Goal: Task Accomplishment & Management: Use online tool/utility

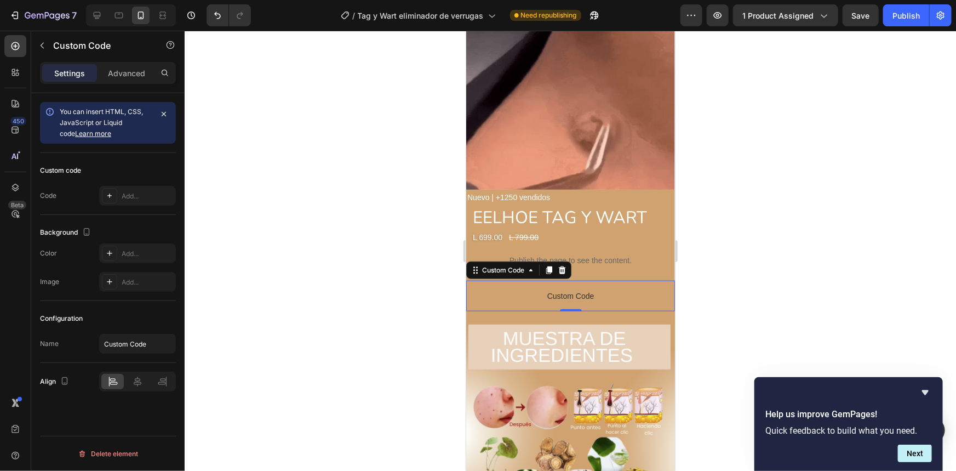
click at [608, 289] on span "Custom Code" at bounding box center [570, 295] width 209 height 13
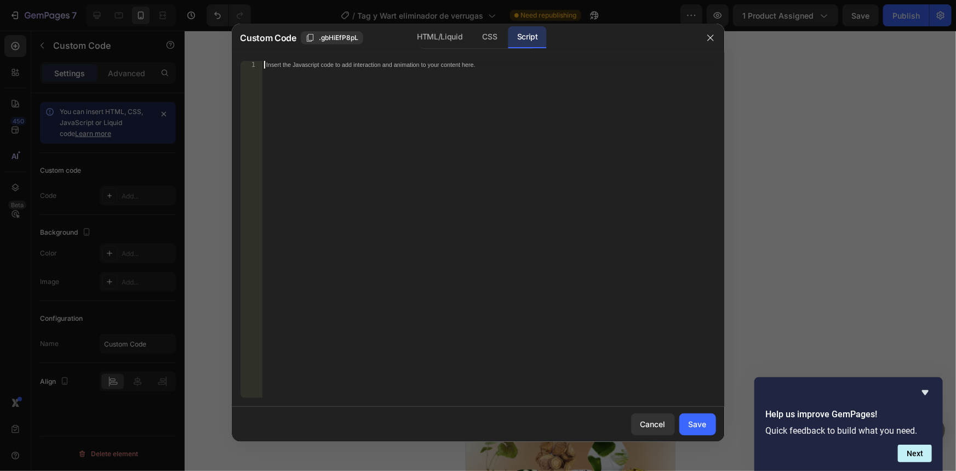
click at [434, 175] on div "Insert the Javascript code to add interaction and animation to your content her…" at bounding box center [489, 237] width 454 height 352
paste textarea "</section>"
type textarea "</section>"
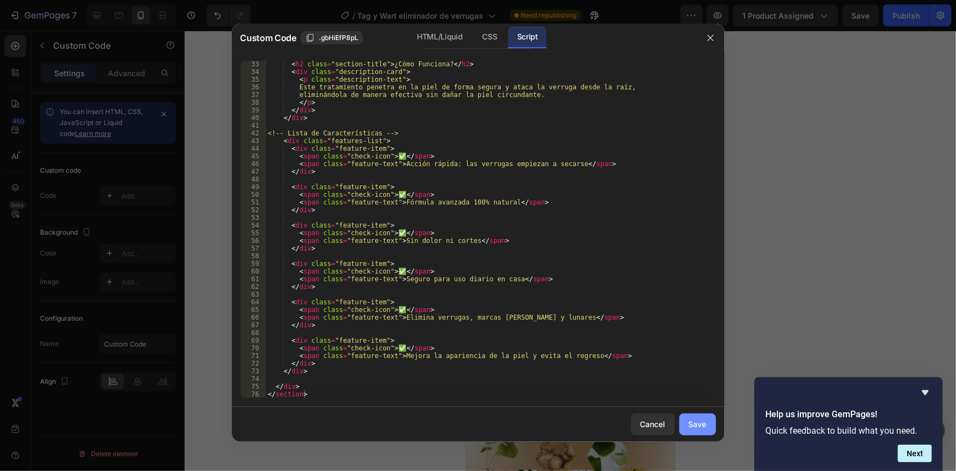
click at [705, 419] on div "Save" at bounding box center [698, 424] width 18 height 12
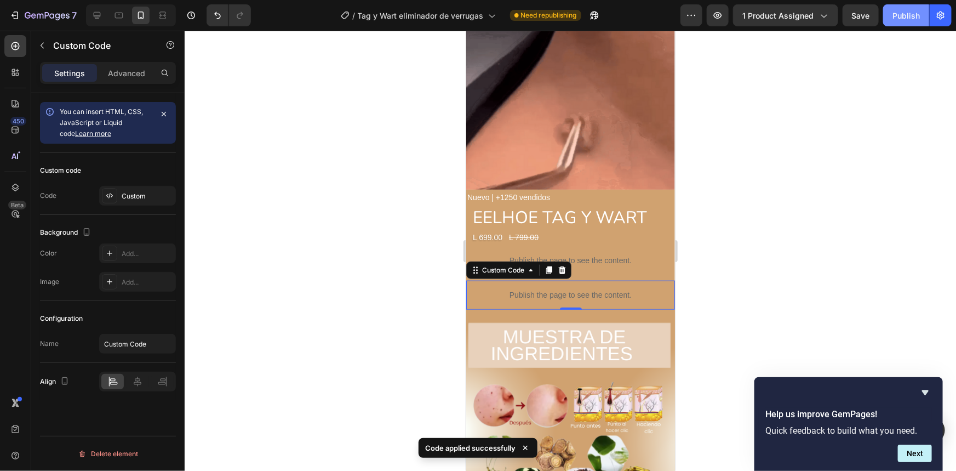
click at [900, 16] on div "Publish" at bounding box center [906, 16] width 27 height 12
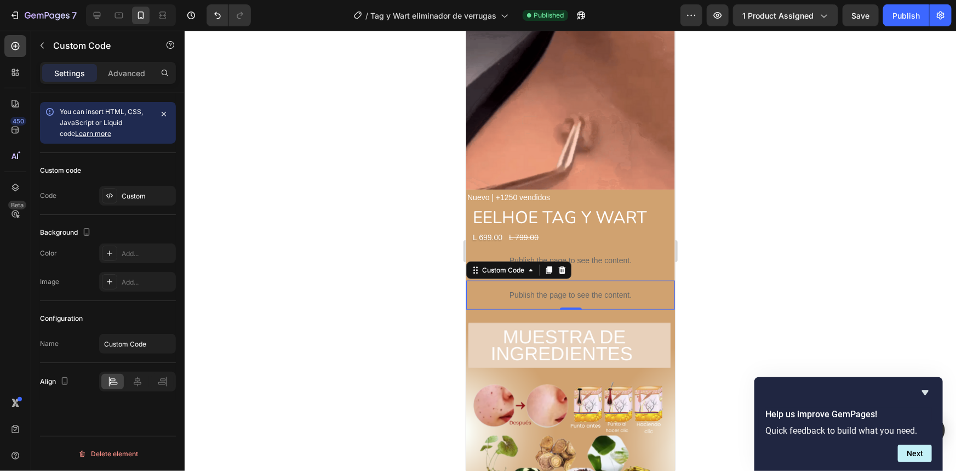
click at [622, 280] on div "Publish the page to see the content." at bounding box center [570, 294] width 209 height 29
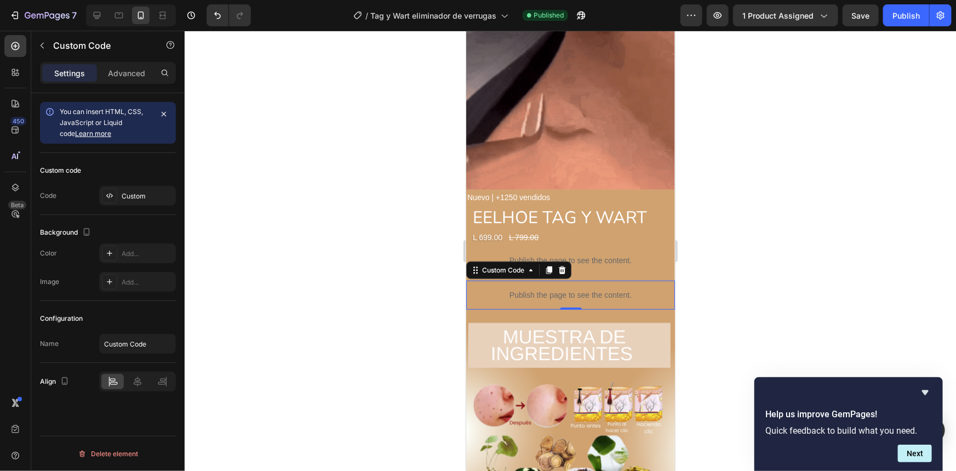
click at [622, 280] on div "Publish the page to see the content." at bounding box center [570, 294] width 209 height 29
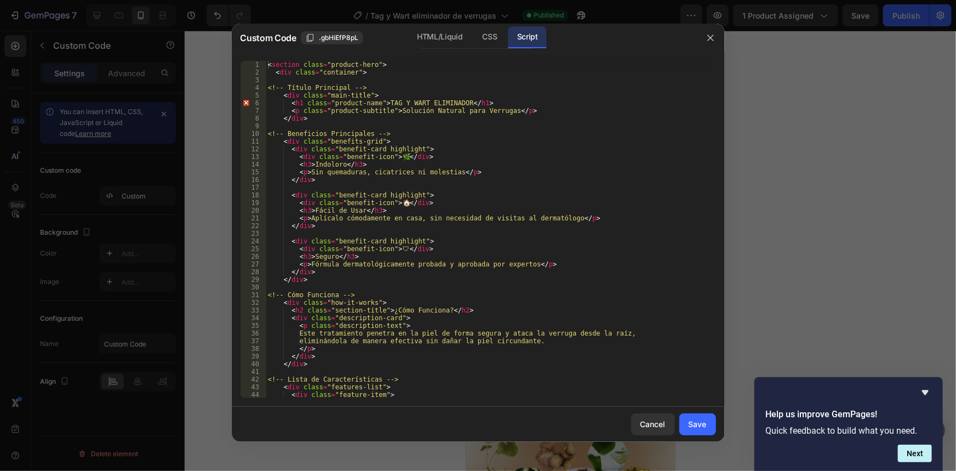
drag, startPoint x: 402, startPoint y: 399, endPoint x: 317, endPoint y: 300, distance: 130.2
click at [317, 300] on div "1 2 3 4 5 6 7 8 9 10 11 12 13 14 15 16 17 18 19 20 21 22 23 24 25 26 27 28 29 3…" at bounding box center [478, 229] width 493 height 354
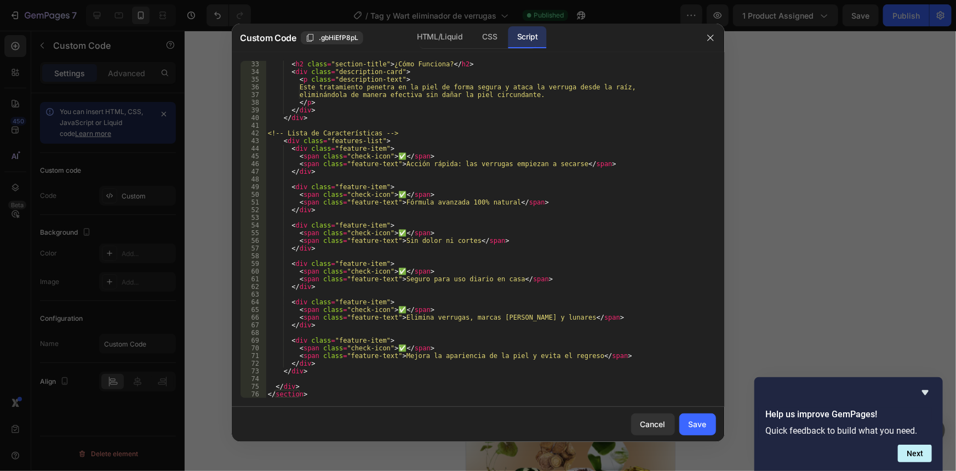
click at [311, 396] on div "< h2 class = "section-title" > ¿Cómo Funciona? </ h2 > < div class = "descripti…" at bounding box center [487, 236] width 443 height 352
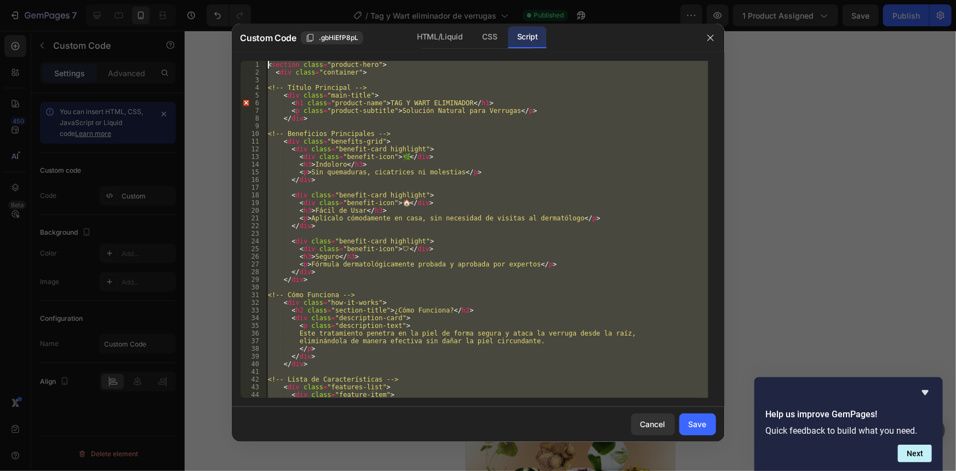
scroll to position [0, 0]
drag, startPoint x: 310, startPoint y: 396, endPoint x: 286, endPoint y: -44, distance: 440.1
click at [286, 0] on html "7 Version history / Tag y Wart eliminador de verrugas Published Preview 1 produ…" at bounding box center [478, 0] width 956 height 0
type textarea "<section class="product-hero"> <div class="container">"
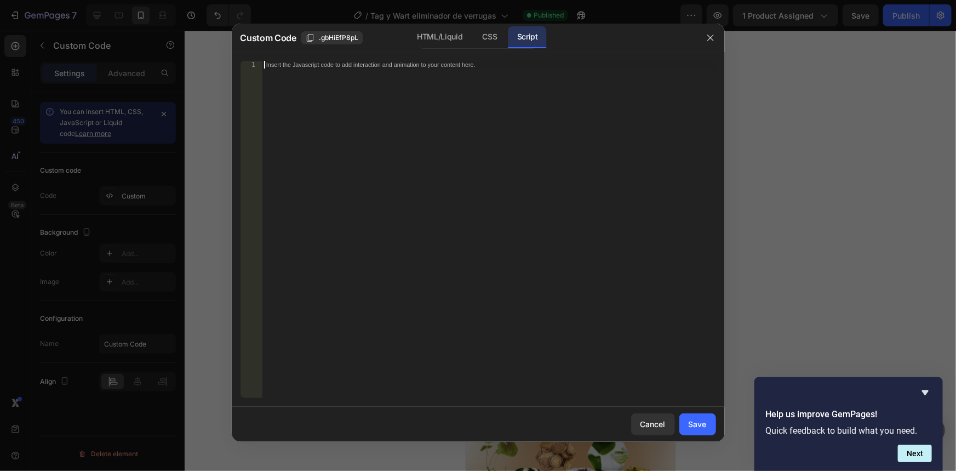
click at [285, 109] on div "Insert the Javascript code to add interaction and animation to your content her…" at bounding box center [489, 237] width 454 height 352
paste textarea "</section>"
type textarea "</section>"
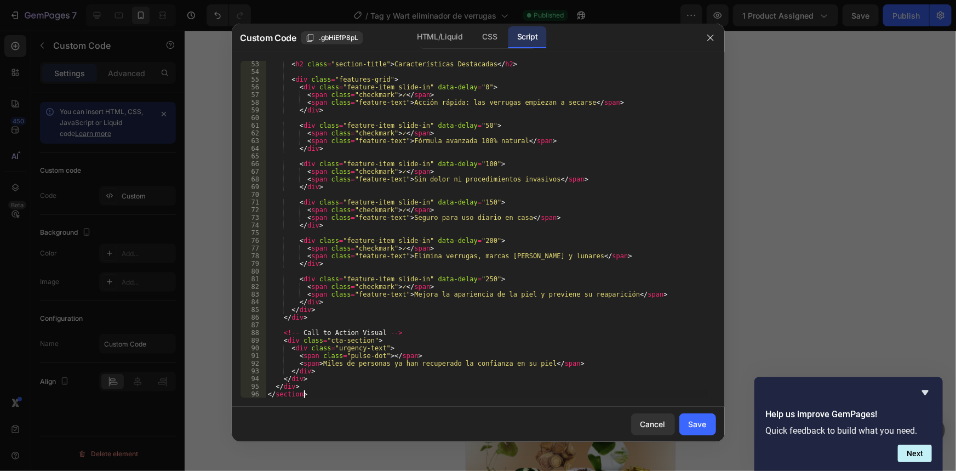
scroll to position [407, 0]
click at [495, 35] on div "CSS" at bounding box center [490, 37] width 32 height 22
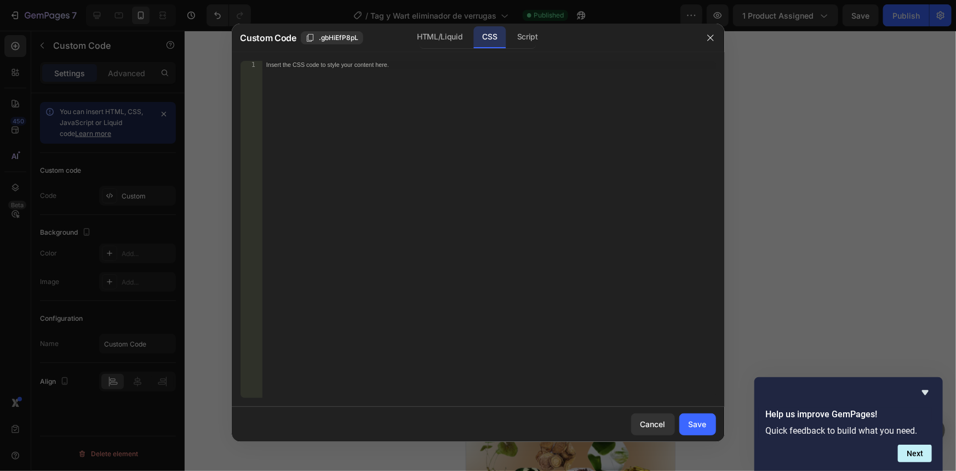
click at [432, 119] on div "Insert the CSS code to style your content here." at bounding box center [489, 237] width 454 height 352
paste textarea "}"
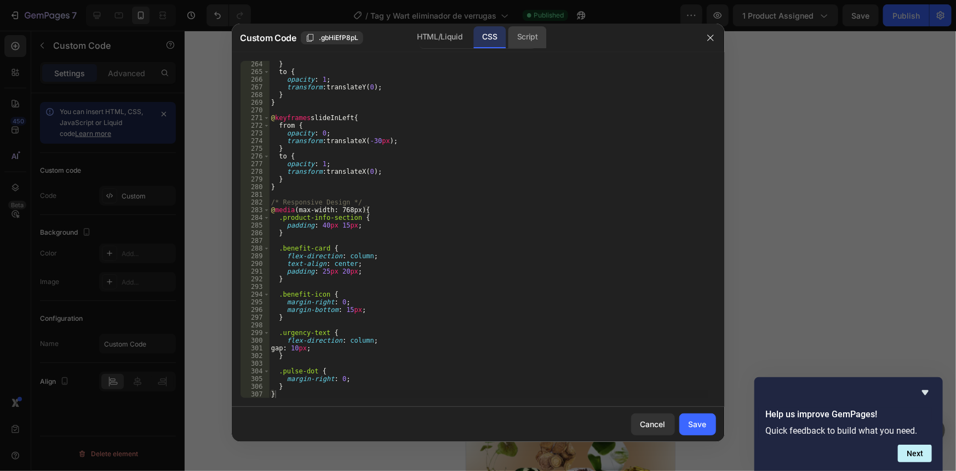
click at [526, 39] on div "Script" at bounding box center [527, 37] width 38 height 22
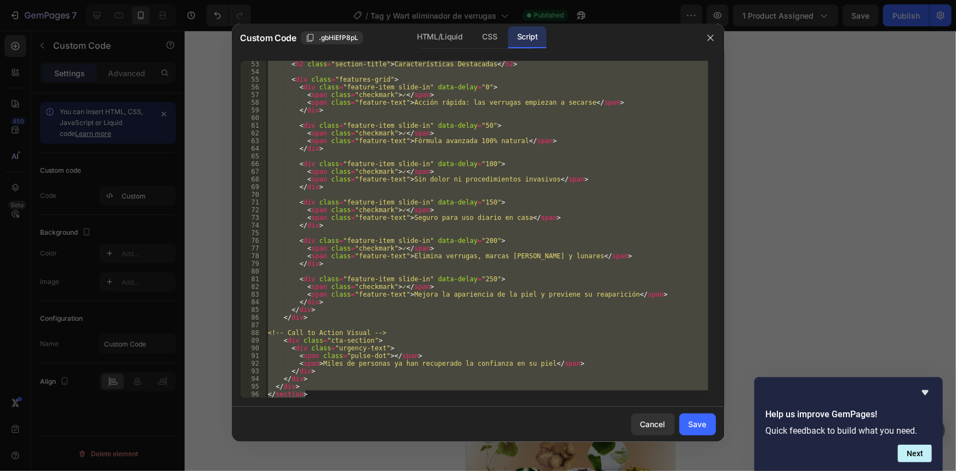
click at [311, 393] on div "< h2 class = "section-title" > Características Destacadas </ h2 > < div class =…" at bounding box center [487, 229] width 443 height 337
type textarea "</section>"
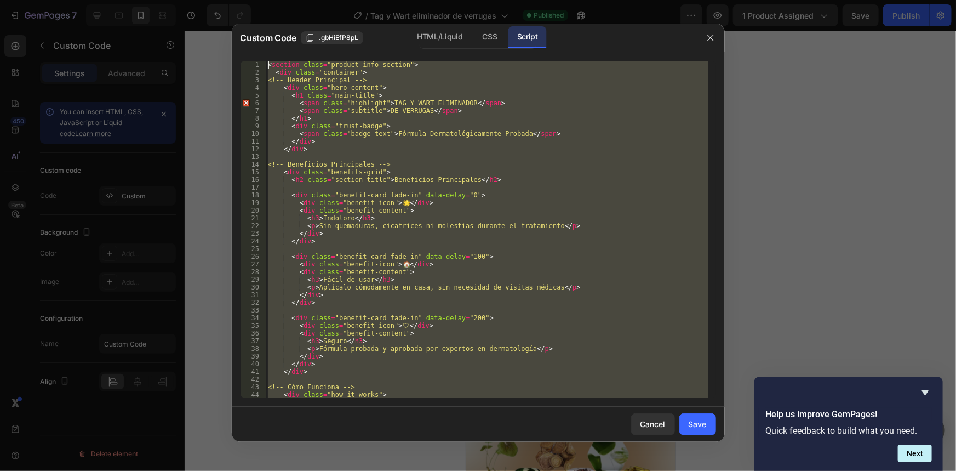
drag, startPoint x: 311, startPoint y: 393, endPoint x: 298, endPoint y: -41, distance: 434.1
click at [298, 0] on html "7 Version history / Tag y Wart eliminador de verrugas Published Preview 1 produ…" at bounding box center [478, 0] width 956 height 0
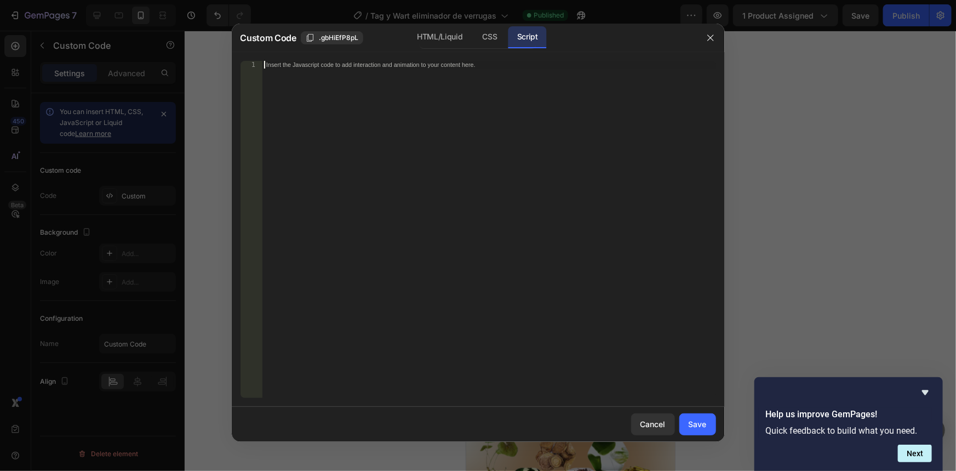
paste textarea "}"
type textarea "}"
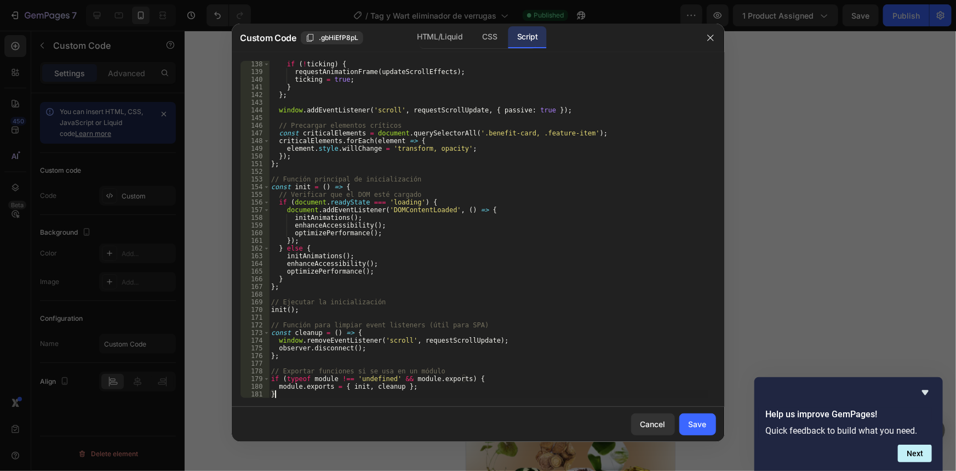
scroll to position [1051, 0]
click at [702, 421] on div "Save" at bounding box center [698, 424] width 18 height 12
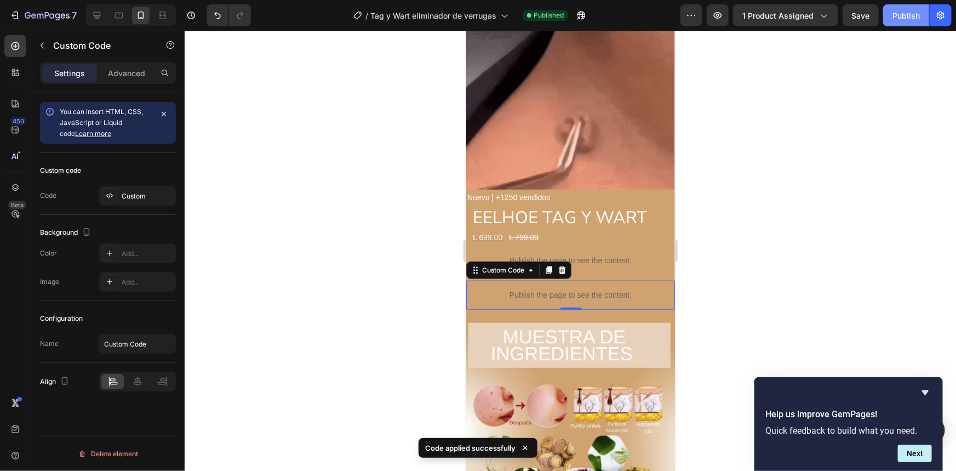
click at [903, 8] on button "Publish" at bounding box center [906, 15] width 46 height 22
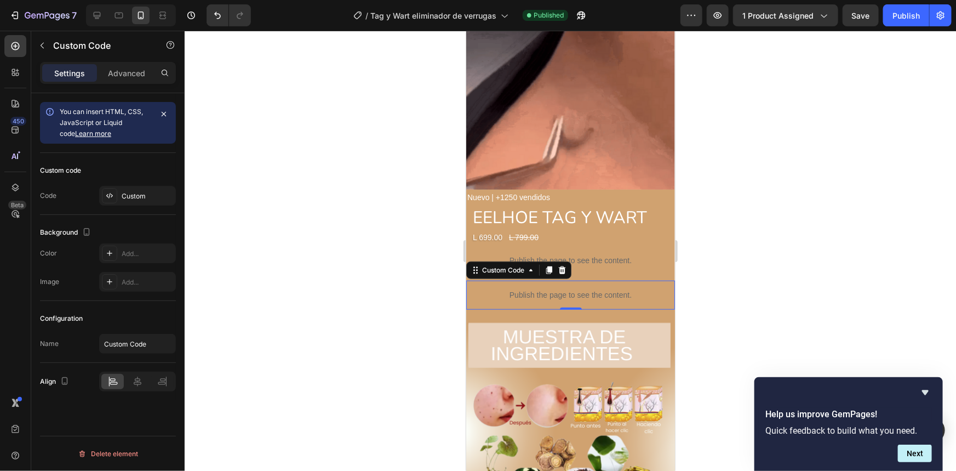
click at [626, 289] on p "Publish the page to see the content." at bounding box center [570, 295] width 209 height 12
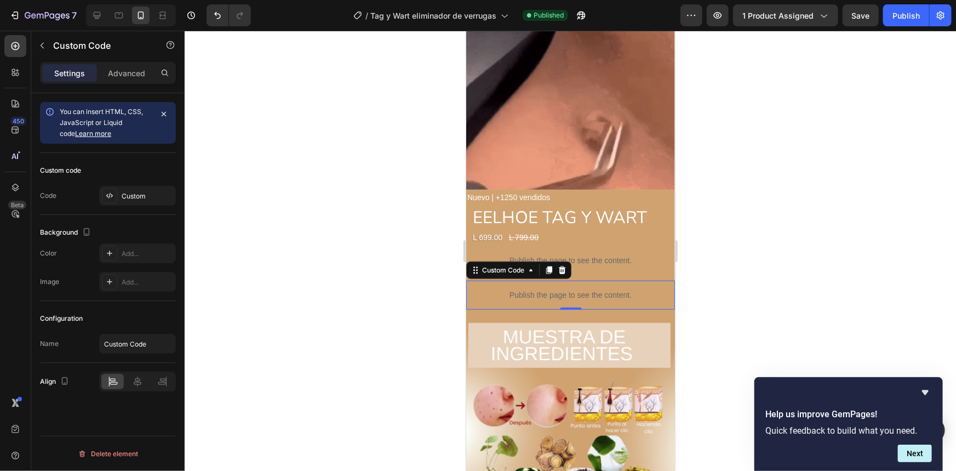
click at [626, 289] on p "Publish the page to see the content." at bounding box center [570, 295] width 209 height 12
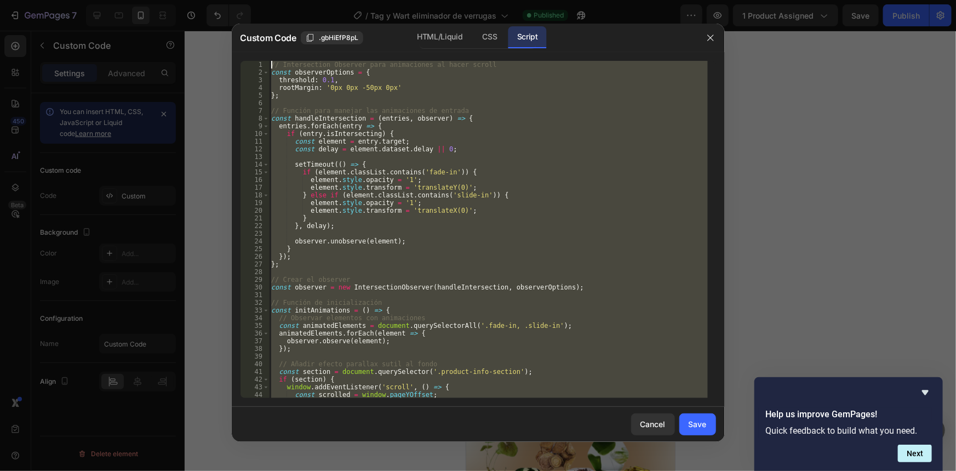
scroll to position [0, 0]
drag, startPoint x: 409, startPoint y: 389, endPoint x: 300, endPoint y: -44, distance: 446.2
click at [300, 0] on html "7 Version history / Tag y Wart eliminador de verrugas Published Preview 1 produ…" at bounding box center [478, 0] width 956 height 0
type textarea "// Intersection Observer para animaciones al hacer scroll const observerOptions…"
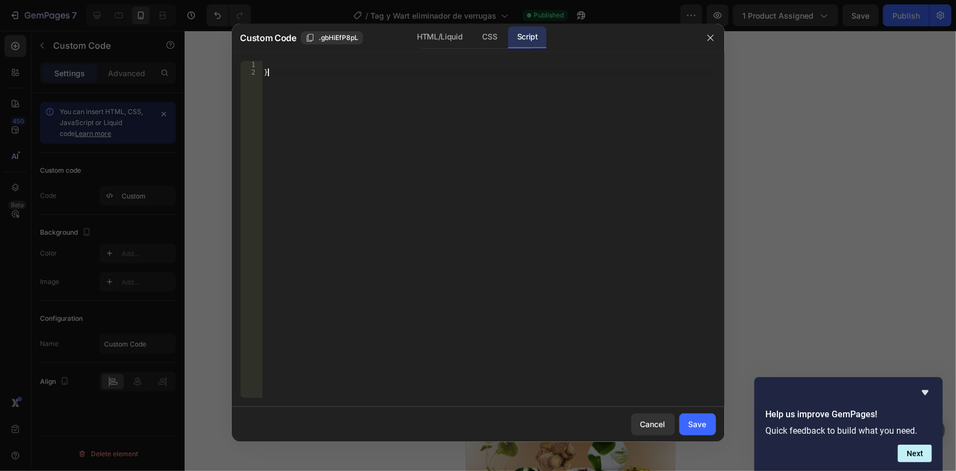
click at [273, 80] on div "}" at bounding box center [489, 237] width 454 height 352
type textarea "}"
click at [489, 35] on div "CSS" at bounding box center [490, 37] width 32 height 22
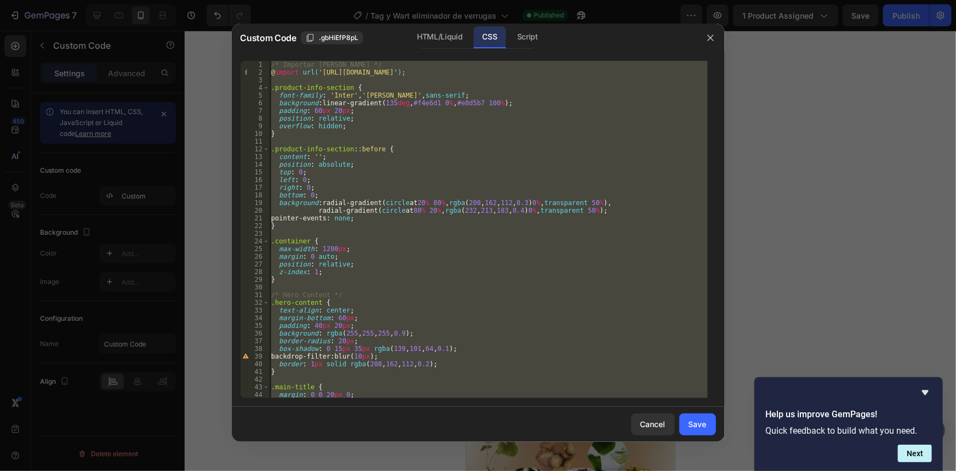
click at [654, 152] on div "/* Importar Karol Sans */ @ import url( 'https://fonts.googleapis.com/css2?fami…" at bounding box center [488, 229] width 439 height 337
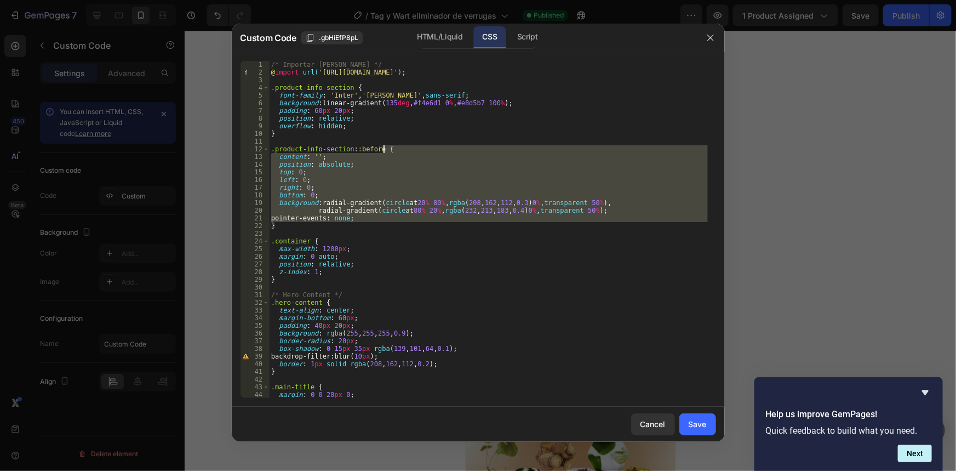
click at [654, 152] on div "/* Importar Karol Sans */ @ import url( 'https://fonts.googleapis.com/css2?fami…" at bounding box center [488, 237] width 439 height 352
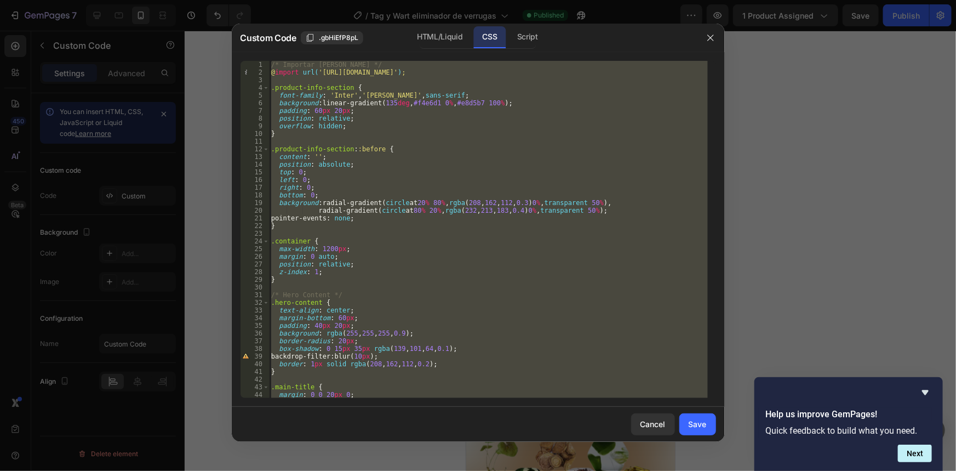
click at [654, 152] on div "/* Importar Karol Sans */ @ import url( 'https://fonts.googleapis.com/css2?fami…" at bounding box center [488, 237] width 439 height 352
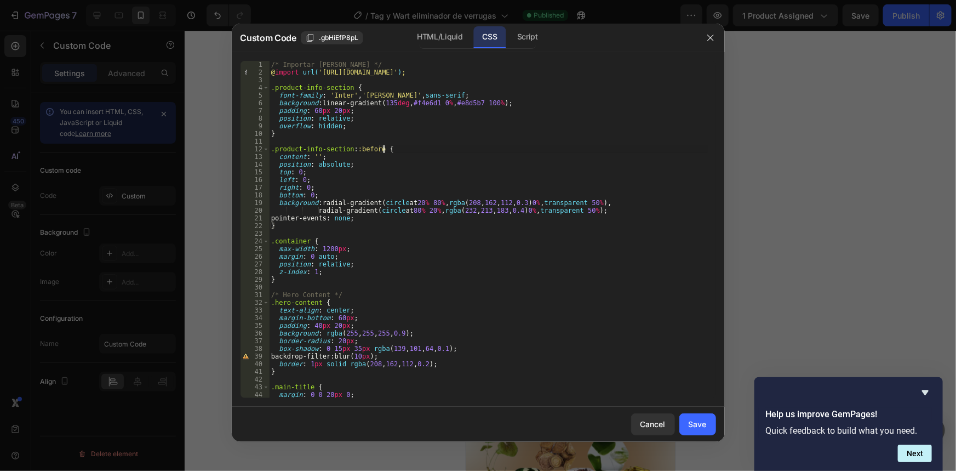
click at [654, 152] on div "/* Importar Karol Sans */ @ import url( 'https://fonts.googleapis.com/css2?fami…" at bounding box center [488, 237] width 439 height 352
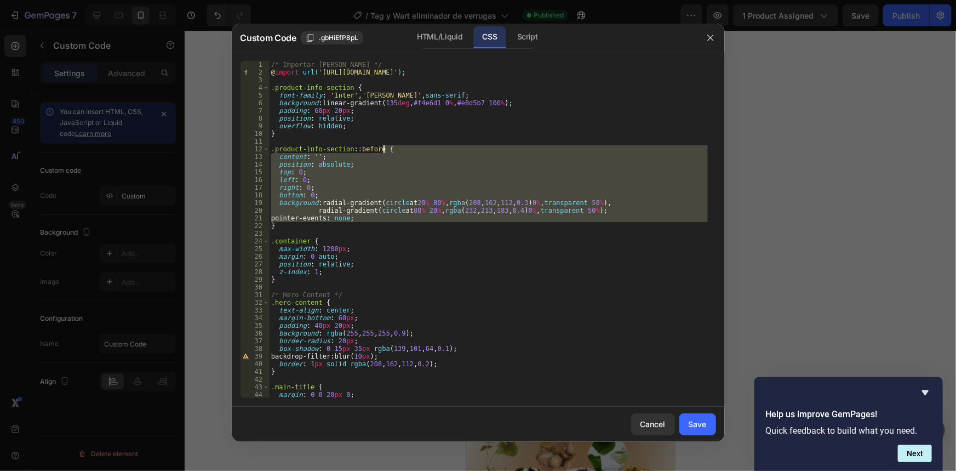
click at [654, 152] on div "/* Importar Karol Sans */ @ import url( 'https://fonts.googleapis.com/css2?fami…" at bounding box center [488, 237] width 439 height 352
type textarea "} }"
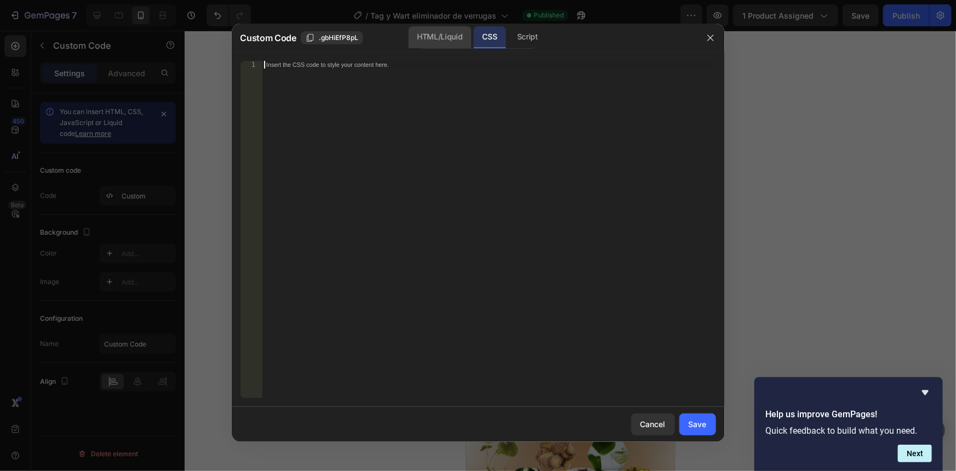
click at [444, 32] on div "HTML/Liquid" at bounding box center [439, 37] width 63 height 22
click at [507, 186] on div "Insert the custom Liquid code, add snippets, or third-party installation code h…" at bounding box center [489, 237] width 454 height 352
click at [433, 39] on div "HTML/Liquid" at bounding box center [439, 37] width 63 height 22
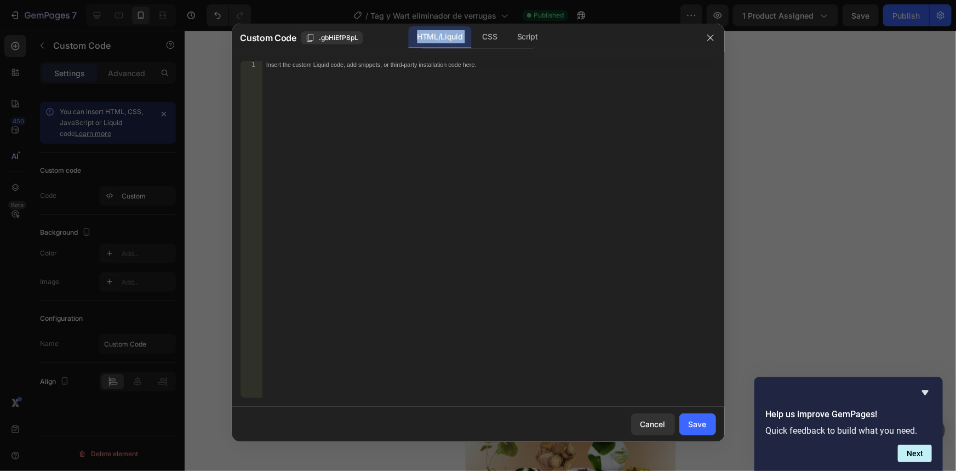
click at [433, 39] on div "HTML/Liquid" at bounding box center [439, 37] width 63 height 22
click at [483, 36] on div "CSS" at bounding box center [490, 37] width 32 height 22
click at [528, 37] on div "Script" at bounding box center [527, 37] width 38 height 22
click at [455, 39] on div "HTML/Liquid" at bounding box center [439, 37] width 63 height 22
click at [486, 168] on div "Insert the custom Liquid code, add snippets, or third-party installation code h…" at bounding box center [489, 237] width 454 height 352
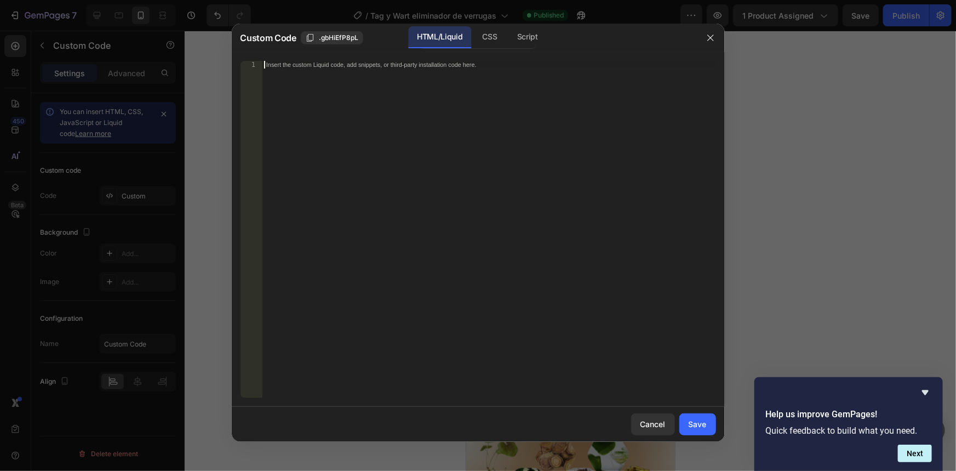
paste textarea "</section>"
type textarea "</section>"
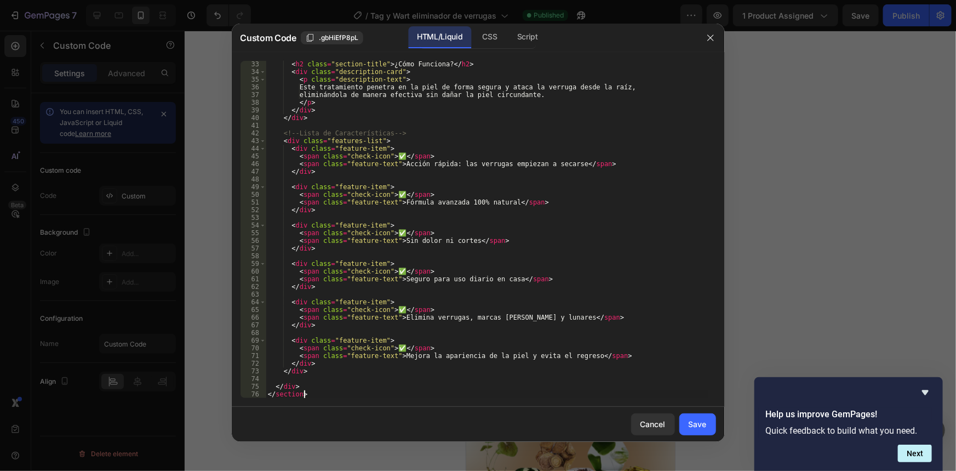
scroll to position [245, 0]
click at [495, 35] on div "CSS" at bounding box center [490, 37] width 32 height 22
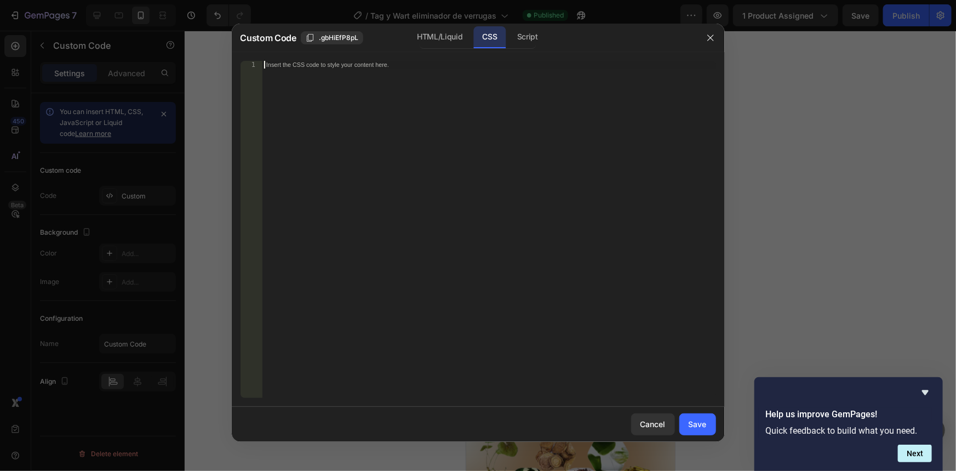
click at [443, 204] on div "Insert the CSS code to style your content here." at bounding box center [489, 237] width 454 height 352
paste textarea "}"
type textarea "}"
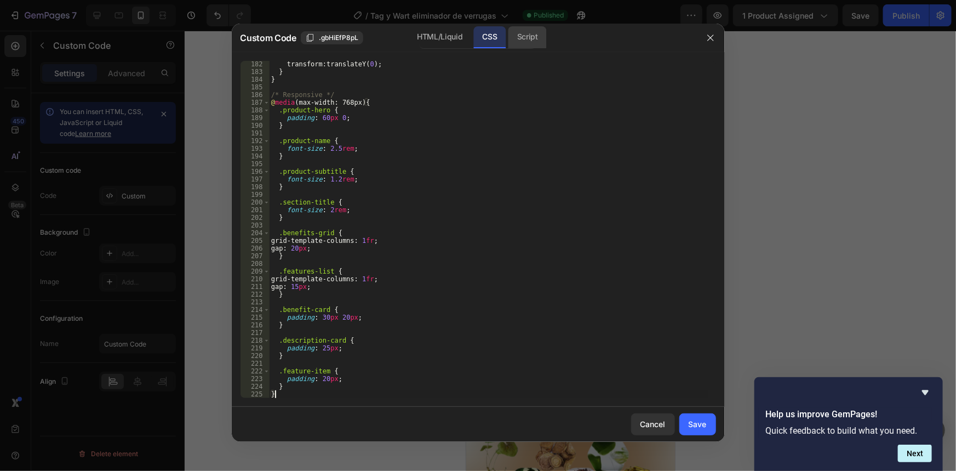
click at [527, 43] on div "Script" at bounding box center [527, 37] width 38 height 22
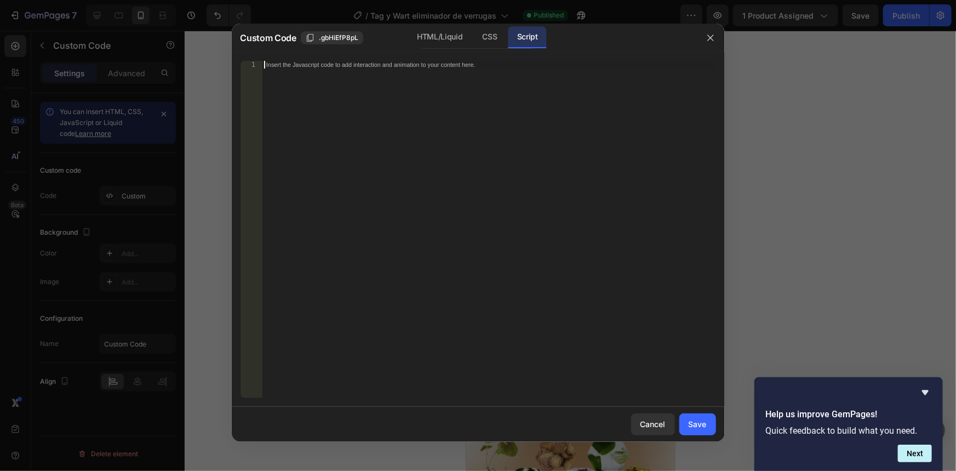
click at [457, 175] on div "Insert the Javascript code to add interaction and animation to your content her…" at bounding box center [489, 237] width 454 height 352
paste textarea "document.head.appendChild(style);"
type textarea "document.head.appendChild(style);"
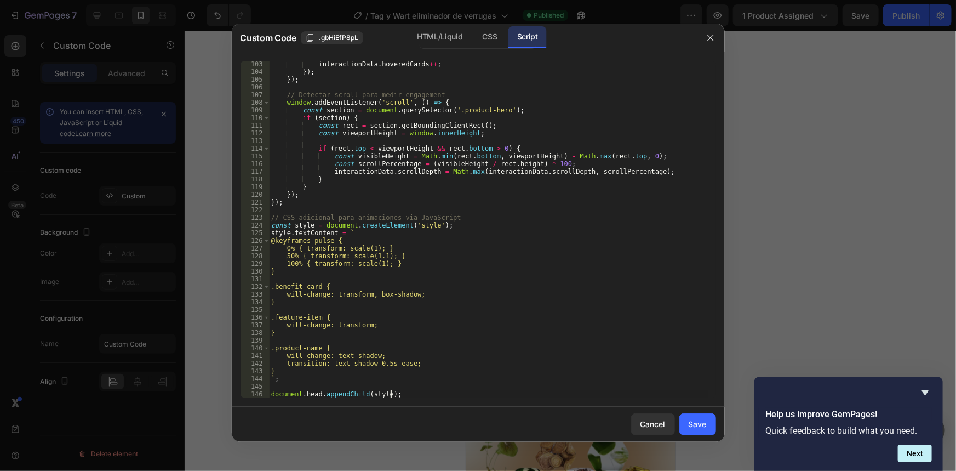
scroll to position [790, 0]
click at [697, 427] on div "Save" at bounding box center [698, 424] width 18 height 12
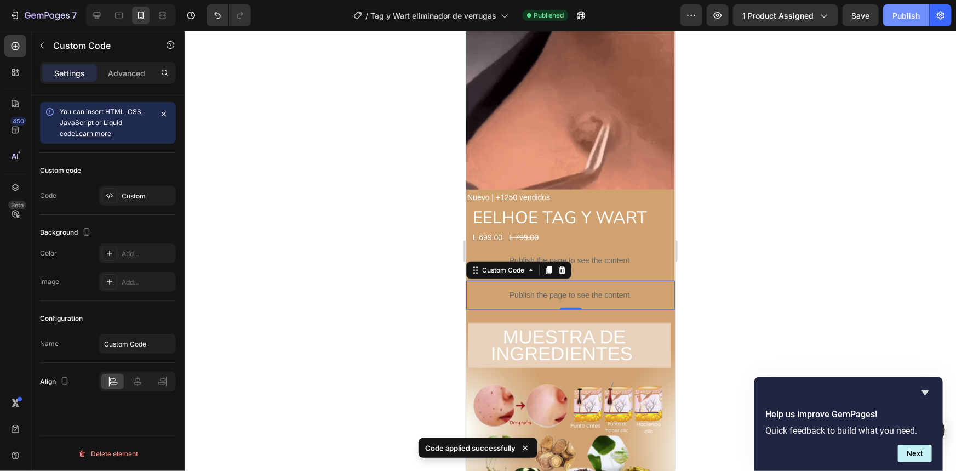
click at [899, 17] on div "Publish" at bounding box center [906, 16] width 27 height 12
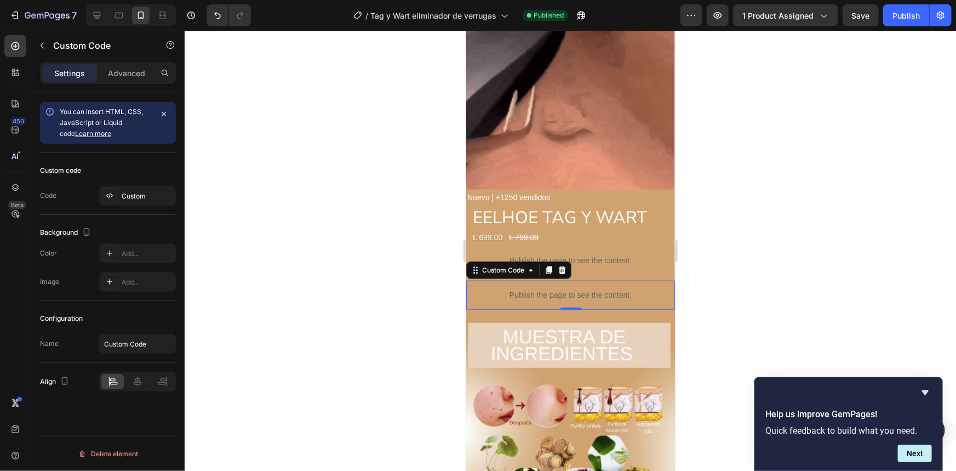
click at [633, 289] on p "Publish the page to see the content." at bounding box center [570, 295] width 209 height 12
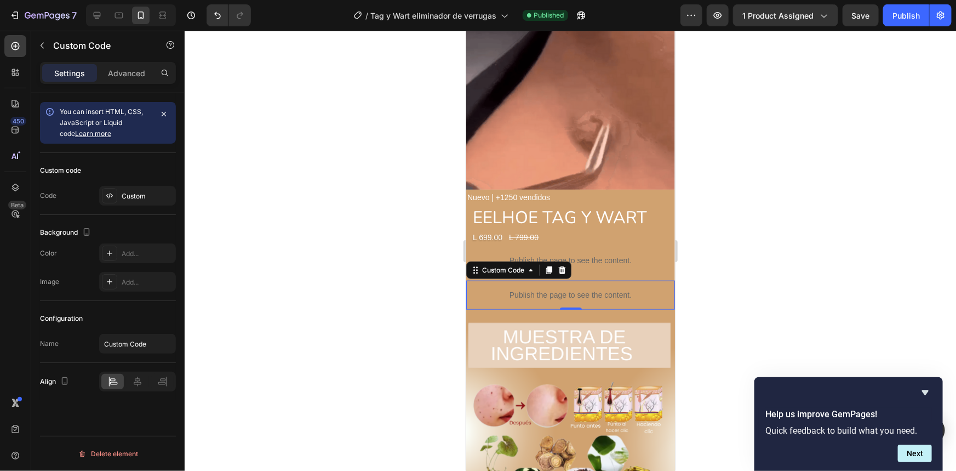
click at [633, 289] on p "Publish the page to see the content." at bounding box center [570, 295] width 209 height 12
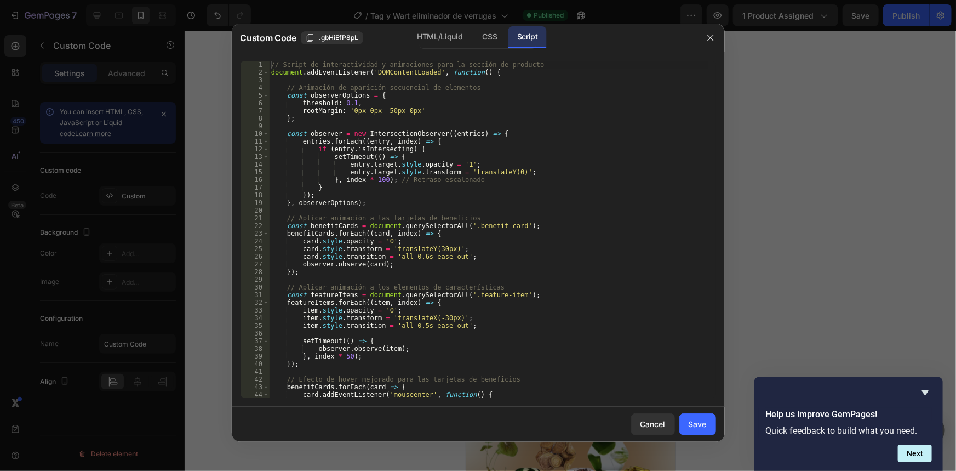
click at [414, 197] on div "// Script de interactividad y animaciones para la sección de producto document …" at bounding box center [488, 237] width 439 height 352
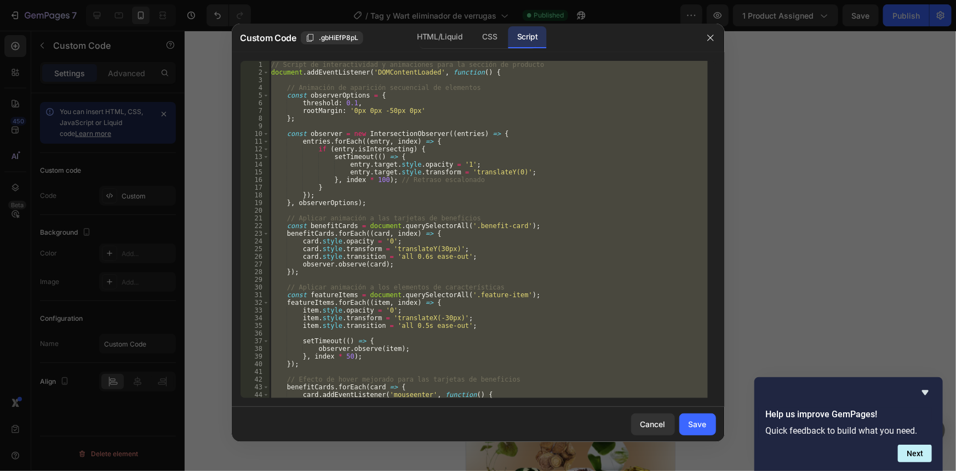
click at [414, 197] on div "// Script de interactividad y animaciones para la sección de producto document …" at bounding box center [488, 237] width 439 height 352
type textarea "document.head.appendChild(style);"
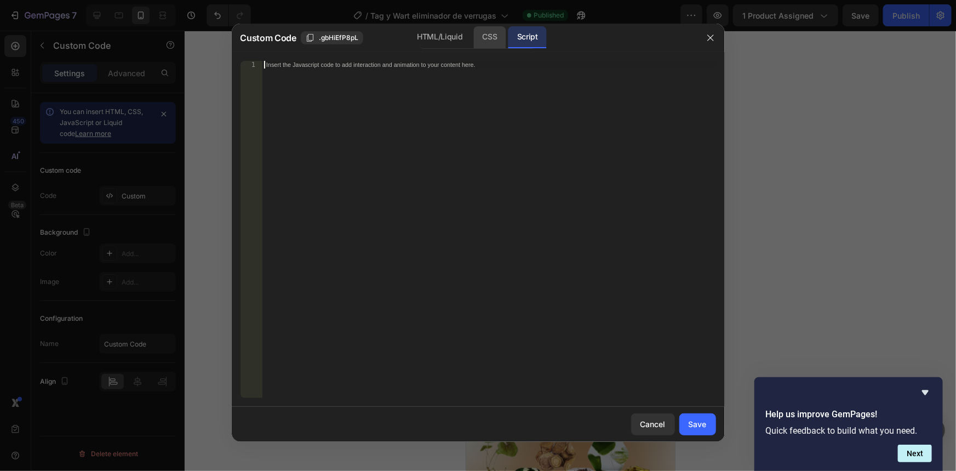
click at [491, 43] on div "CSS" at bounding box center [490, 37] width 32 height 22
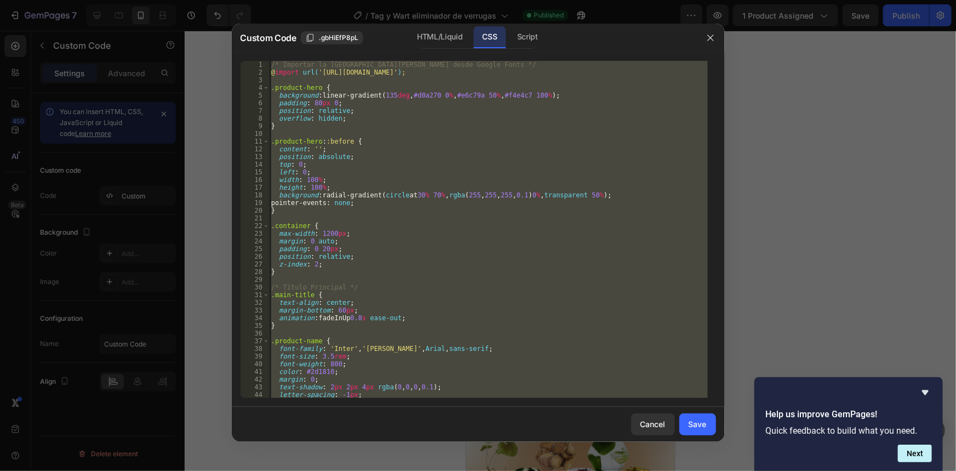
click at [472, 162] on div "/* Importar la fuente Karol Sans desde Google Fonts */ @ import url( 'https://f…" at bounding box center [488, 229] width 439 height 337
click at [472, 162] on div "/* Importar la fuente Karol Sans desde Google Fonts */ @ import url( 'https://f…" at bounding box center [488, 237] width 439 height 352
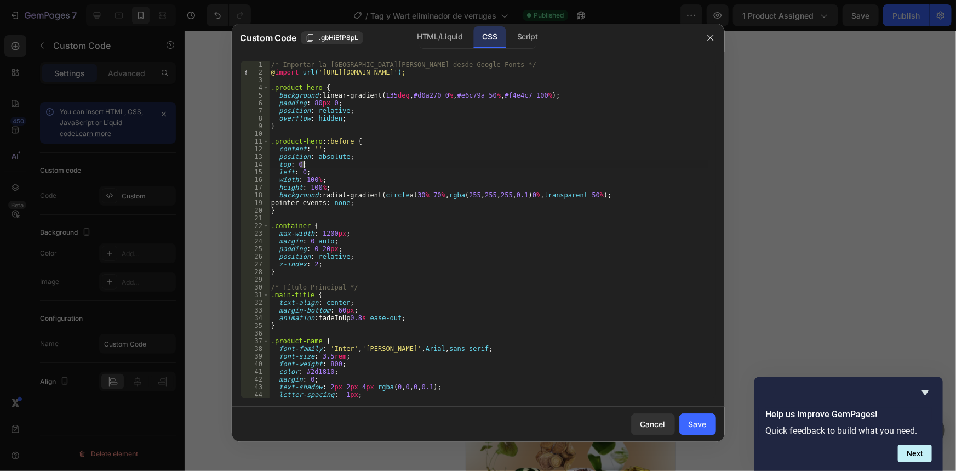
click at [472, 162] on div "/* Importar la fuente Karol Sans desde Google Fonts */ @ import url( 'https://f…" at bounding box center [488, 237] width 439 height 352
type textarea "} }"
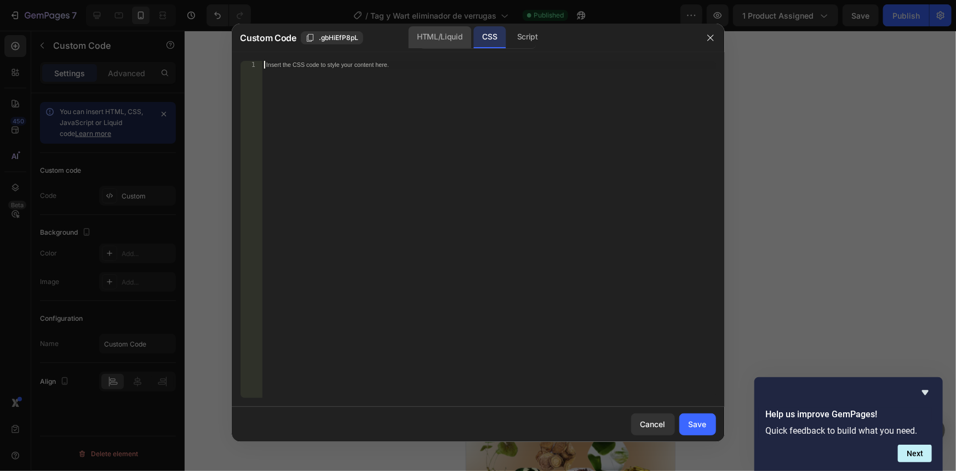
click at [443, 44] on div "HTML/Liquid" at bounding box center [439, 37] width 63 height 22
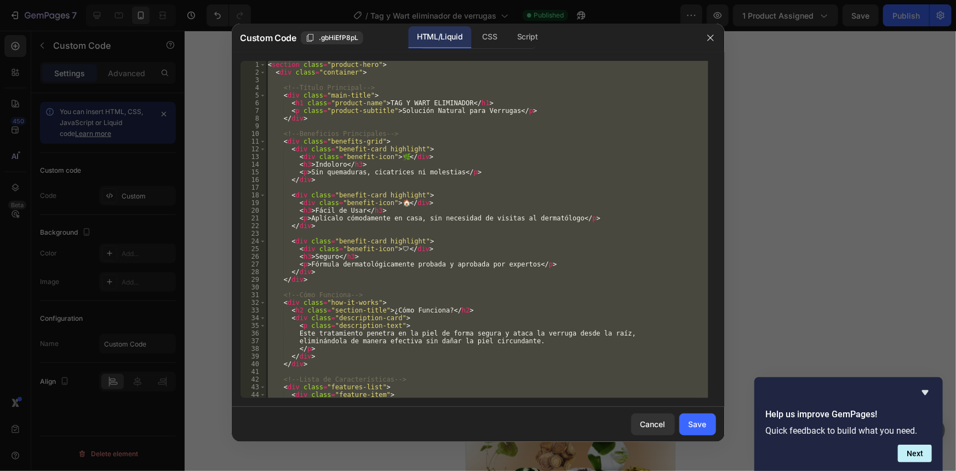
click at [447, 152] on div "< section class = "product-hero" > < div class = "container" > <!-- Título Prin…" at bounding box center [487, 229] width 443 height 337
click at [447, 152] on div "< section class = "product-hero" > < div class = "container" > <!-- Título Prin…" at bounding box center [487, 237] width 443 height 352
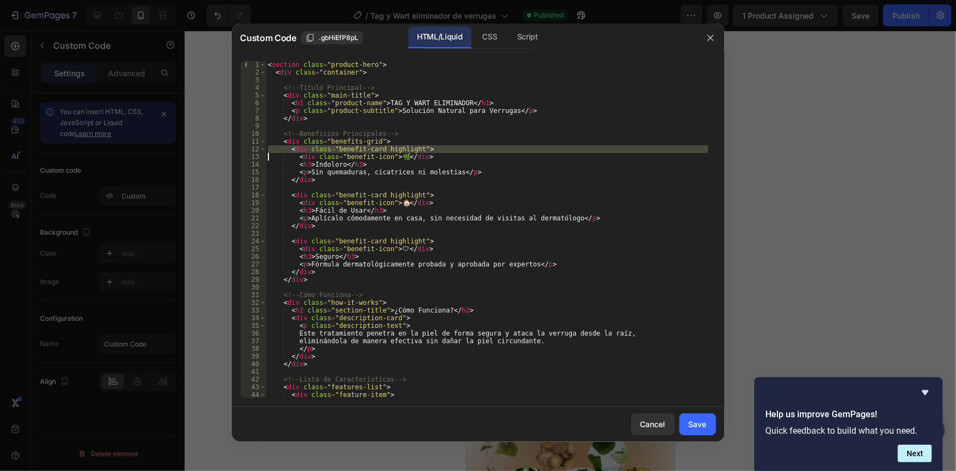
click at [447, 152] on div "< section class = "product-hero" > < div class = "container" > <!-- Título Prin…" at bounding box center [487, 237] width 443 height 352
type textarea "</div> </section>"
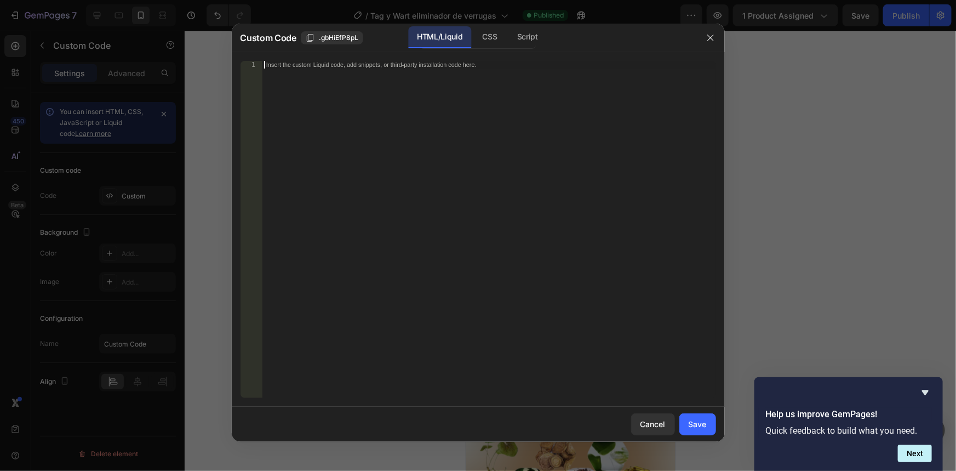
click at [439, 153] on div "Insert the custom Liquid code, add snippets, or third-party installation code h…" at bounding box center [489, 237] width 454 height 352
paste textarea "</section>"
type textarea "</section>"
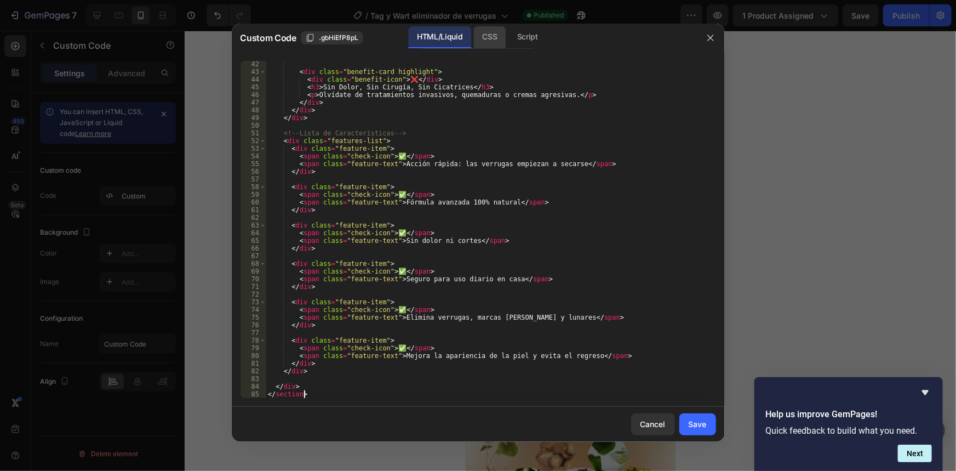
click at [481, 36] on div "CSS" at bounding box center [490, 37] width 32 height 22
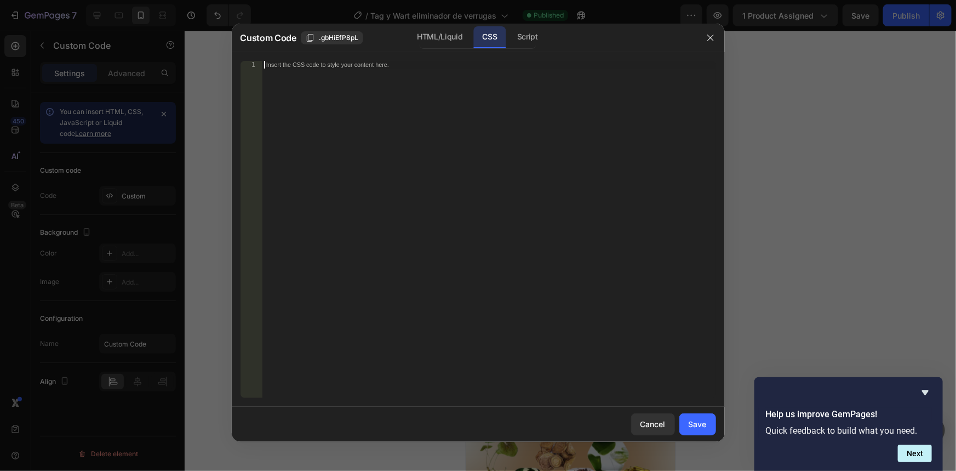
click at [458, 195] on div "Insert the CSS code to style your content here." at bounding box center [489, 237] width 454 height 352
paste textarea "}"
type textarea "}"
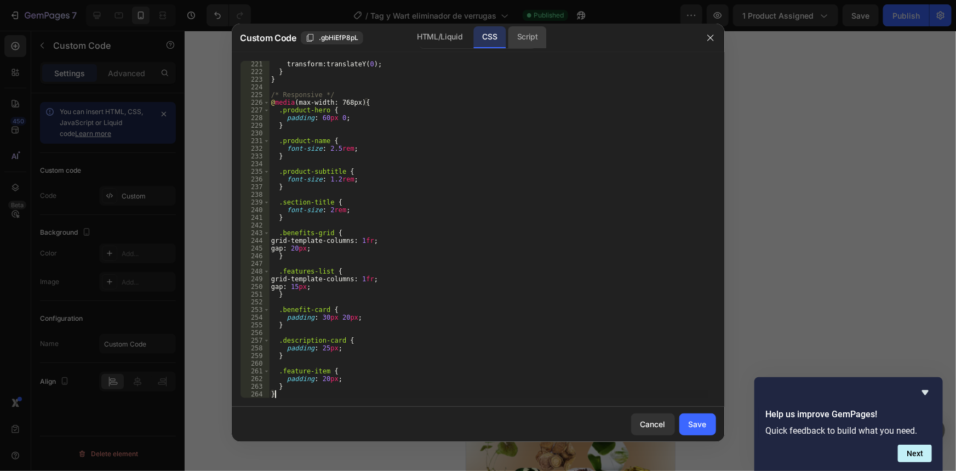
click at [535, 30] on div "Script" at bounding box center [527, 37] width 38 height 22
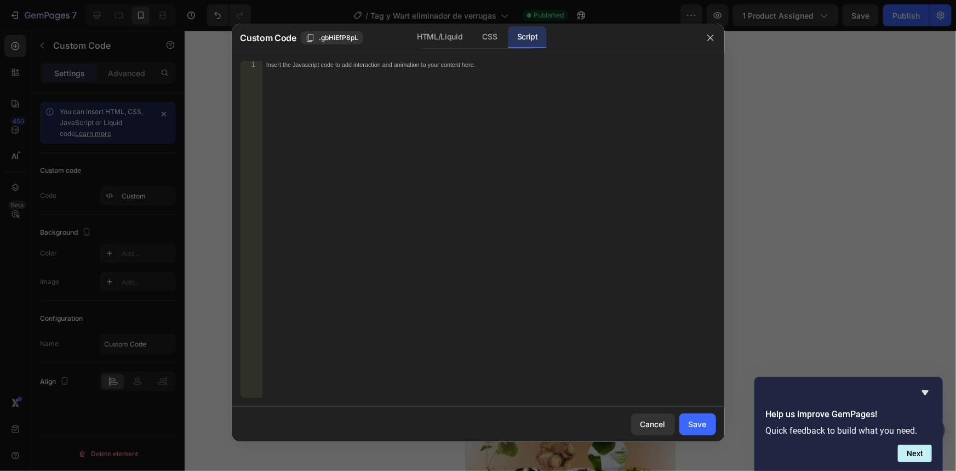
click at [446, 164] on div "Insert the Javascript code to add interaction and animation to your content her…" at bounding box center [489, 237] width 454 height 352
paste textarea "document.head.appendChild(style);"
type textarea "document.head.appendChild(style);"
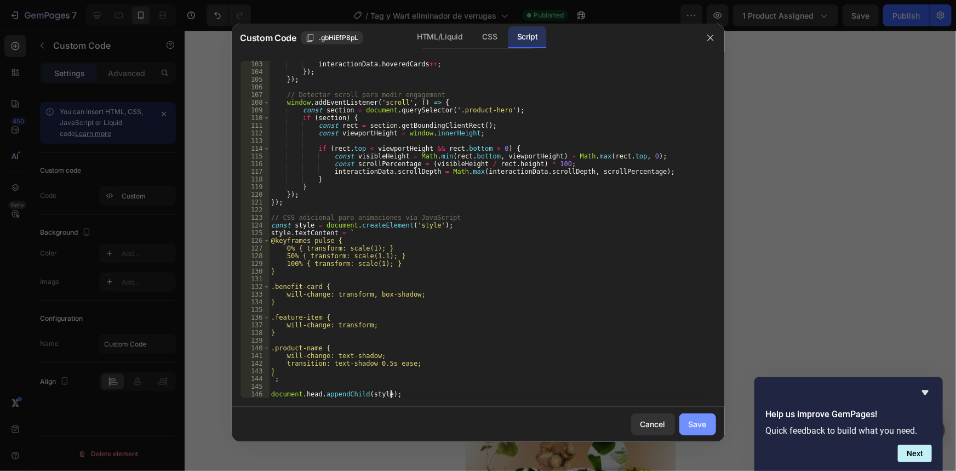
click at [703, 425] on div "Save" at bounding box center [698, 424] width 18 height 12
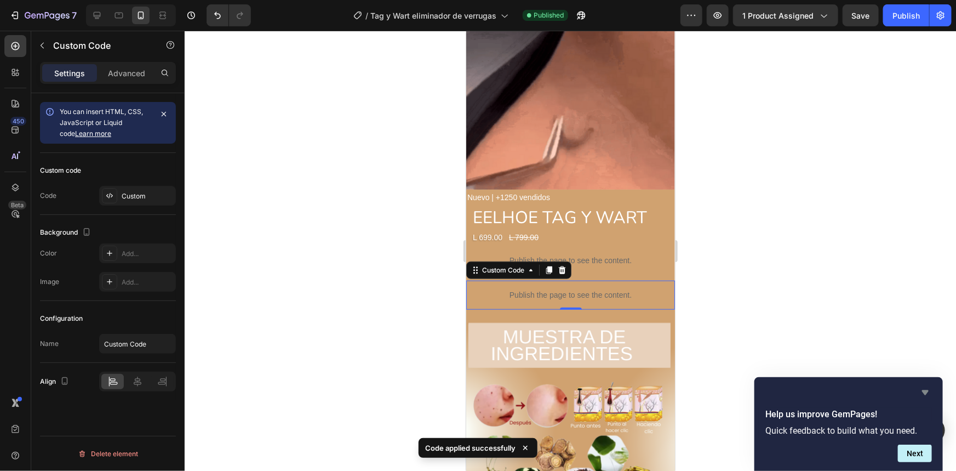
click at [926, 393] on icon "Hide survey" at bounding box center [925, 392] width 7 height 5
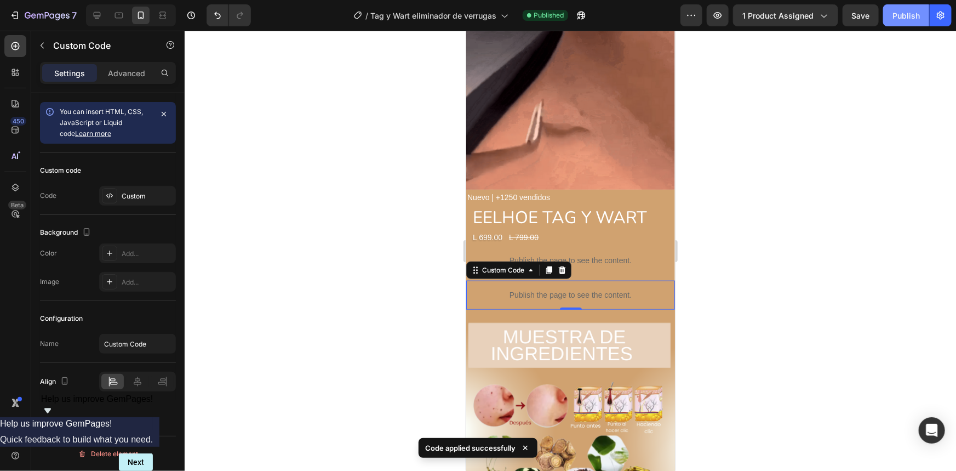
click at [898, 12] on div "Publish" at bounding box center [906, 16] width 27 height 12
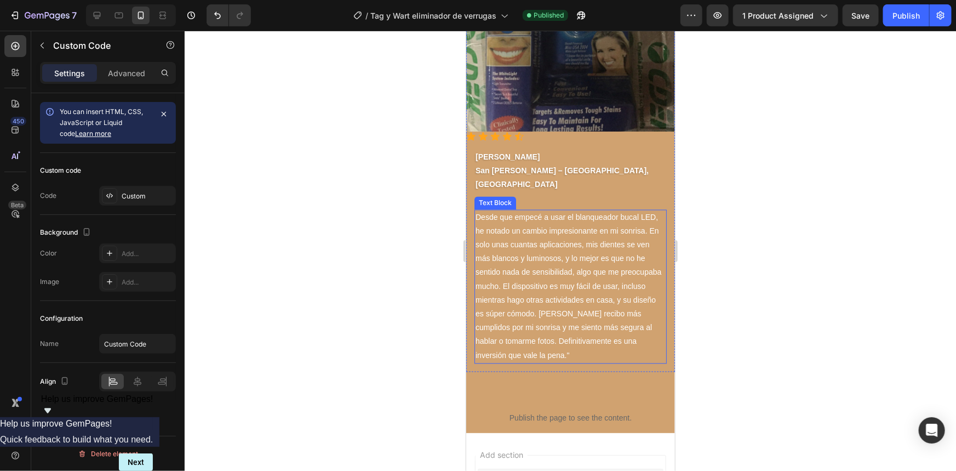
scroll to position [3217, 0]
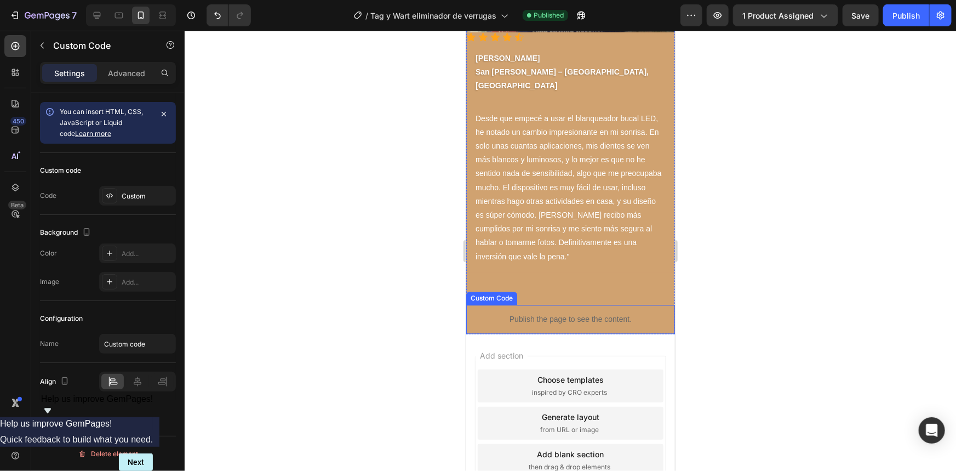
click at [588, 313] on p "Publish the page to see the content." at bounding box center [570, 319] width 209 height 12
click at [563, 289] on icon at bounding box center [561, 293] width 9 height 9
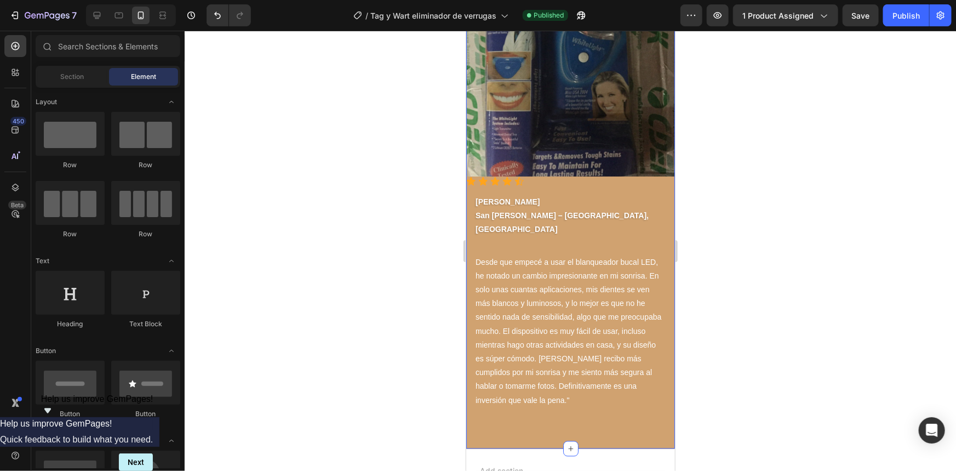
scroll to position [3039, 0]
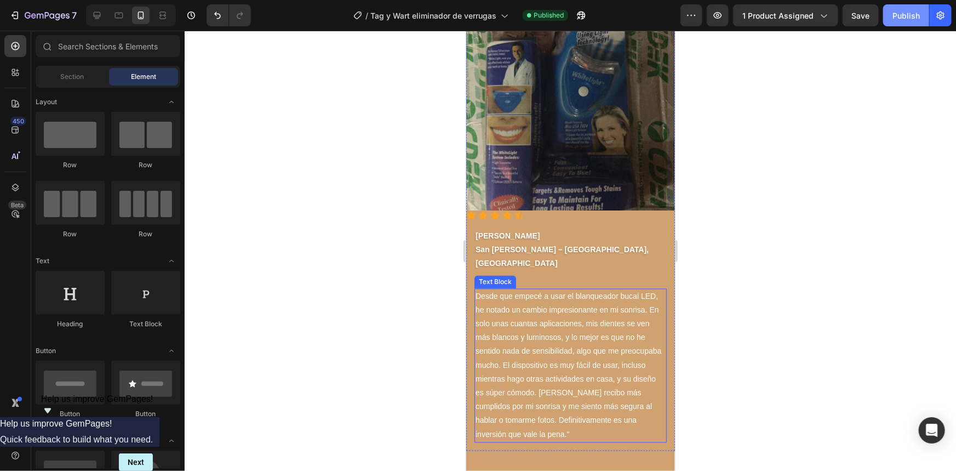
click at [906, 10] on div "Publish" at bounding box center [906, 16] width 27 height 12
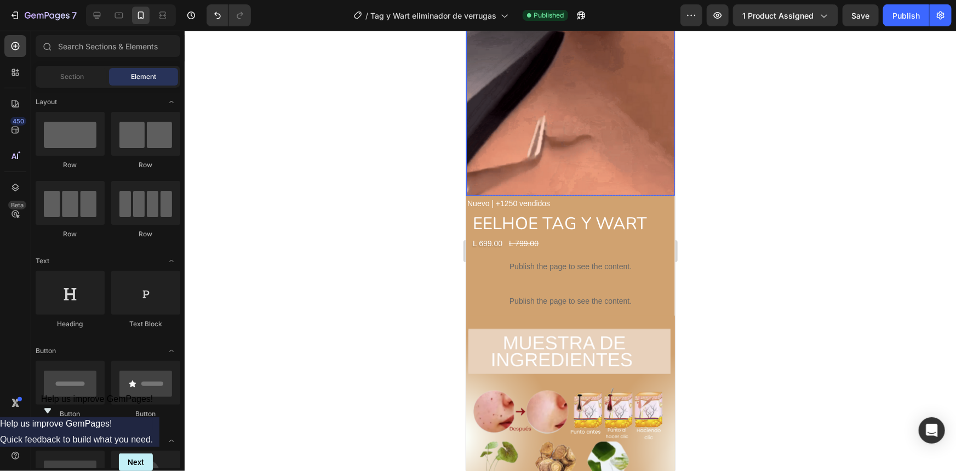
scroll to position [498, 0]
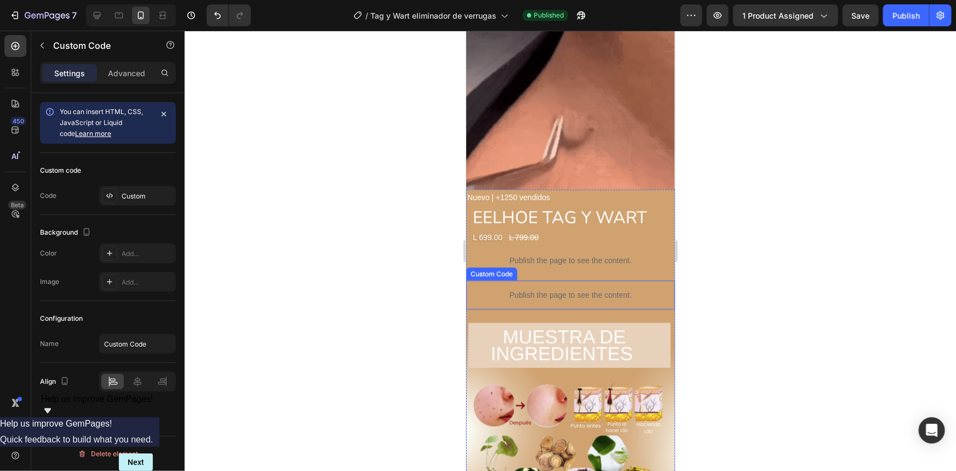
click at [613, 280] on div "Publish the page to see the content." at bounding box center [570, 294] width 209 height 29
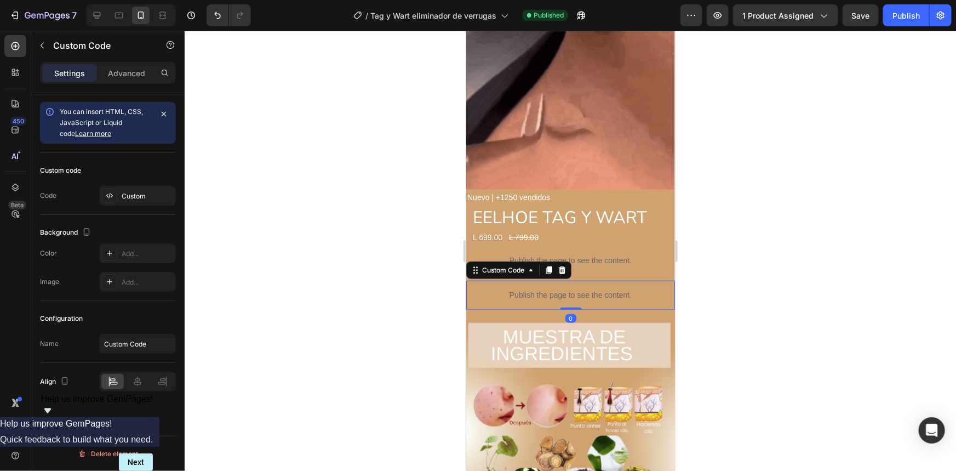
click at [613, 280] on div "Publish the page to see the content." at bounding box center [570, 294] width 209 height 29
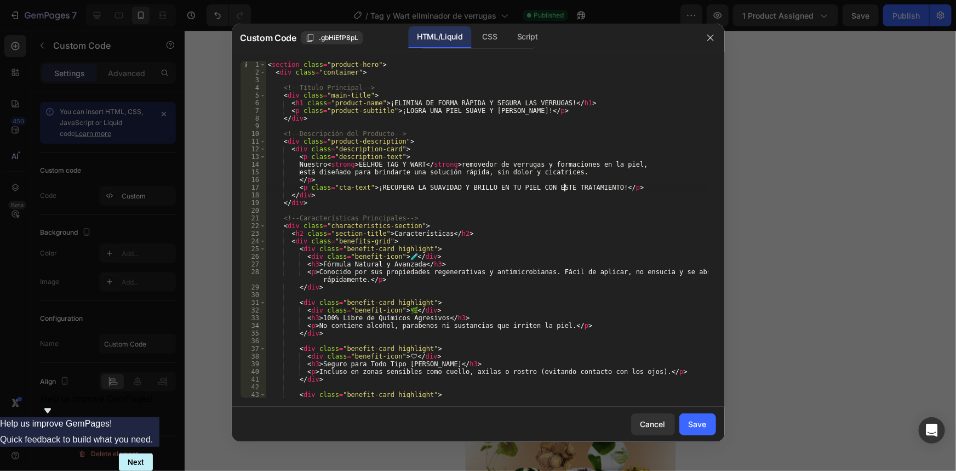
click at [565, 188] on div "< section class = "product-hero" > < div class = "container" > <!-- Título Prin…" at bounding box center [487, 237] width 443 height 352
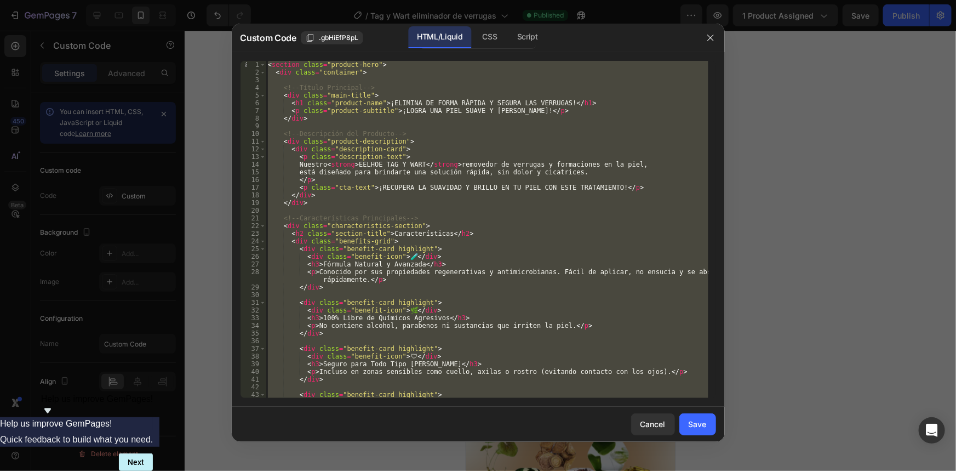
click at [565, 188] on div "< section class = "product-hero" > < div class = "container" > <!-- Título Prin…" at bounding box center [487, 237] width 443 height 352
type textarea "</div> </section>"
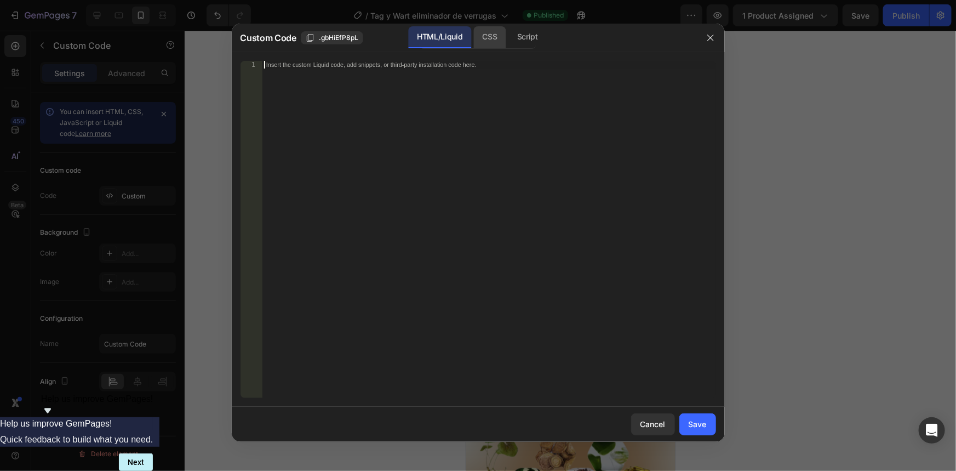
click at [487, 36] on div "CSS" at bounding box center [490, 37] width 32 height 22
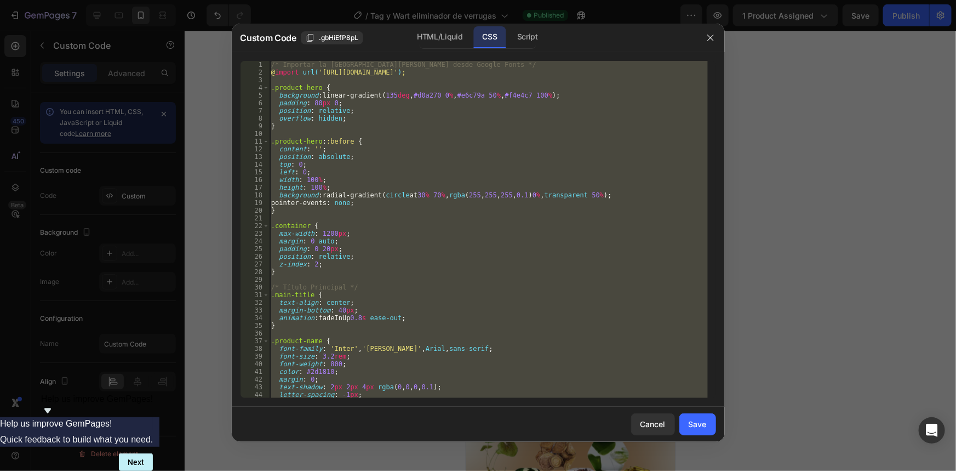
click at [537, 196] on div "/* Importar la [PERSON_NAME] desde Google Fonts */ @ import url( '[URL][DOMAIN_…" at bounding box center [488, 229] width 439 height 337
click at [537, 196] on div "/* Importar la [PERSON_NAME] desde Google Fonts */ @ import url( '[URL][DOMAIN_…" at bounding box center [488, 237] width 439 height 352
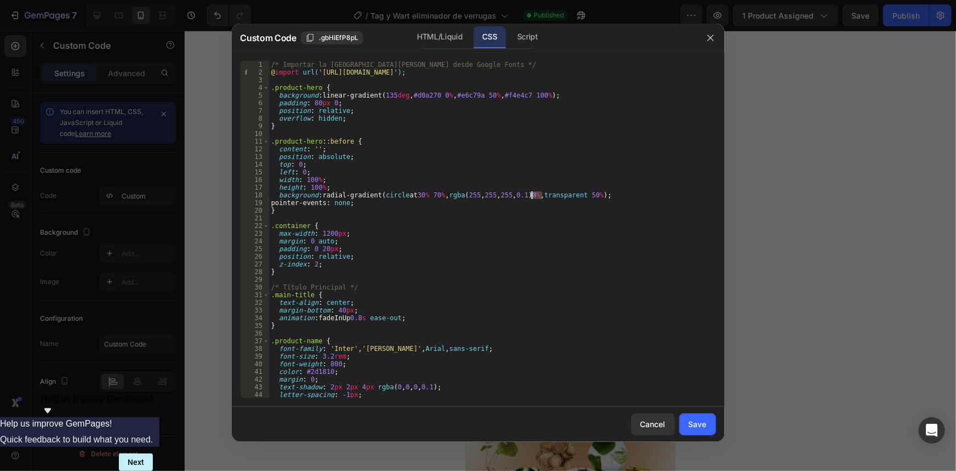
click at [537, 196] on div "/* Importar la [PERSON_NAME] desde Google Fonts */ @ import url( '[URL][DOMAIN_…" at bounding box center [488, 237] width 439 height 352
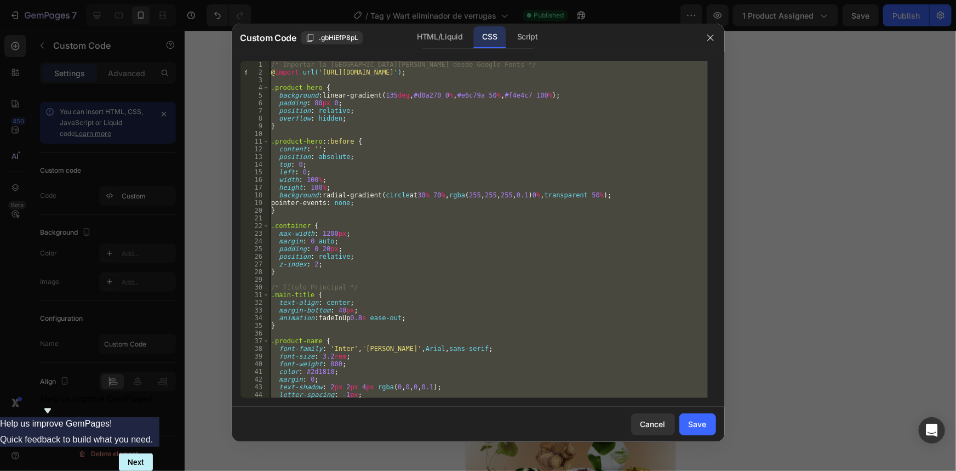
click at [537, 196] on div "/* Importar la [PERSON_NAME] desde Google Fonts */ @ import url( '[URL][DOMAIN_…" at bounding box center [488, 237] width 439 height 352
type textarea "} }"
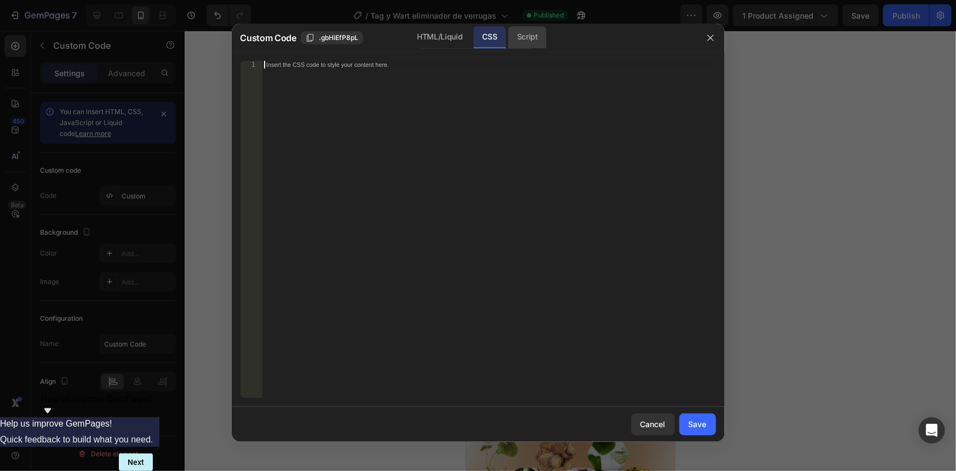
click at [530, 39] on div "Script" at bounding box center [527, 37] width 38 height 22
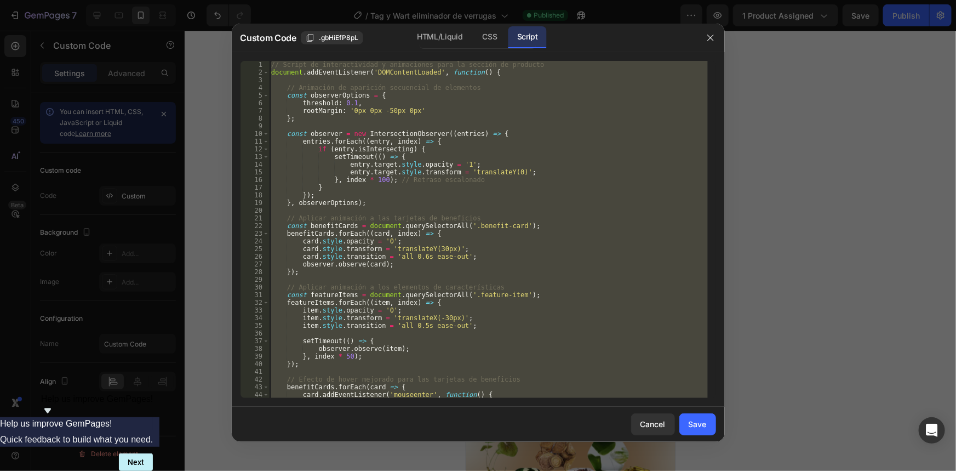
click at [541, 178] on div "// Script de interactividad y animaciones para la sección de producto document …" at bounding box center [488, 229] width 439 height 337
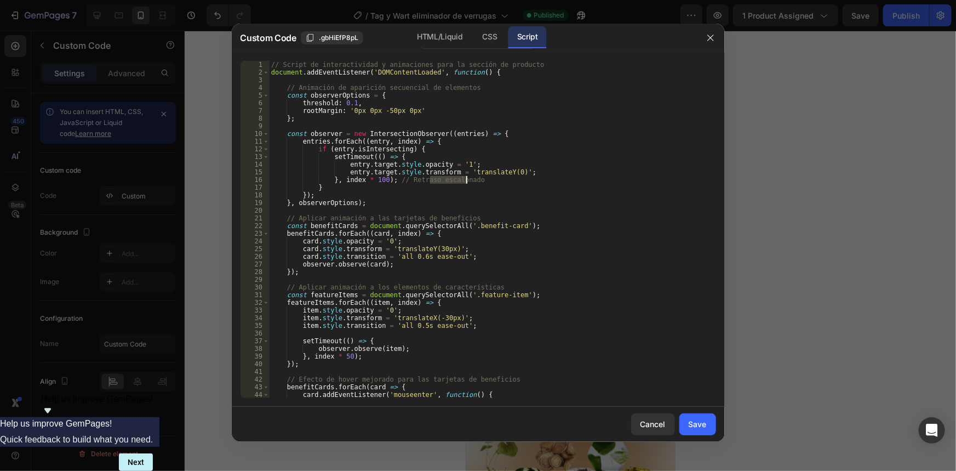
click at [541, 178] on div "// Script de interactividad y animaciones para la sección de producto document …" at bounding box center [488, 237] width 439 height 352
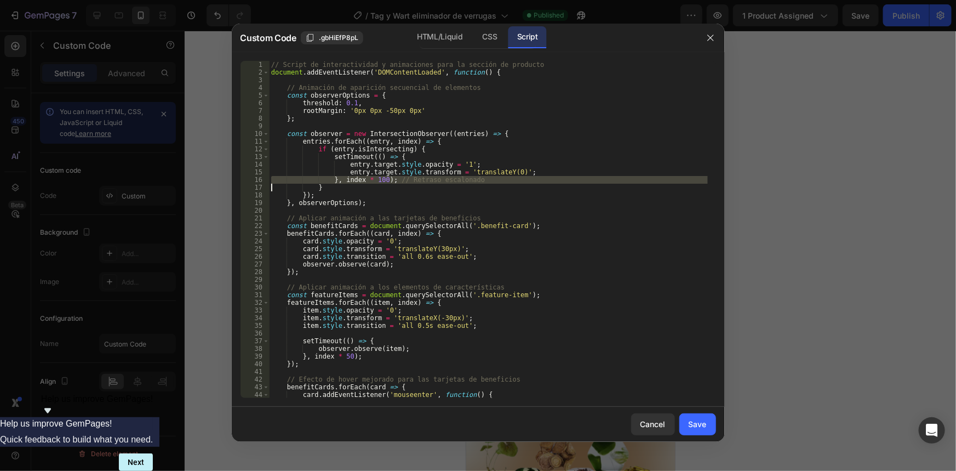
click at [541, 178] on div "// Script de interactividad y animaciones para la sección de producto document …" at bounding box center [488, 237] width 439 height 352
type textarea "document.head.appendChild(style);"
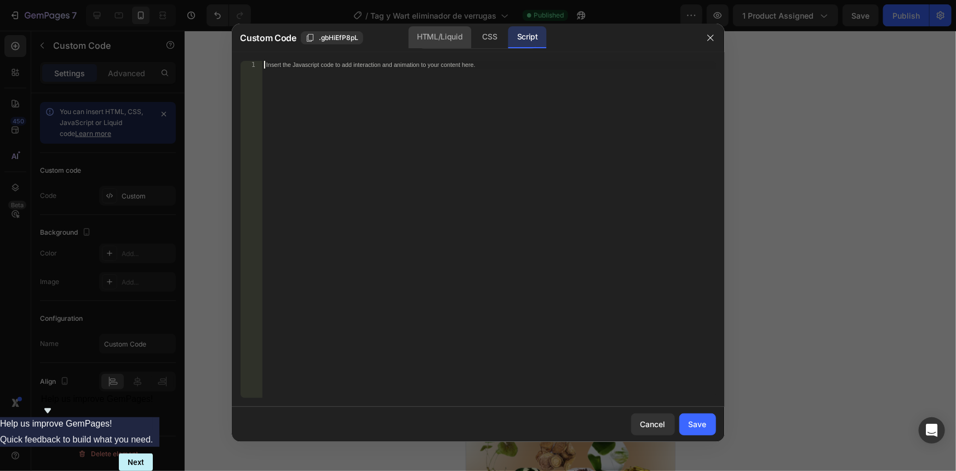
drag, startPoint x: 451, startPoint y: 30, endPoint x: 446, endPoint y: 110, distance: 80.2
click at [451, 31] on div "HTML/Liquid" at bounding box center [439, 37] width 63 height 22
click at [447, 131] on div "Insert the custom Liquid code, add snippets, or third-party installation code h…" at bounding box center [489, 237] width 454 height 352
paste textarea "</section>"
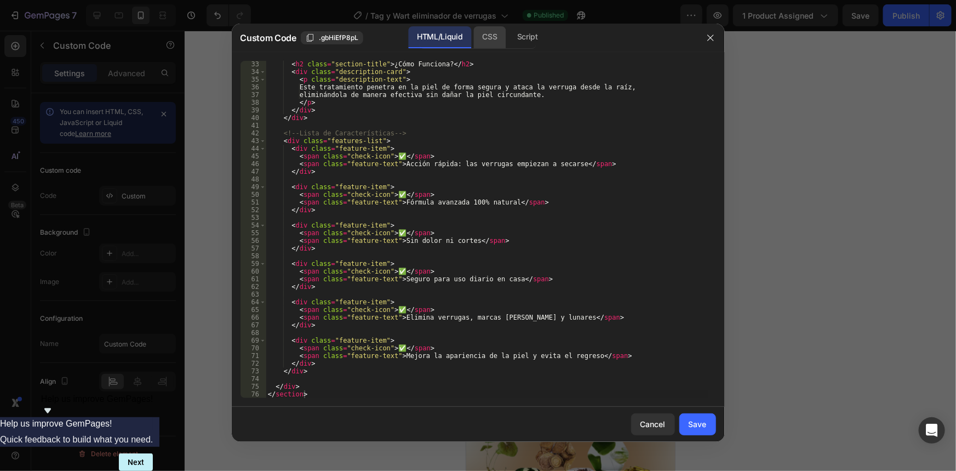
click at [480, 37] on div "CSS" at bounding box center [490, 37] width 32 height 22
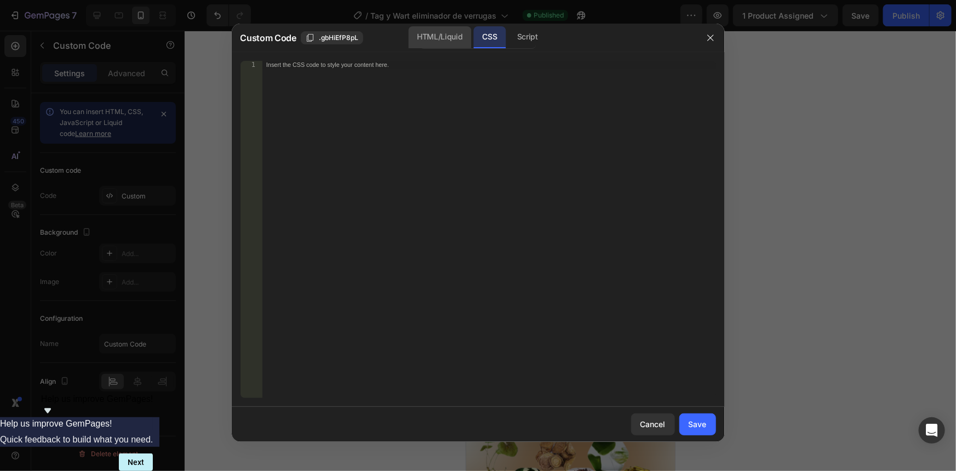
click at [457, 38] on div "HTML/Liquid" at bounding box center [439, 37] width 63 height 22
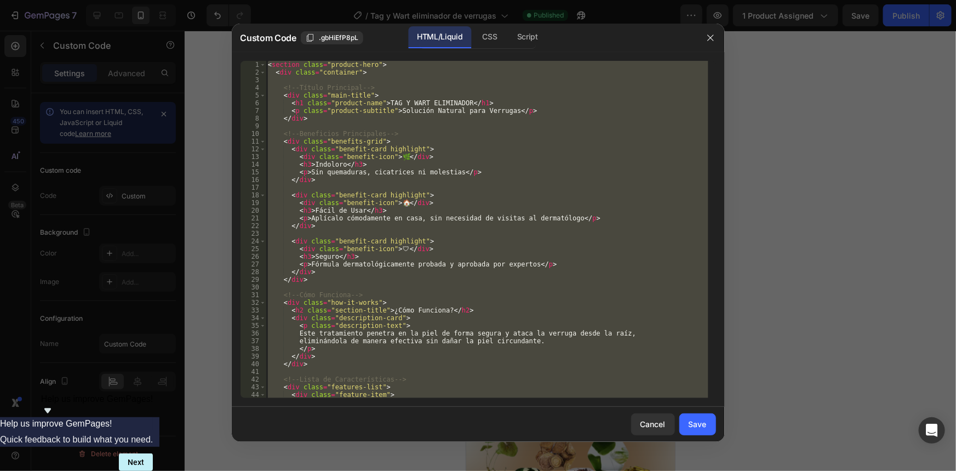
click at [449, 151] on div "< section class = "product-hero" > < div class = "container" > <!-- Título Prin…" at bounding box center [487, 229] width 443 height 337
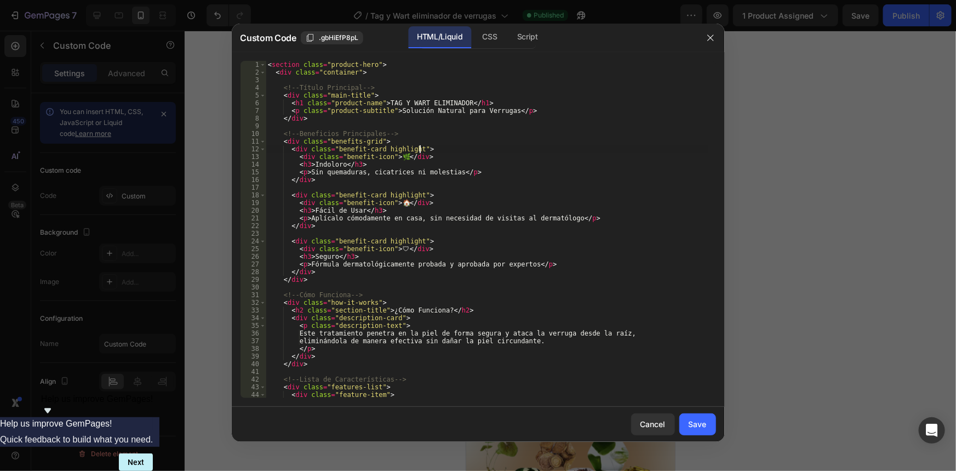
click at [449, 151] on div "< section class = "product-hero" > < div class = "container" > <!-- Título Prin…" at bounding box center [487, 237] width 443 height 352
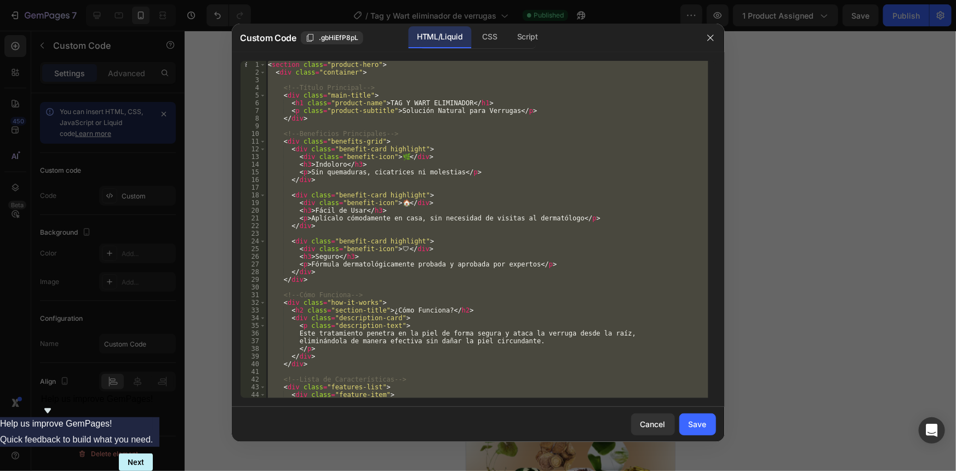
click at [449, 151] on div "< section class = "product-hero" > < div class = "container" > <!-- Título Prin…" at bounding box center [487, 237] width 443 height 352
type textarea "</div> </section>"
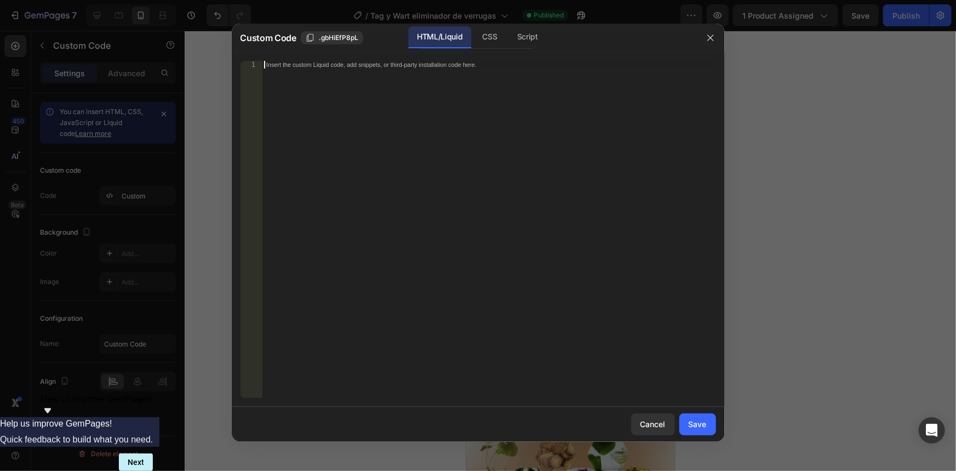
paste textarea "</section>"
type textarea "</section>"
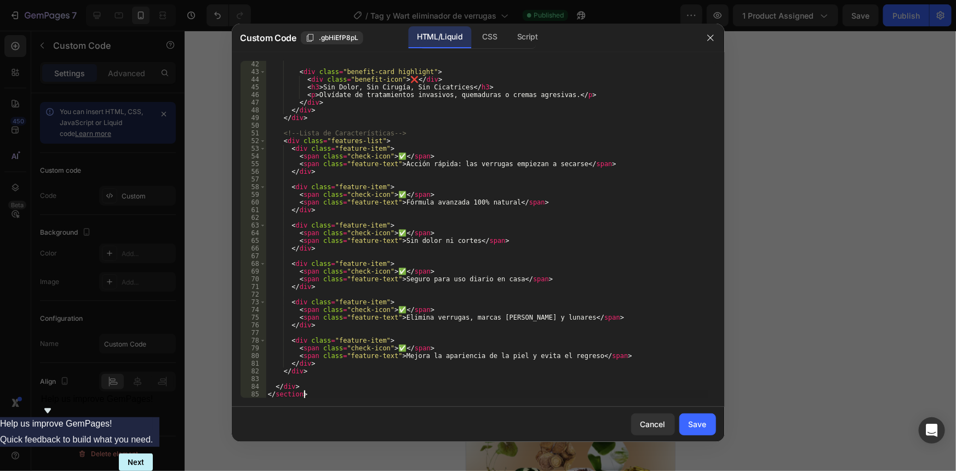
scroll to position [322, 0]
click at [487, 35] on div "CSS" at bounding box center [490, 37] width 32 height 22
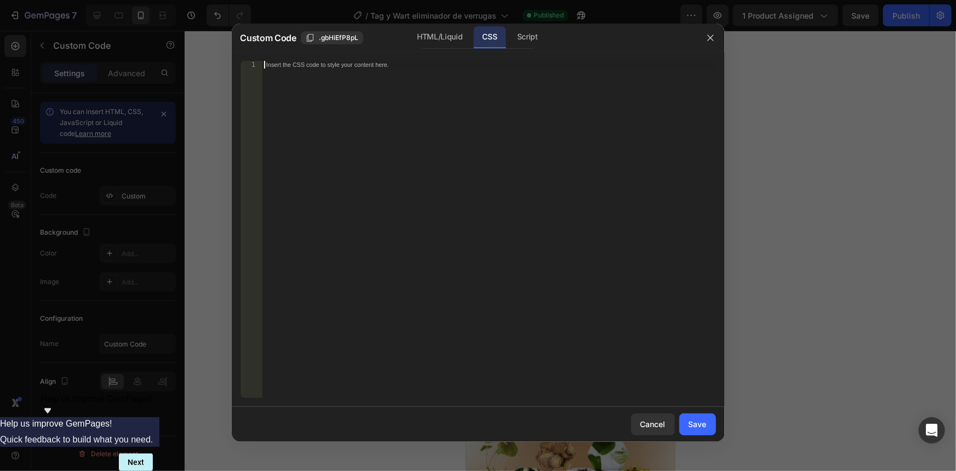
click at [538, 211] on div "Insert the CSS code to style your content here." at bounding box center [489, 237] width 454 height 352
paste textarea "}"
type textarea "}"
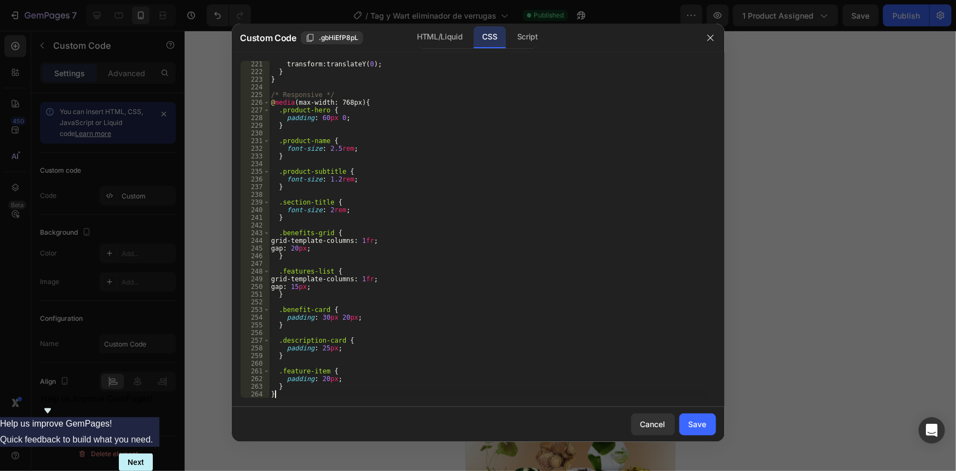
scroll to position [1687, 0]
click at [531, 44] on div "Script" at bounding box center [527, 37] width 38 height 22
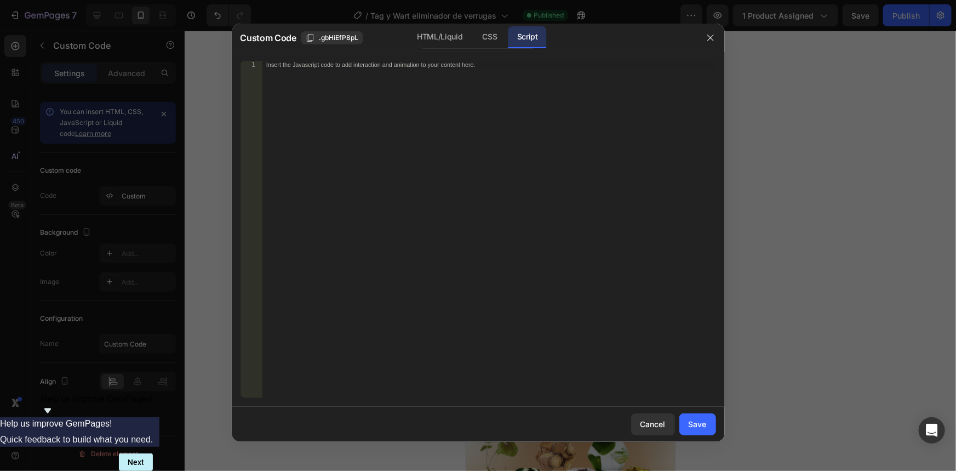
click at [467, 230] on div "Insert the Javascript code to add interaction and animation to your content her…" at bounding box center [489, 237] width 454 height 352
paste textarea "document.head.appendChild(style);"
type textarea "document.head.appendChild(style);"
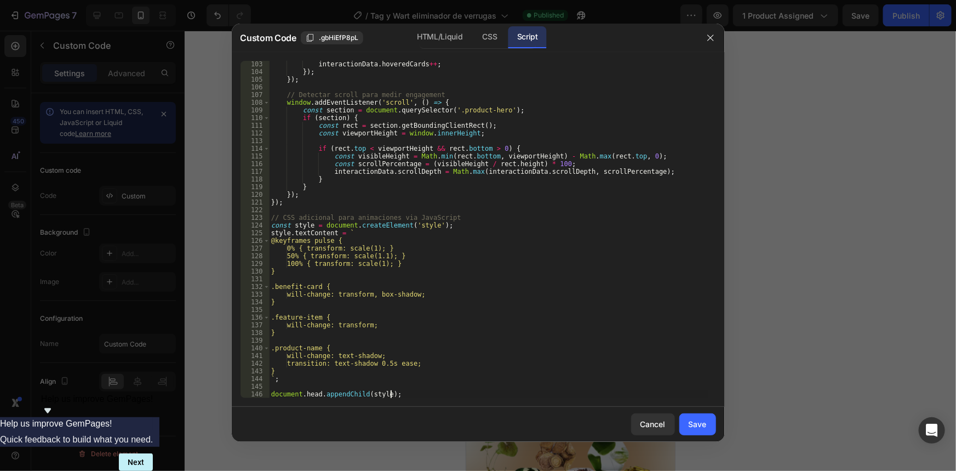
scroll to position [790, 0]
click at [694, 422] on div "Save" at bounding box center [698, 424] width 18 height 12
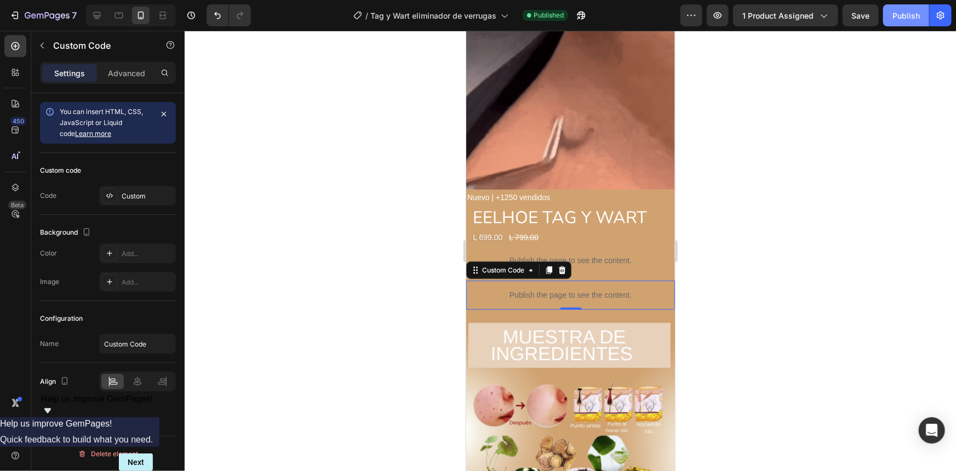
click at [910, 12] on div "Publish" at bounding box center [906, 16] width 27 height 12
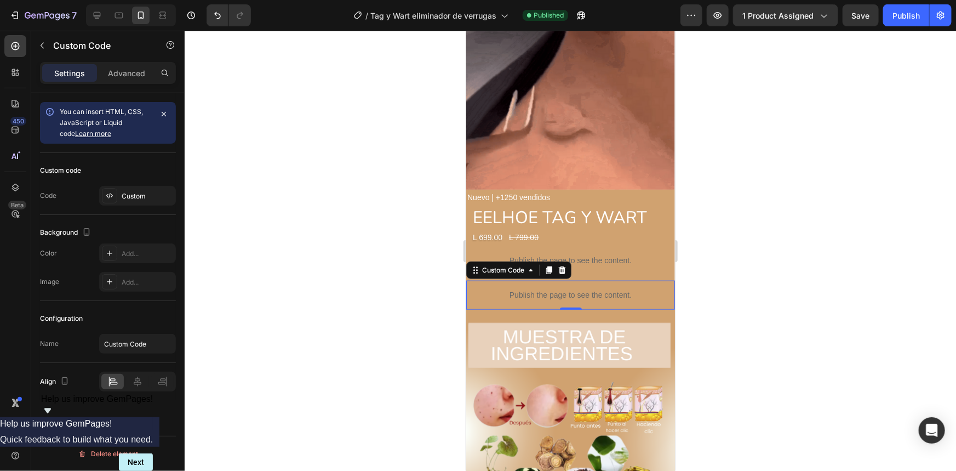
click at [603, 289] on p "Publish the page to see the content." at bounding box center [570, 295] width 209 height 12
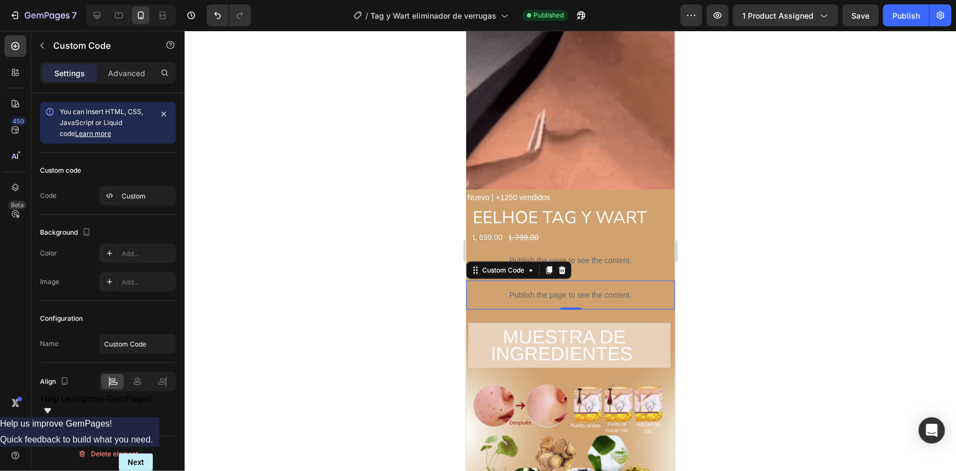
click at [603, 289] on p "Publish the page to see the content." at bounding box center [570, 295] width 209 height 12
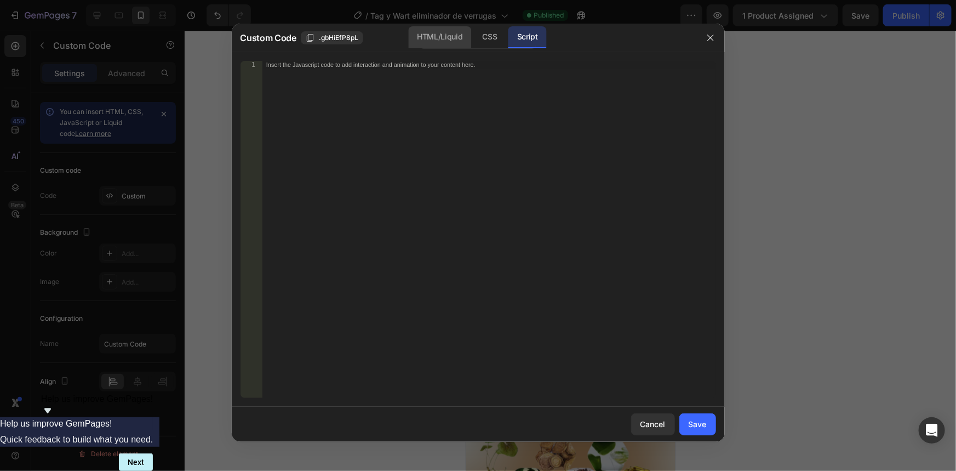
click at [450, 48] on div "HTML/Liquid" at bounding box center [439, 37] width 63 height 22
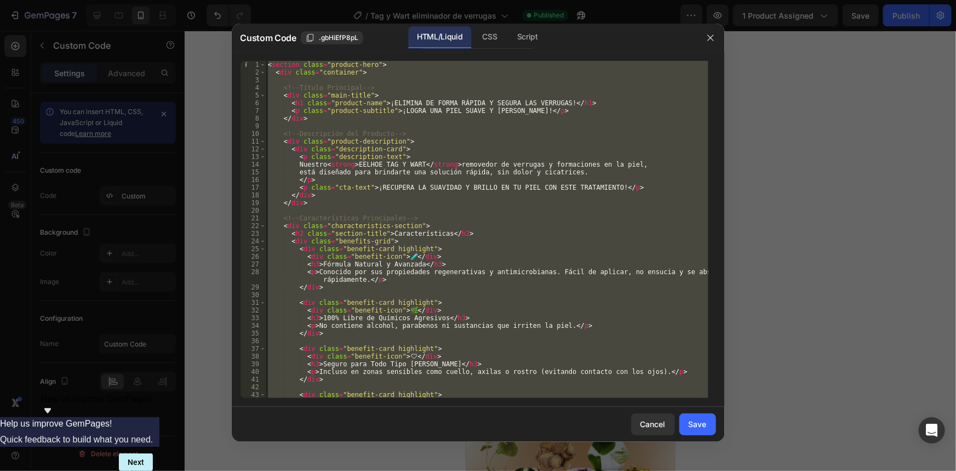
click at [509, 194] on div "< section class = "product-hero" > < div class = "container" > <!-- Título Prin…" at bounding box center [487, 229] width 443 height 337
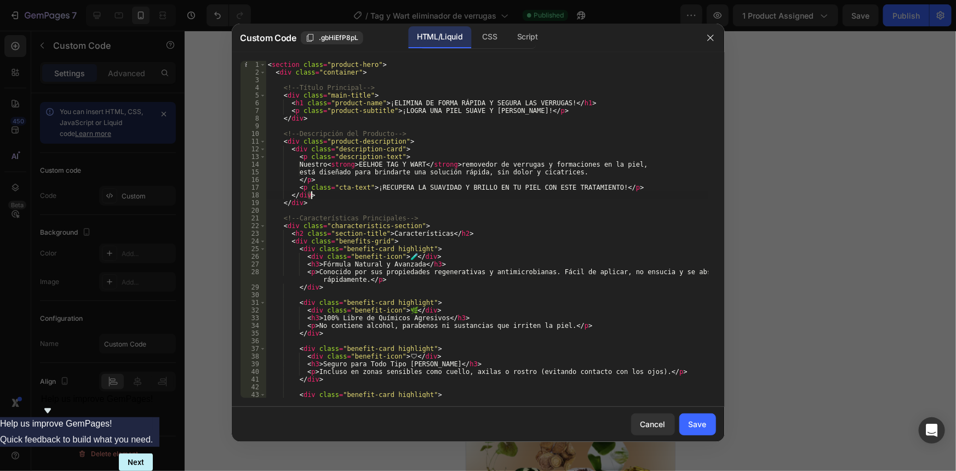
click at [509, 194] on div "< section class = "product-hero" > < div class = "container" > <!-- Título Prin…" at bounding box center [487, 237] width 443 height 352
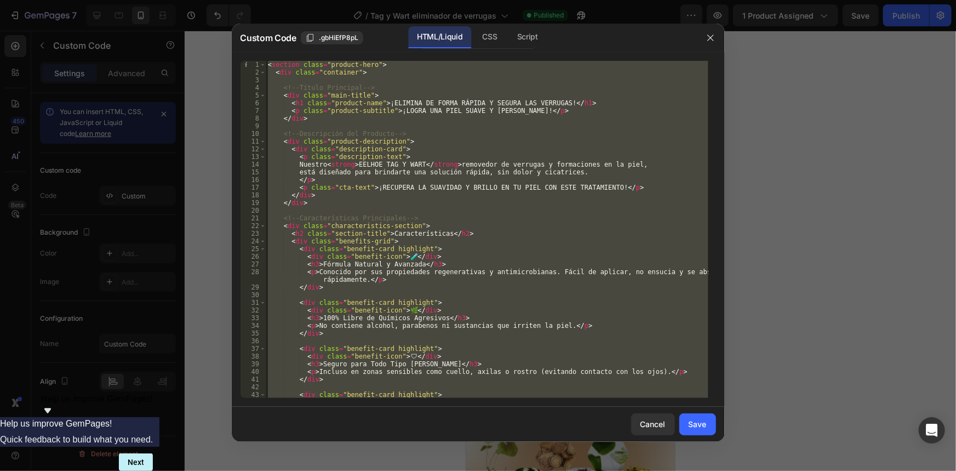
click at [509, 194] on div "< section class = "product-hero" > < div class = "container" > <!-- Título Prin…" at bounding box center [487, 237] width 443 height 352
type textarea "</div> </section>"
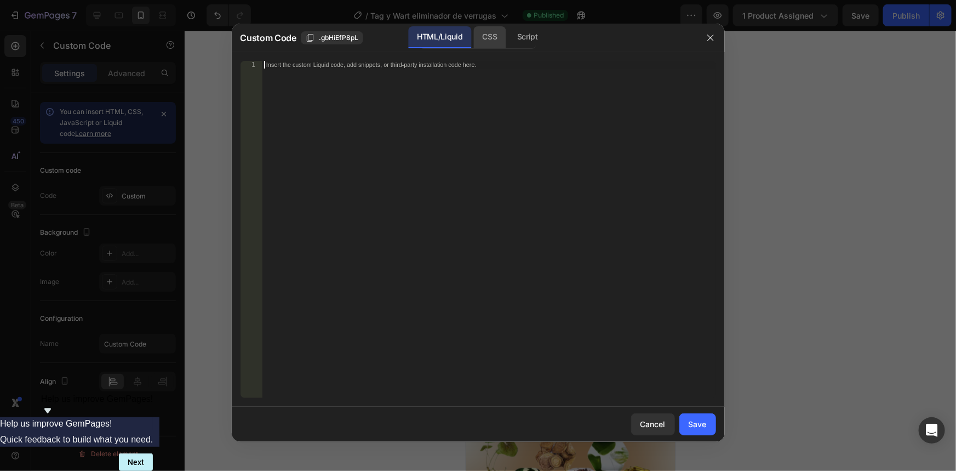
click at [487, 45] on div "CSS" at bounding box center [490, 37] width 32 height 22
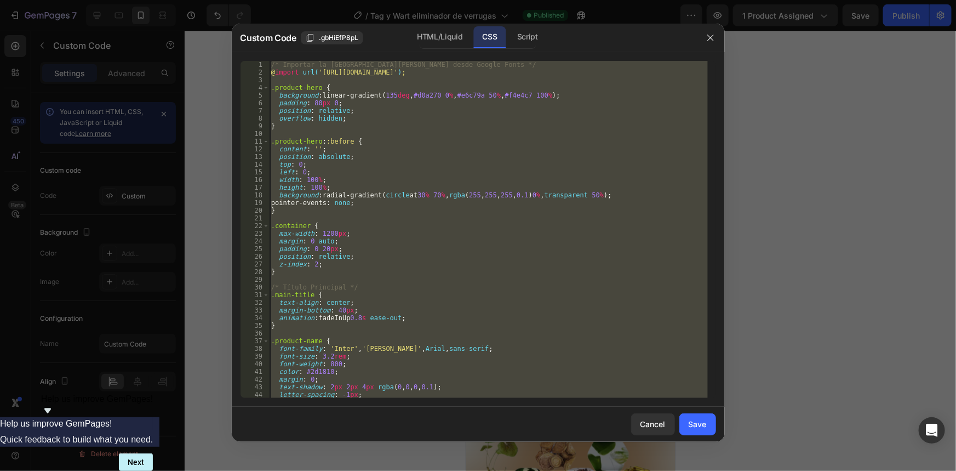
click at [476, 151] on div "/* Importar la [PERSON_NAME] desde Google Fonts */ @ import url( '[URL][DOMAIN_…" at bounding box center [488, 229] width 439 height 337
click at [476, 151] on div "/* Importar la [PERSON_NAME] desde Google Fonts */ @ import url( '[URL][DOMAIN_…" at bounding box center [488, 237] width 439 height 352
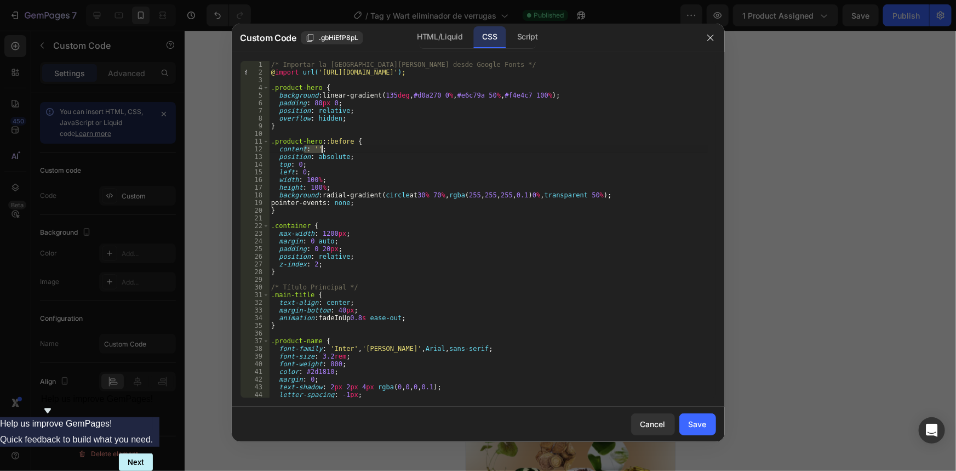
click at [476, 151] on div "/* Importar la [PERSON_NAME] desde Google Fonts */ @ import url( '[URL][DOMAIN_…" at bounding box center [488, 237] width 439 height 352
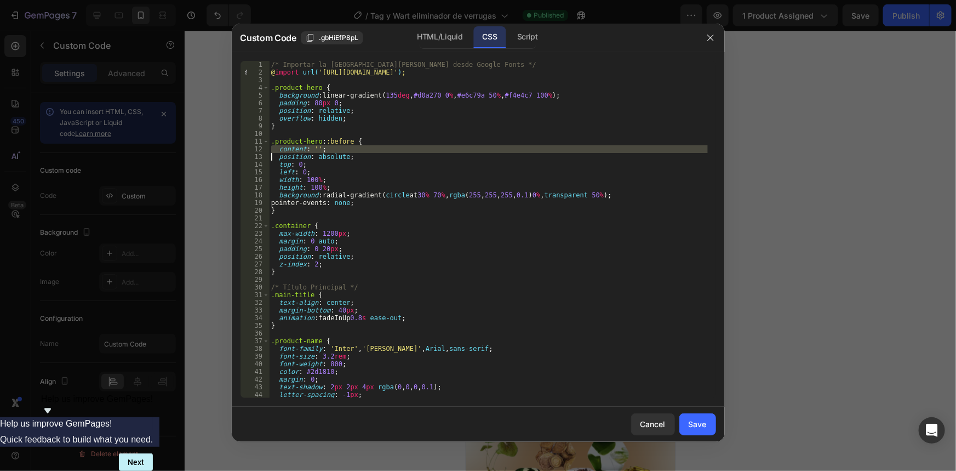
click at [476, 151] on div "/* Importar la [PERSON_NAME] desde Google Fonts */ @ import url( '[URL][DOMAIN_…" at bounding box center [488, 237] width 439 height 352
type textarea "} }"
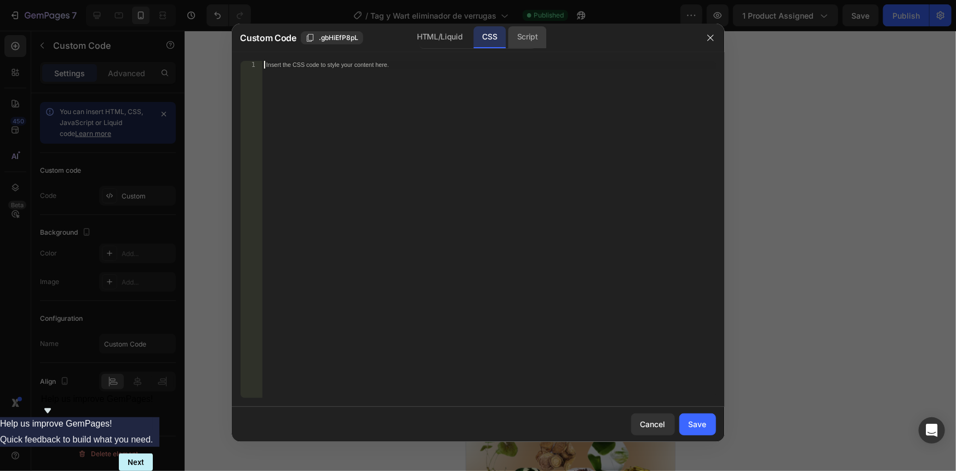
click at [521, 43] on div "Script" at bounding box center [527, 37] width 38 height 22
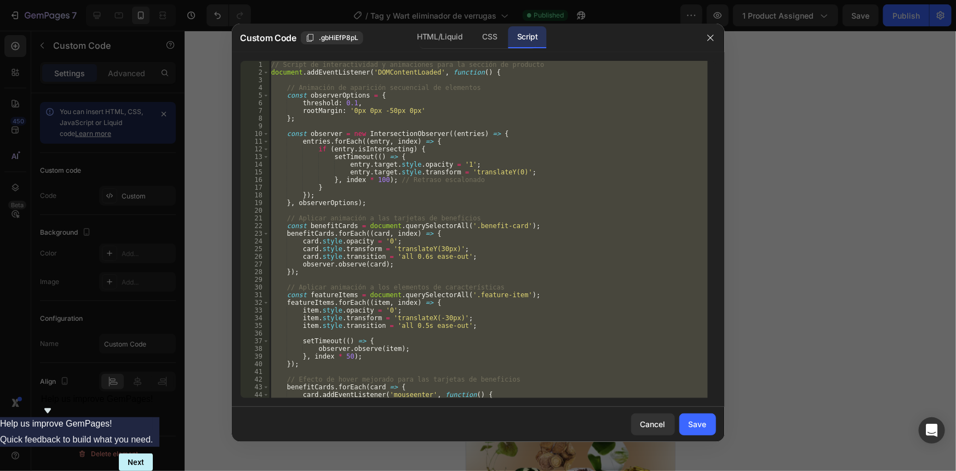
click at [505, 159] on div "// Script de interactividad y animaciones para la sección de producto document …" at bounding box center [488, 229] width 439 height 337
click at [505, 159] on div "// Script de interactividad y animaciones para la sección de producto document …" at bounding box center [488, 237] width 439 height 352
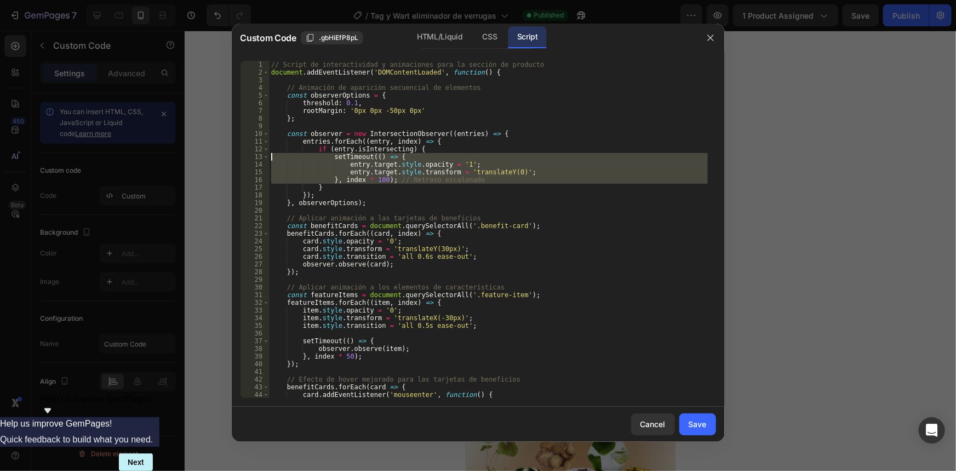
click at [505, 159] on div "// Script de interactividad y animaciones para la sección de producto document …" at bounding box center [488, 237] width 439 height 352
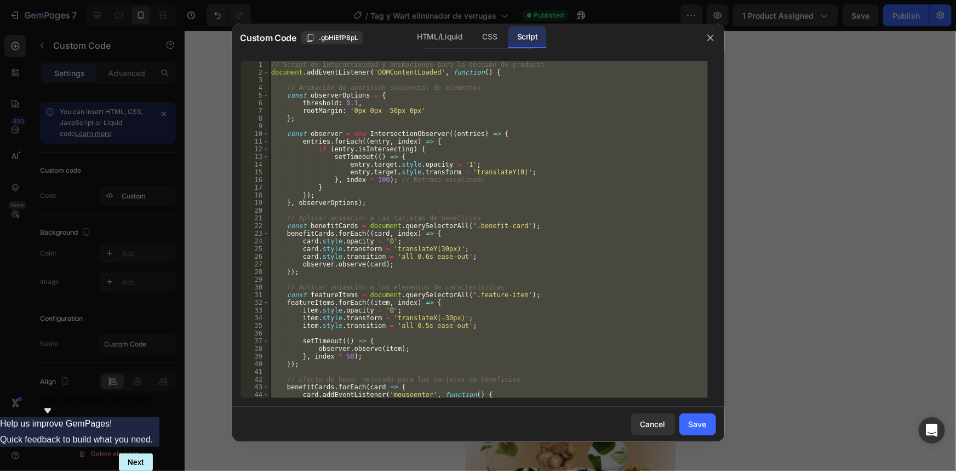
click at [505, 159] on div "// Script de interactividad y animaciones para la sección de producto document …" at bounding box center [488, 237] width 439 height 352
type textarea "document.head.appendChild(style);"
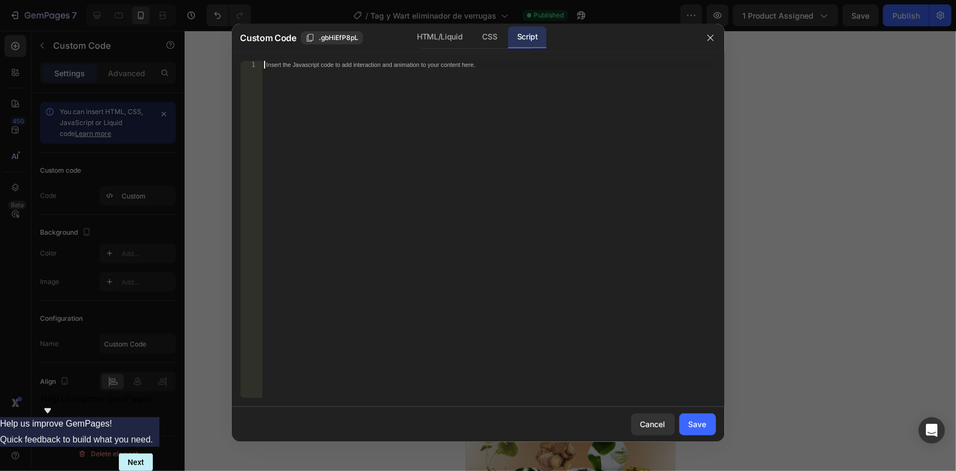
drag, startPoint x: 444, startPoint y: 36, endPoint x: 424, endPoint y: 96, distance: 63.4
click at [443, 36] on div "HTML/Liquid" at bounding box center [439, 37] width 63 height 22
click at [408, 172] on div "Insert the custom Liquid code, add snippets, or third-party installation code h…" at bounding box center [489, 237] width 454 height 352
paste textarea "</section>"
type textarea "</section>"
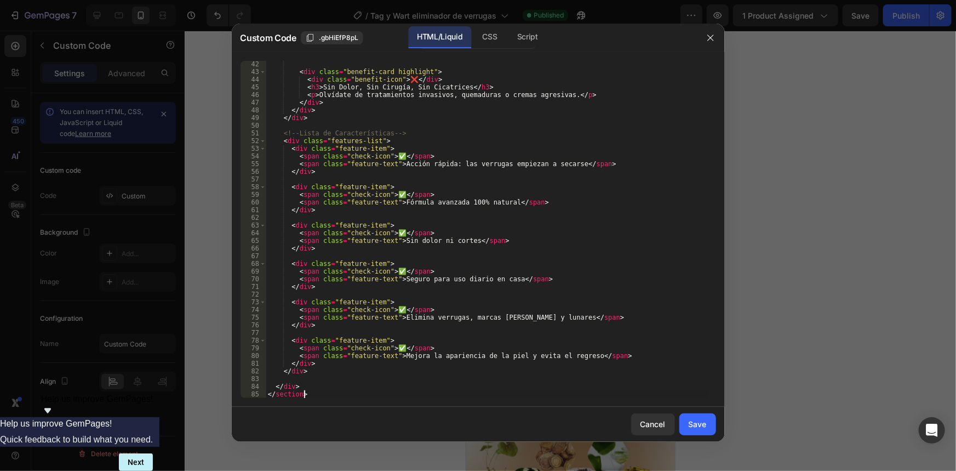
scroll to position [322, 0]
click at [480, 43] on div "CSS" at bounding box center [490, 37] width 32 height 22
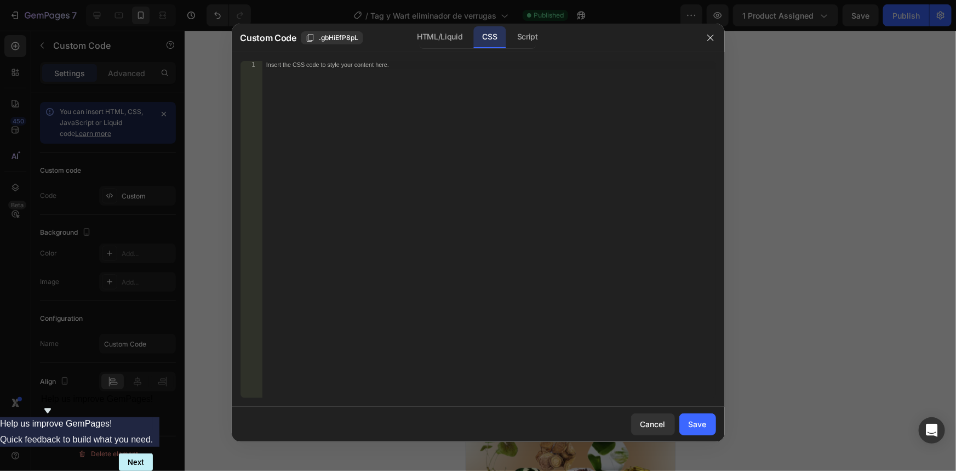
click at [460, 156] on div "Insert the CSS code to style your content here." at bounding box center [489, 237] width 454 height 352
paste textarea "}"
type textarea "}"
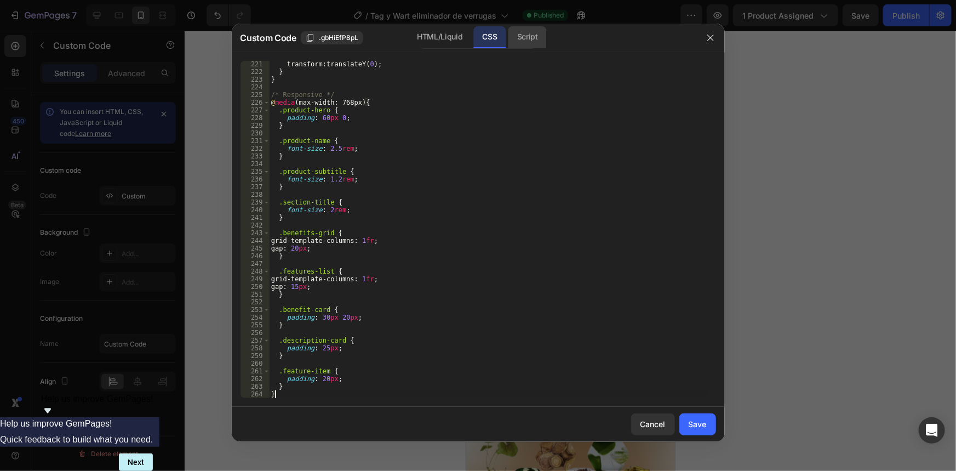
click at [525, 31] on div "Script" at bounding box center [527, 37] width 38 height 22
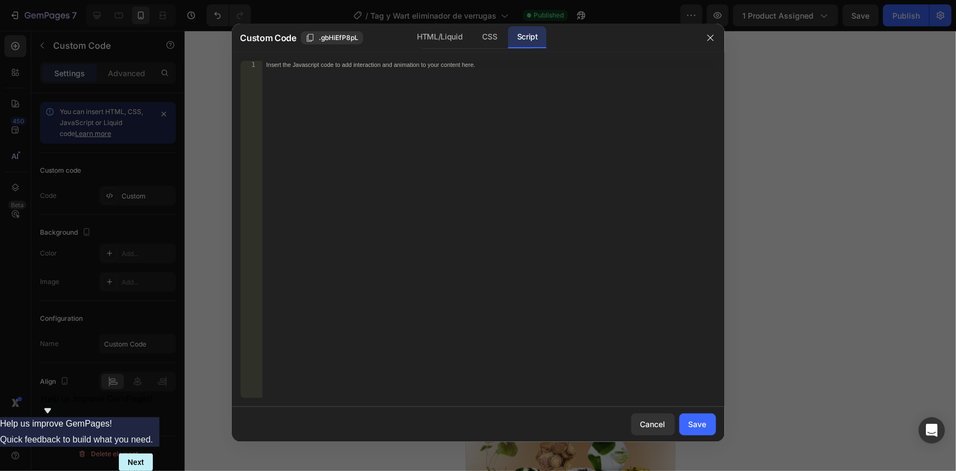
click at [513, 205] on div "Insert the Javascript code to add interaction and animation to your content her…" at bounding box center [489, 237] width 454 height 352
paste textarea "document.head.appendChild(style);"
type textarea "document.head.appendChild(style);"
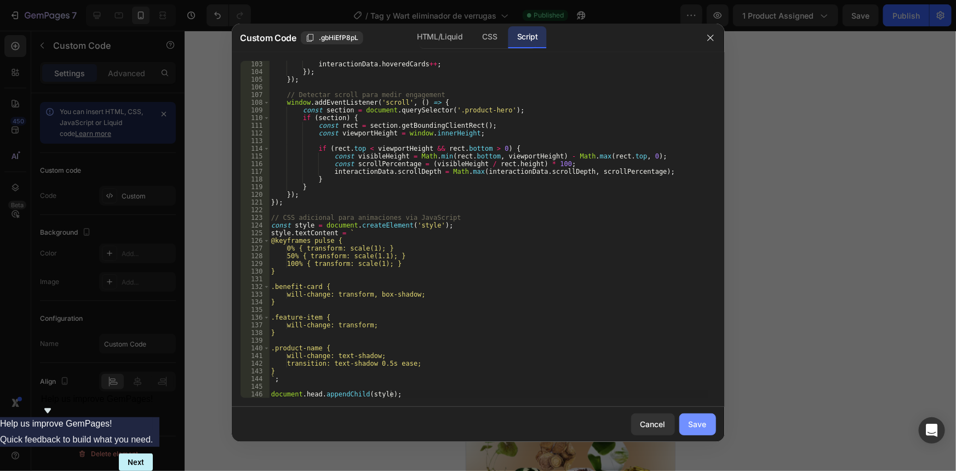
click at [692, 429] on div "Save" at bounding box center [698, 424] width 18 height 12
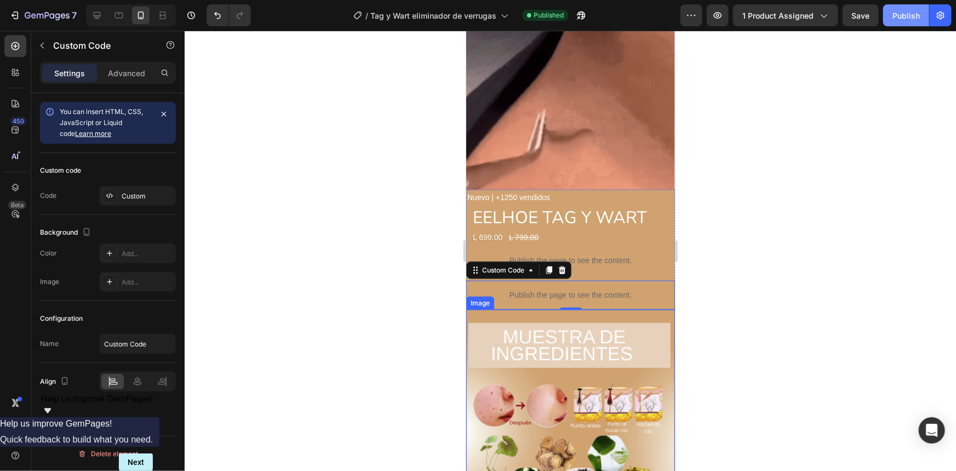
click at [899, 14] on div "Publish" at bounding box center [906, 16] width 27 height 12
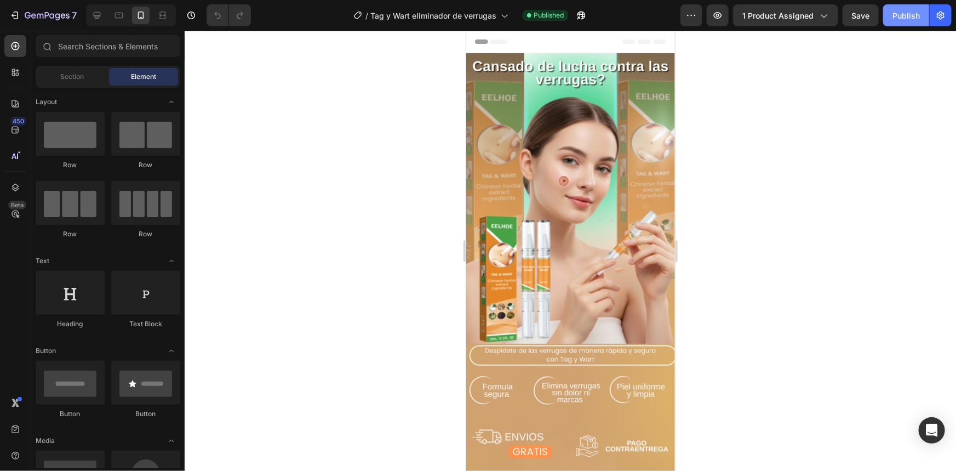
click at [906, 21] on div "Publish" at bounding box center [906, 16] width 27 height 12
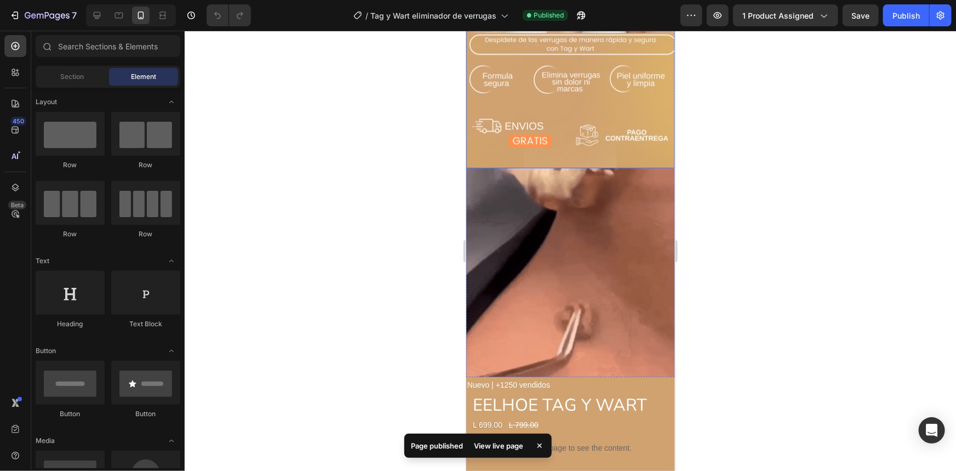
scroll to position [448, 0]
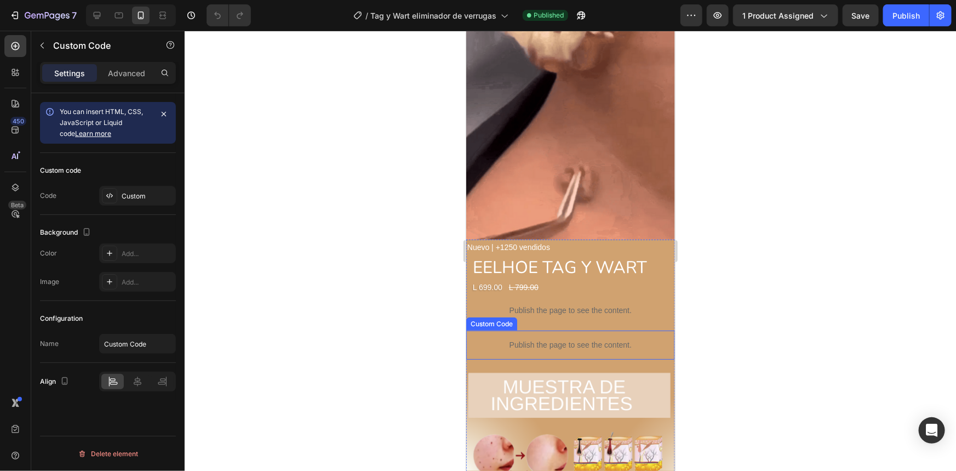
click at [612, 339] on p "Publish the page to see the content." at bounding box center [570, 345] width 209 height 12
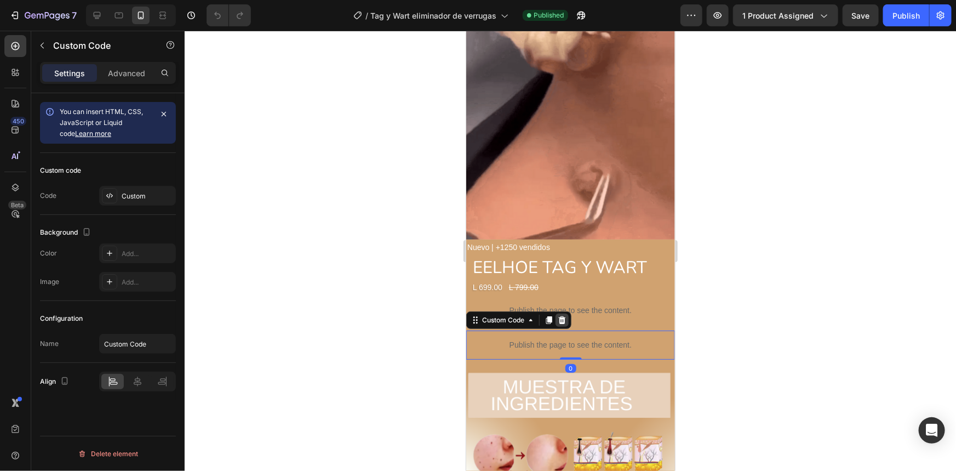
click at [563, 315] on icon at bounding box center [561, 319] width 7 height 8
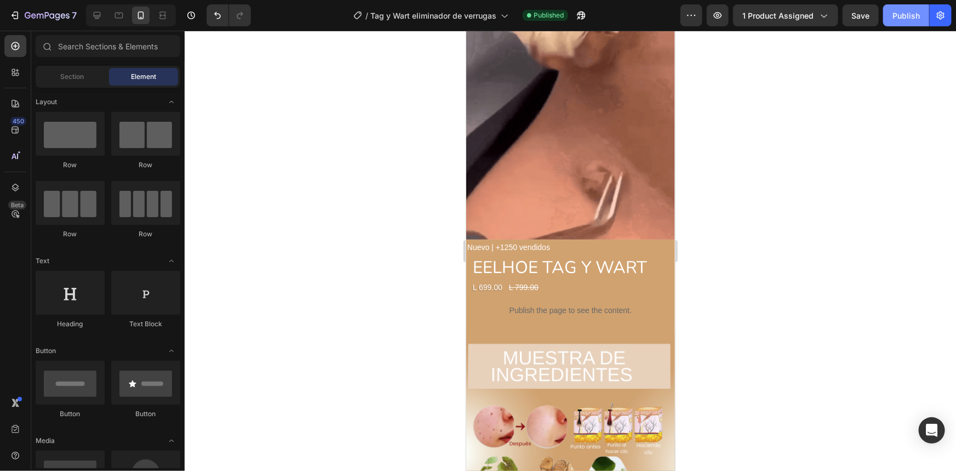
click at [906, 10] on div "Publish" at bounding box center [906, 16] width 27 height 12
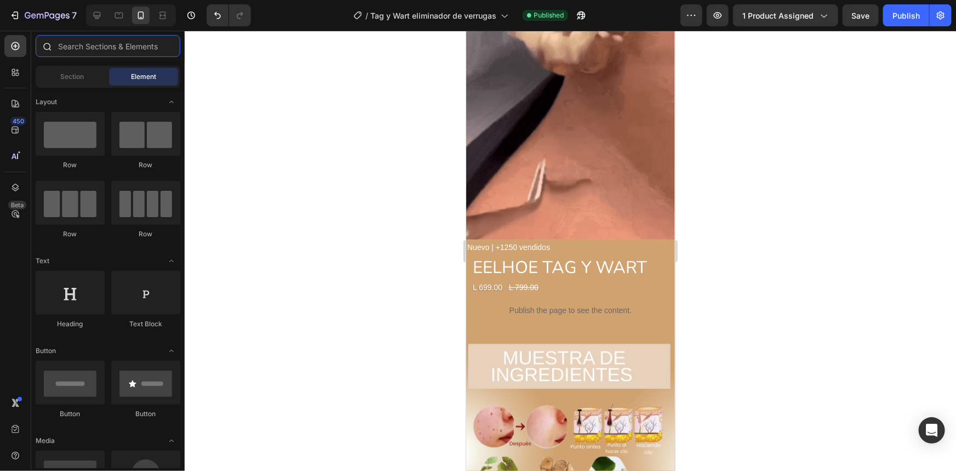
click at [58, 45] on input "text" at bounding box center [108, 46] width 145 height 22
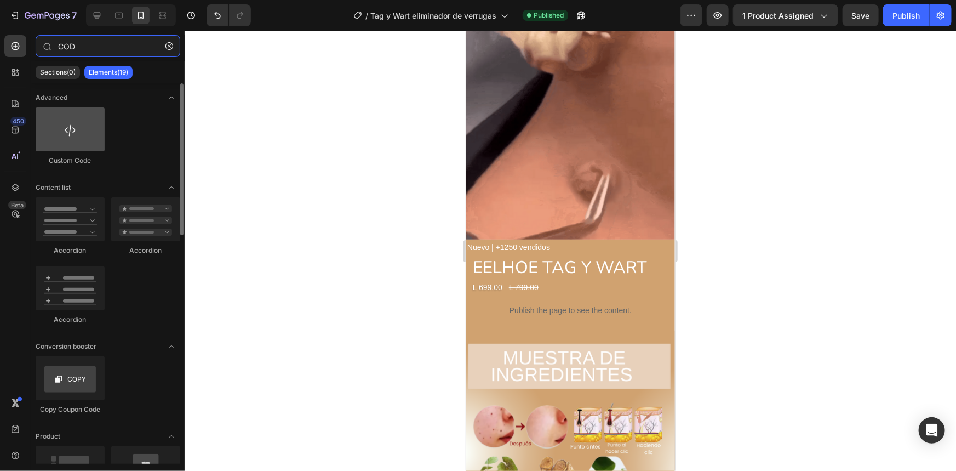
type input "COD"
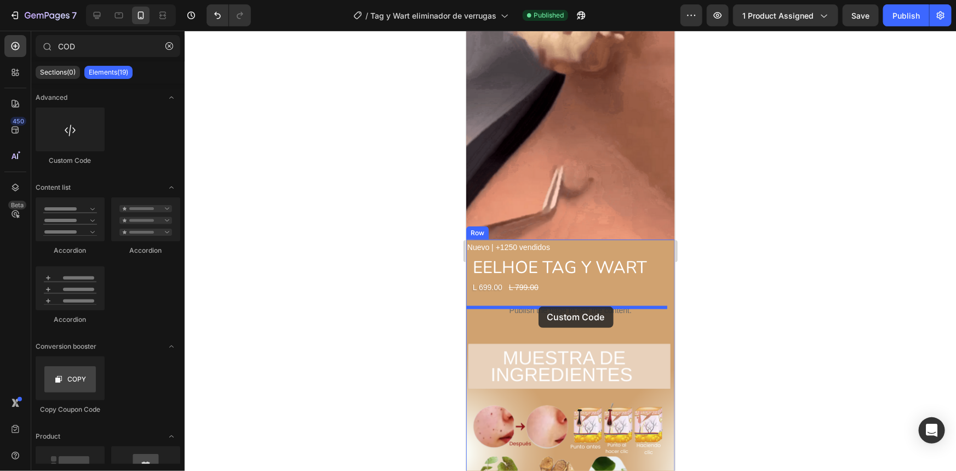
drag, startPoint x: 529, startPoint y: 166, endPoint x: 538, endPoint y: 306, distance: 140.0
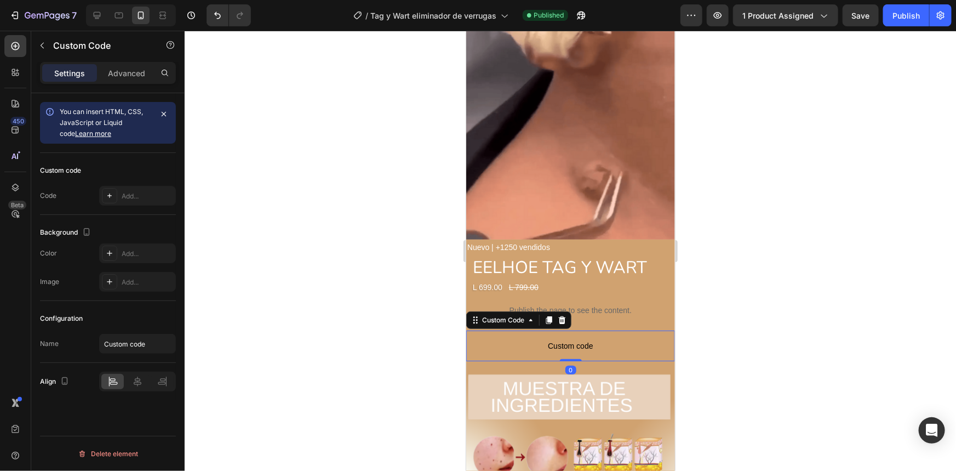
click at [735, 319] on div at bounding box center [570, 251] width 771 height 440
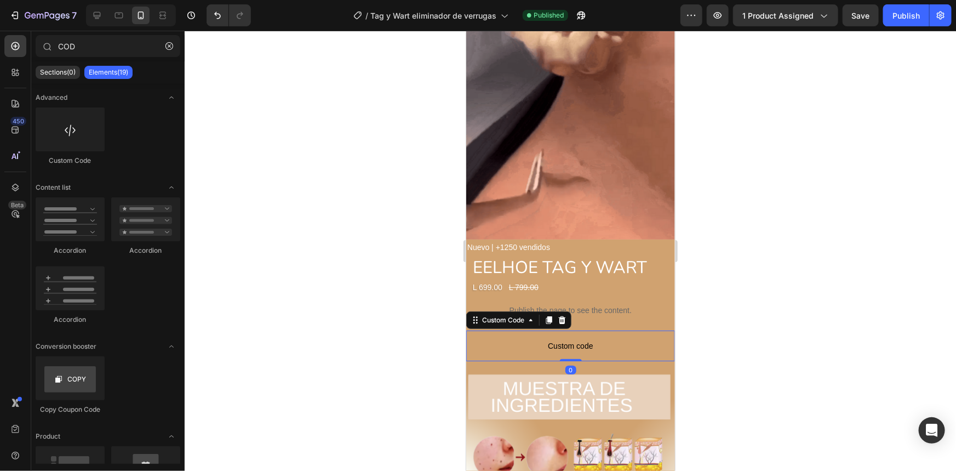
click at [611, 335] on p "Custom code" at bounding box center [570, 345] width 209 height 31
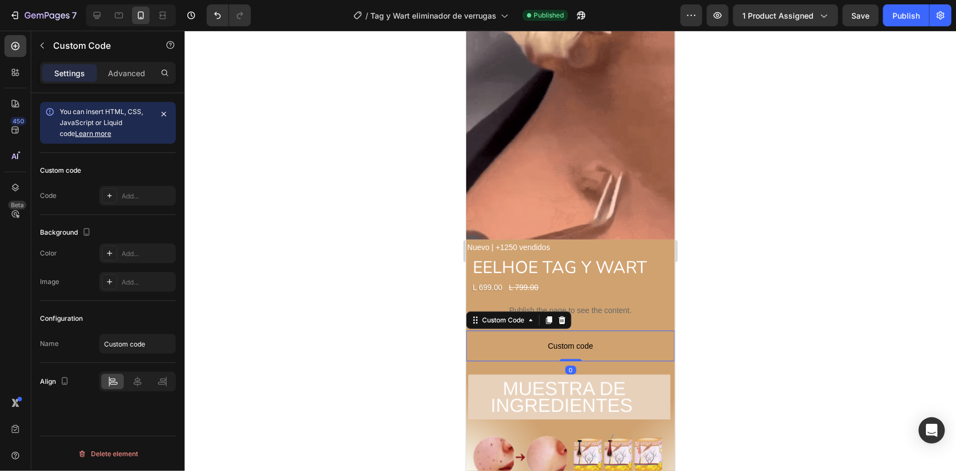
click at [611, 335] on p "Custom code" at bounding box center [570, 345] width 209 height 31
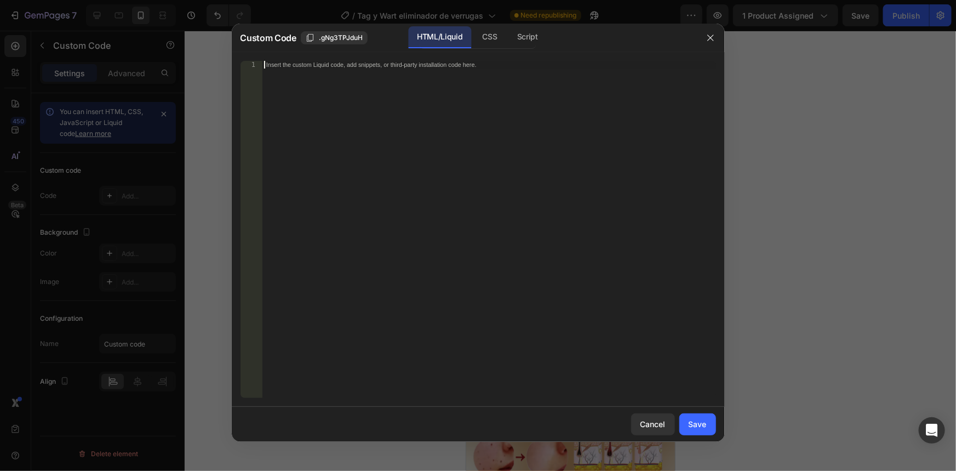
click at [455, 182] on div "Insert the custom Liquid code, add snippets, or third-party installation code h…" at bounding box center [489, 237] width 454 height 352
paste textarea "</section>"
type textarea "</section>"
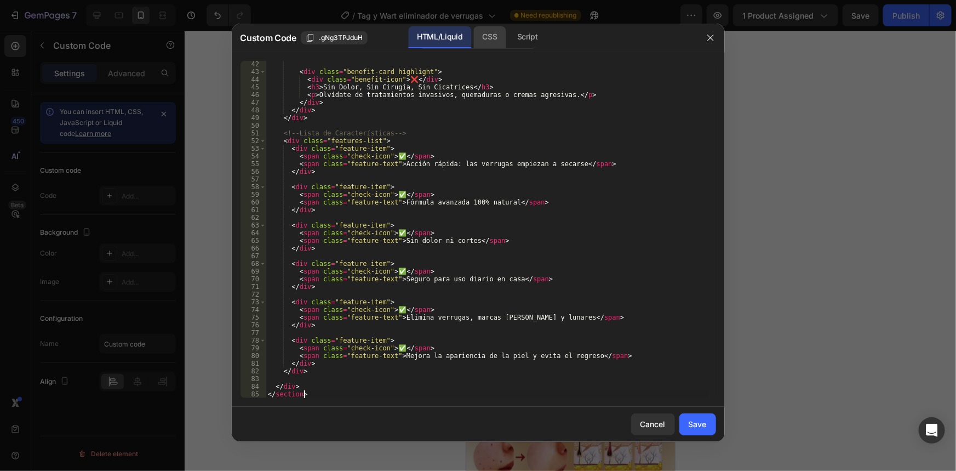
click at [486, 37] on div "CSS" at bounding box center [490, 37] width 32 height 22
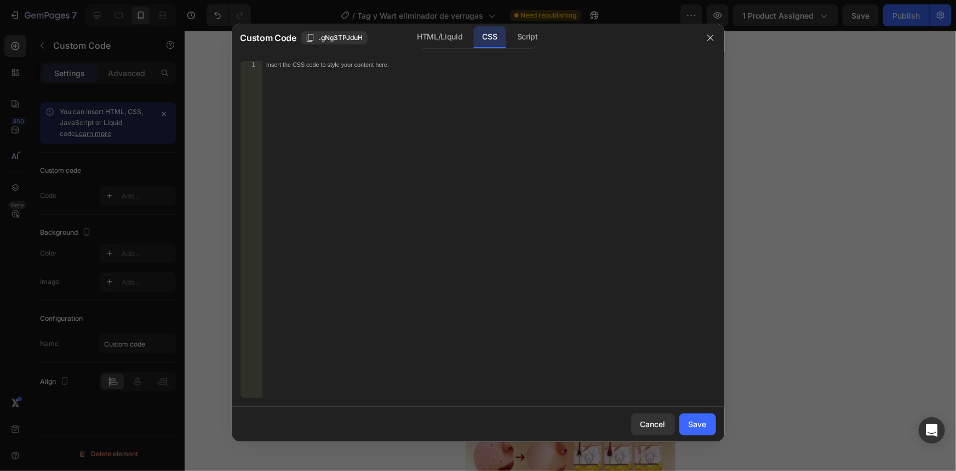
click at [482, 156] on div "Insert the CSS code to style your content here." at bounding box center [489, 237] width 454 height 352
paste textarea "}"
type textarea "}"
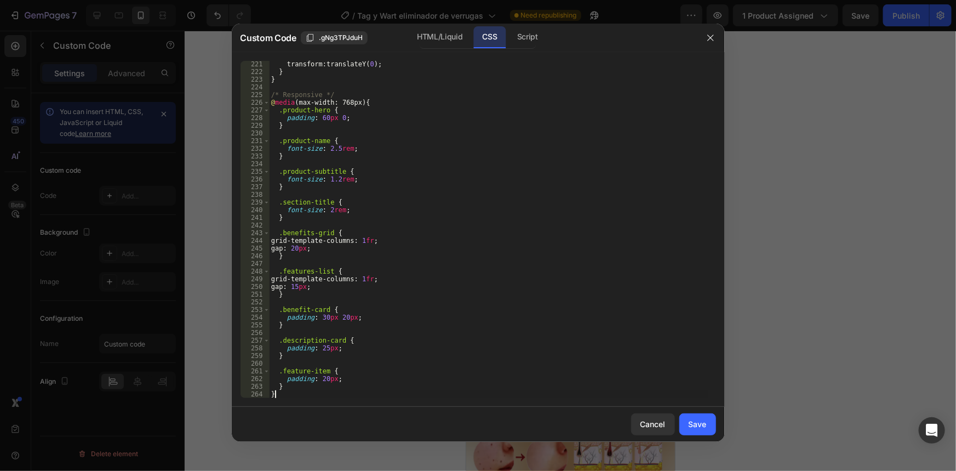
scroll to position [1687, 0]
click at [528, 38] on div "Script" at bounding box center [527, 37] width 38 height 22
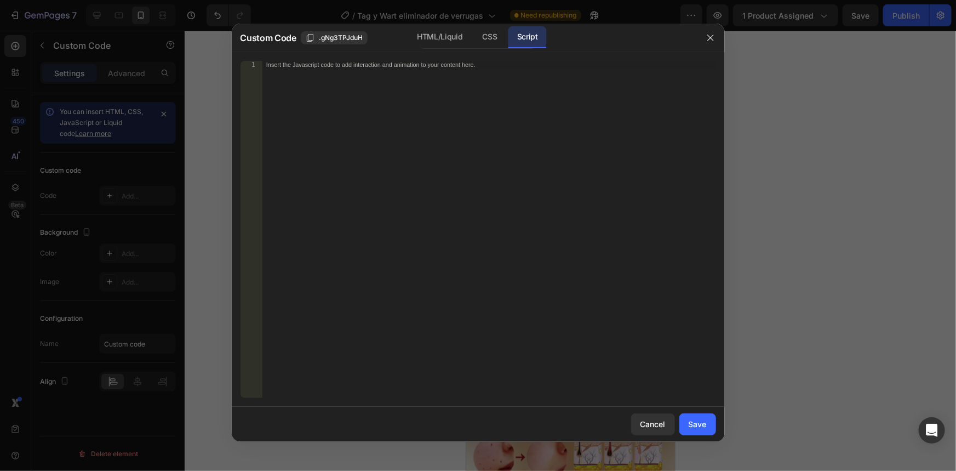
click at [521, 151] on div "Insert the Javascript code to add interaction and animation to your content her…" at bounding box center [489, 237] width 454 height 352
click at [468, 195] on div "Insert the Javascript code to add interaction and animation to your content her…" at bounding box center [489, 237] width 454 height 352
paste textarea "document.head.appendChild(style);"
type textarea "document.head.appendChild(style);"
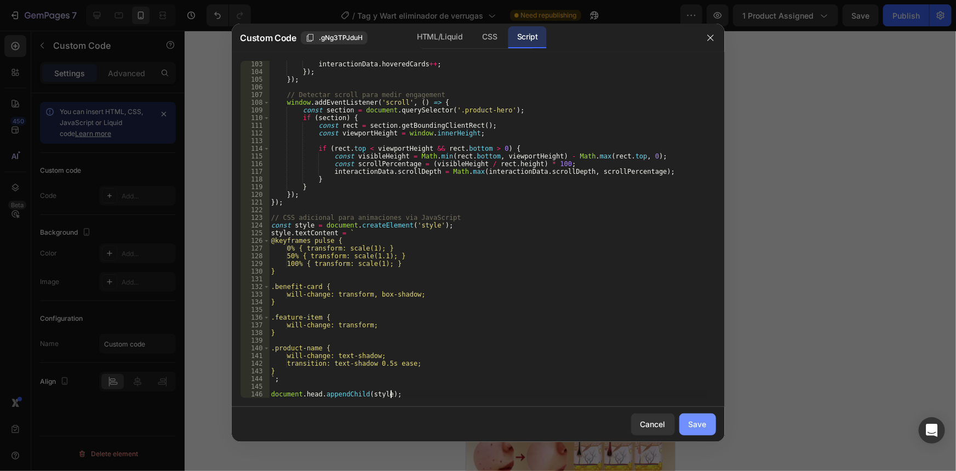
click at [706, 427] on div "Save" at bounding box center [698, 424] width 18 height 12
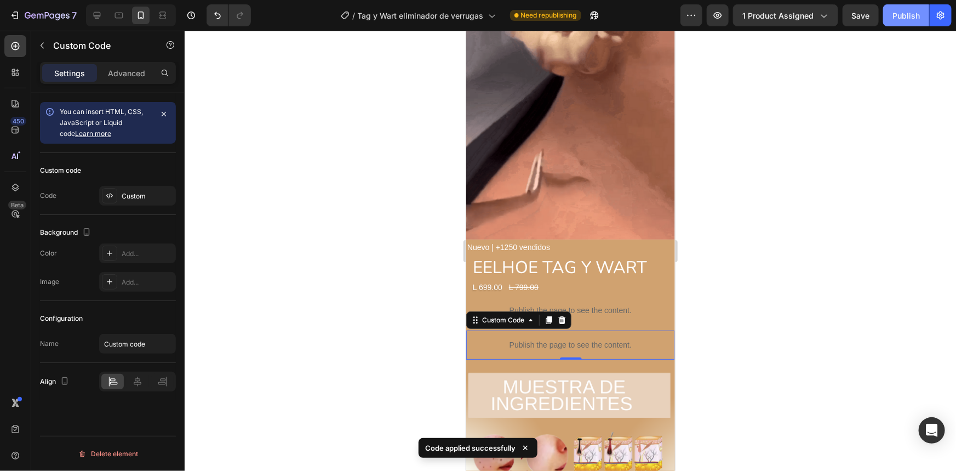
click at [907, 11] on div "Publish" at bounding box center [906, 16] width 27 height 12
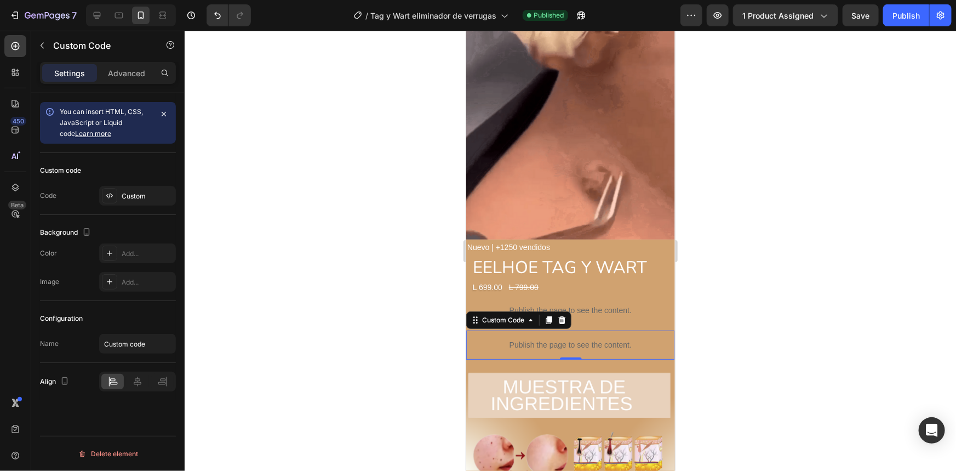
click at [631, 339] on p "Publish the page to see the content." at bounding box center [570, 345] width 209 height 12
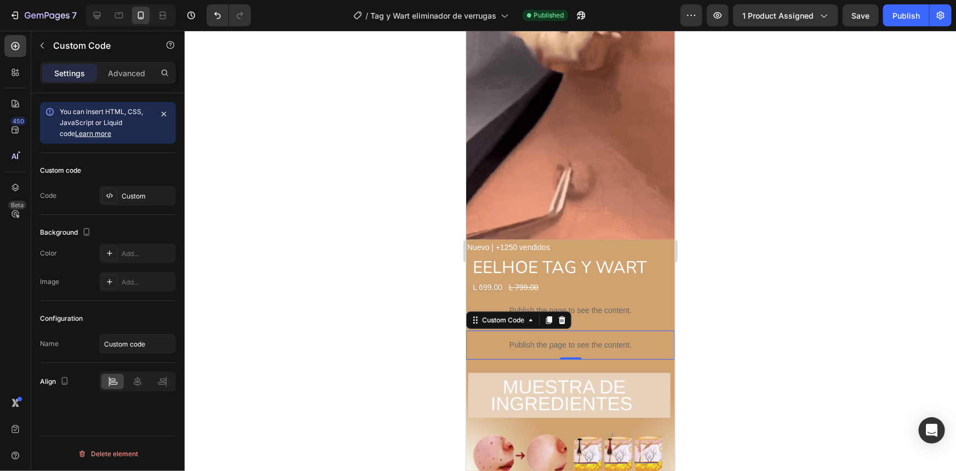
click at [631, 339] on p "Publish the page to see the content." at bounding box center [570, 345] width 209 height 12
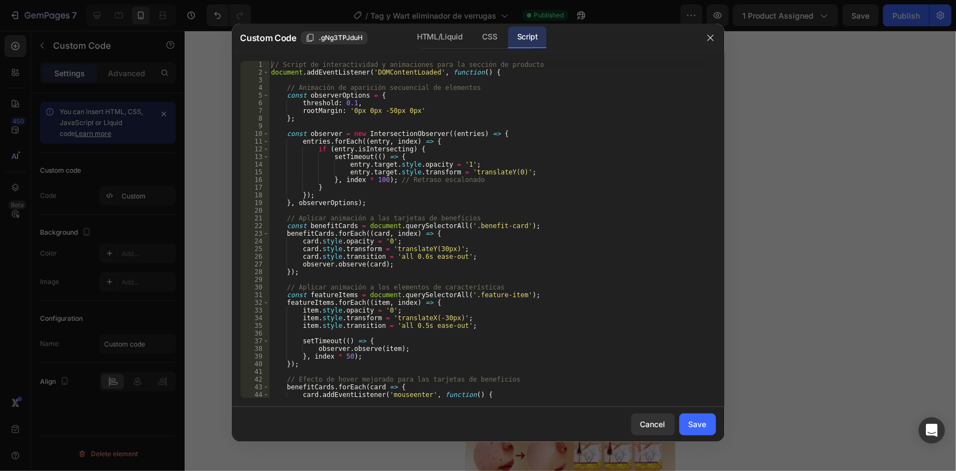
click at [404, 177] on div "// Script de interactividad y animaciones para la sección de producto document …" at bounding box center [488, 237] width 439 height 352
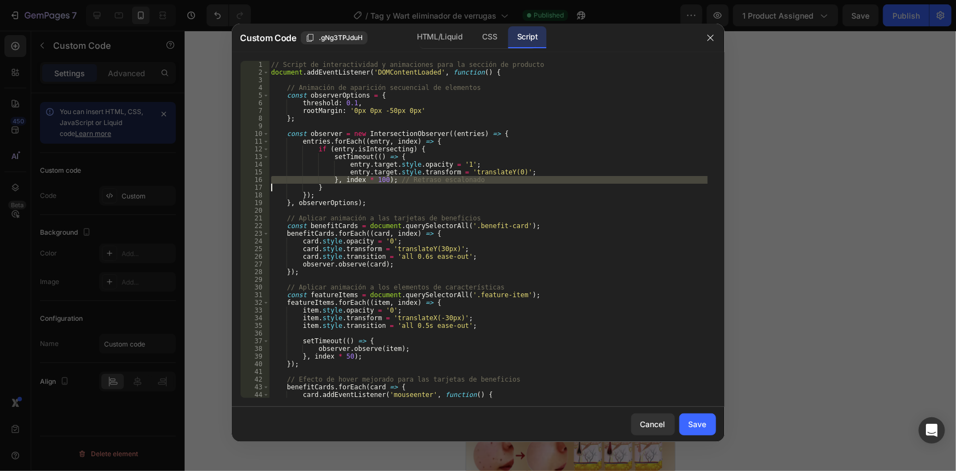
click at [404, 177] on div "// Script de interactividad y animaciones para la sección de producto document …" at bounding box center [488, 237] width 439 height 352
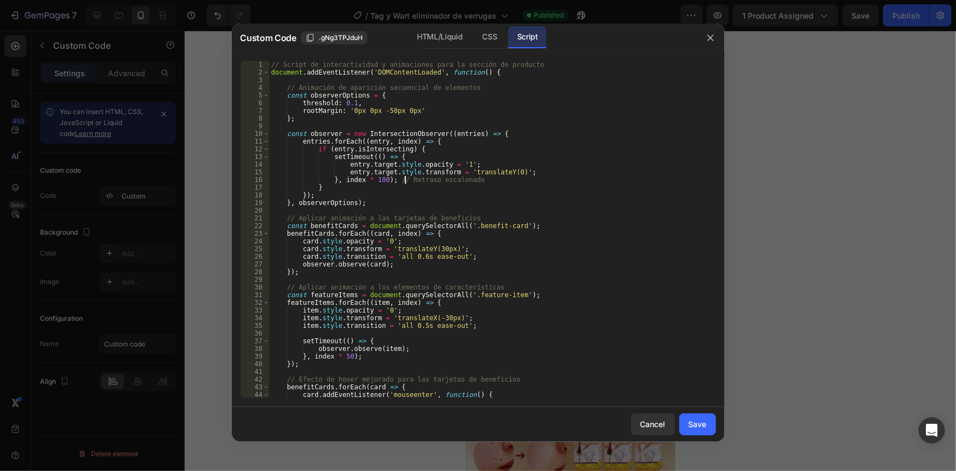
click at [404, 177] on div "// Script de interactividad y animaciones para la sección de producto document …" at bounding box center [488, 237] width 439 height 352
click at [403, 165] on div "// Script de interactividad y animaciones para la sección de producto document …" at bounding box center [488, 237] width 439 height 352
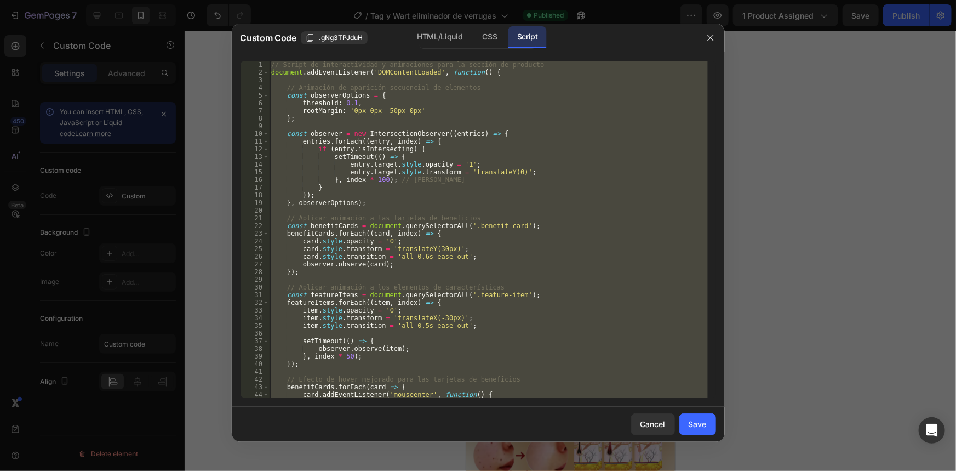
click at [403, 165] on div "// Script de interactividad y animaciones para la sección de producto document …" at bounding box center [488, 237] width 439 height 352
type textarea "document.head.appendChild(style);"
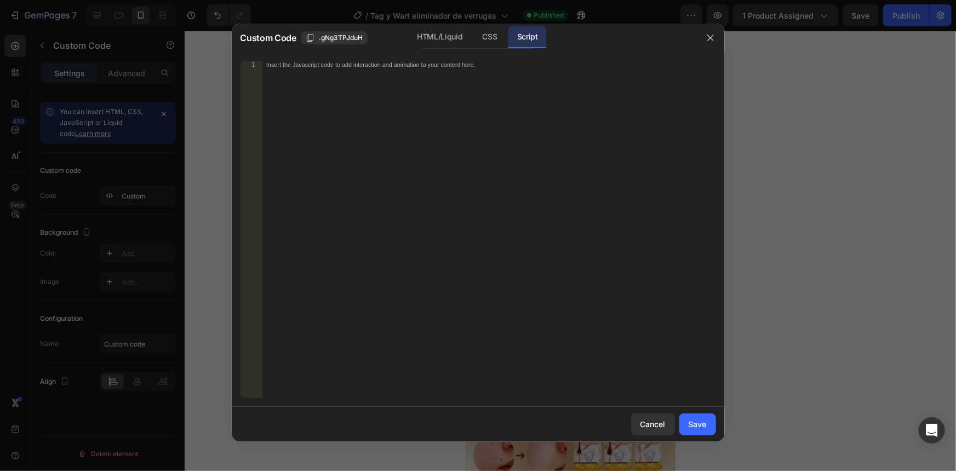
drag, startPoint x: 484, startPoint y: 36, endPoint x: 422, endPoint y: 168, distance: 145.6
click at [484, 38] on div "CSS" at bounding box center [490, 37] width 32 height 22
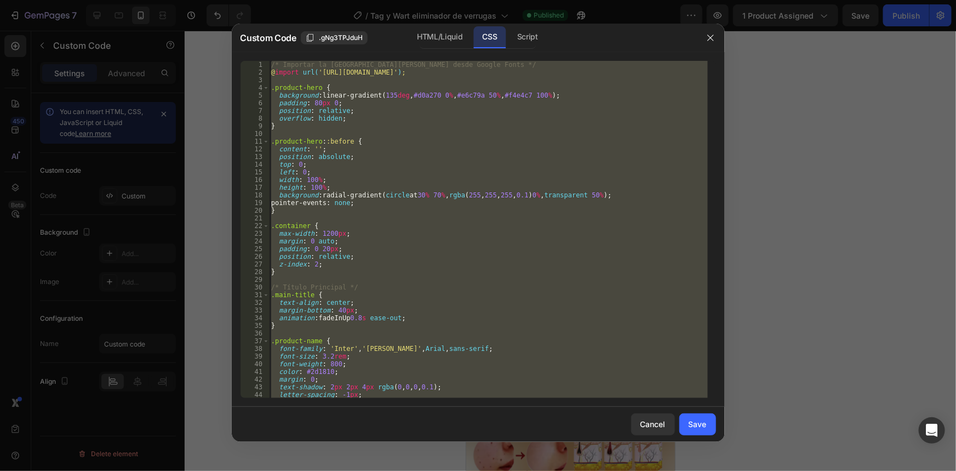
click at [419, 190] on div "/* Importar la [PERSON_NAME] desde Google Fonts */ @ import url( '[URL][DOMAIN_…" at bounding box center [488, 229] width 439 height 337
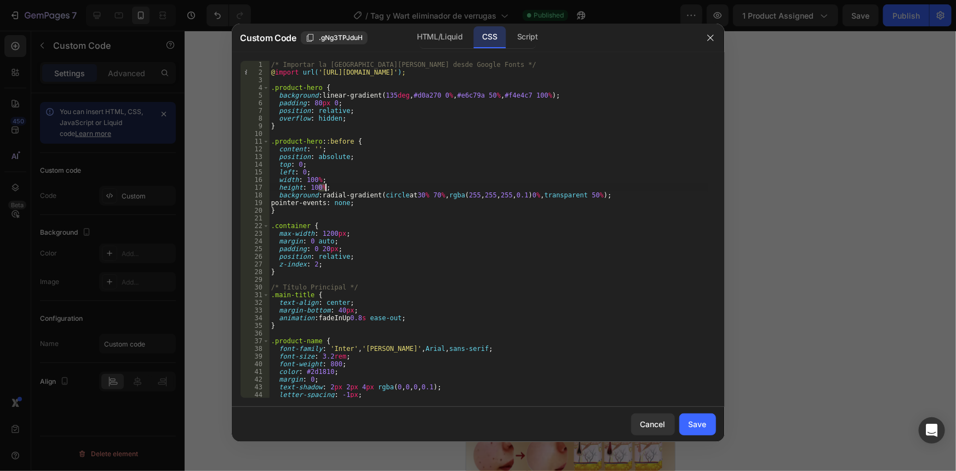
click at [419, 190] on div "/* Importar la [PERSON_NAME] desde Google Fonts */ @ import url( '[URL][DOMAIN_…" at bounding box center [488, 237] width 439 height 352
type textarea "} }"
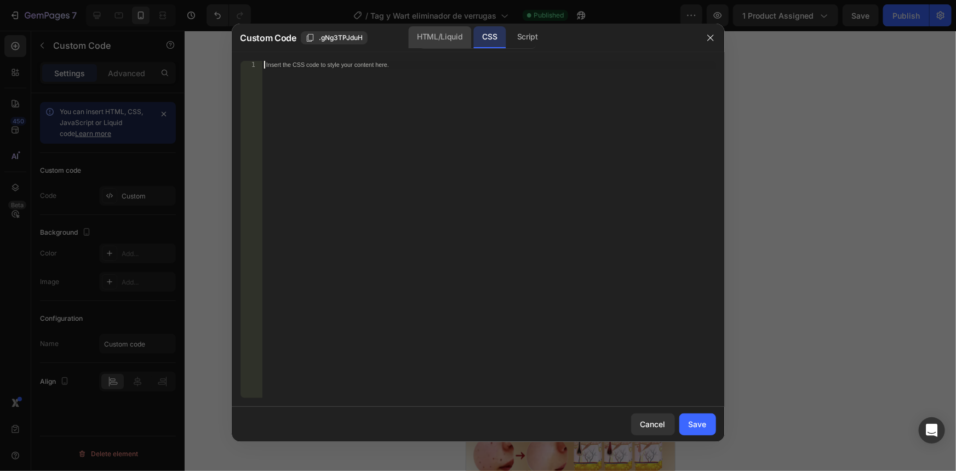
click at [441, 39] on div "HTML/Liquid" at bounding box center [439, 37] width 63 height 22
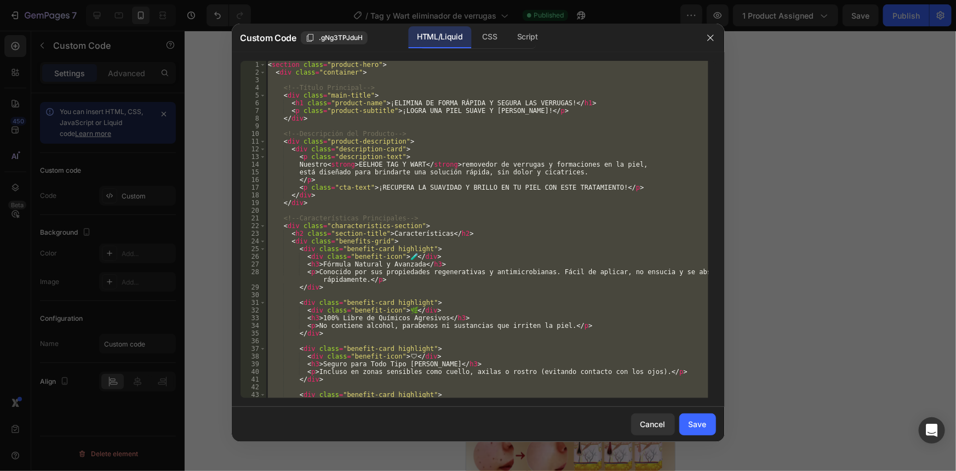
click at [437, 140] on div "< section class = "product-hero" > < div class = "container" > <!-- Título Prin…" at bounding box center [487, 229] width 443 height 337
click at [437, 140] on div "< section class = "product-hero" > < div class = "container" > <!-- Título Prin…" at bounding box center [487, 237] width 443 height 352
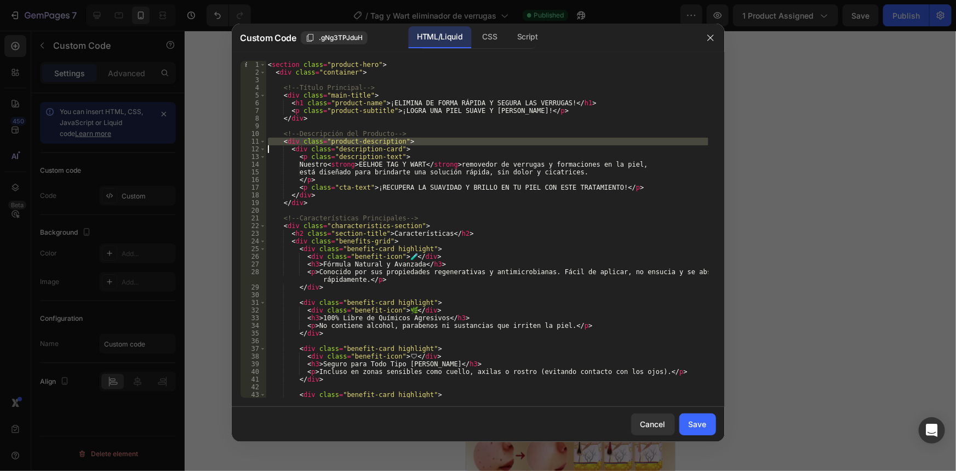
click at [437, 140] on div "< section class = "product-hero" > < div class = "container" > <!-- Título Prin…" at bounding box center [487, 237] width 443 height 352
type textarea "</div> </section>"
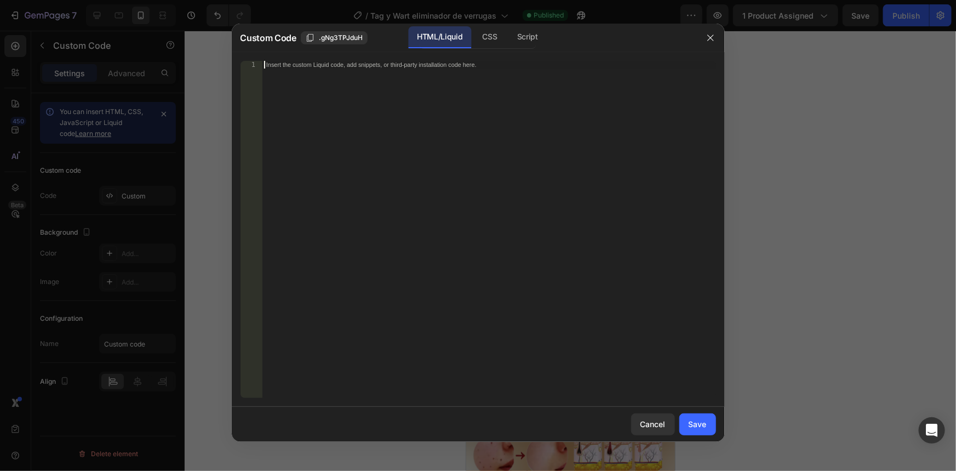
click at [419, 149] on div "Insert the custom Liquid code, add snippets, or third-party installation code h…" at bounding box center [489, 237] width 454 height 352
paste textarea "</section>"
type textarea "</section>"
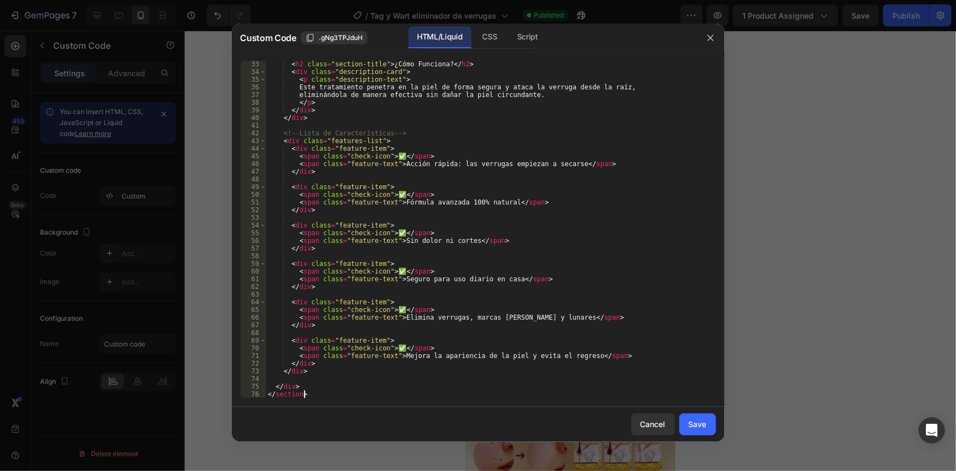
scroll to position [245, 0]
click at [480, 37] on div "CSS" at bounding box center [490, 37] width 32 height 22
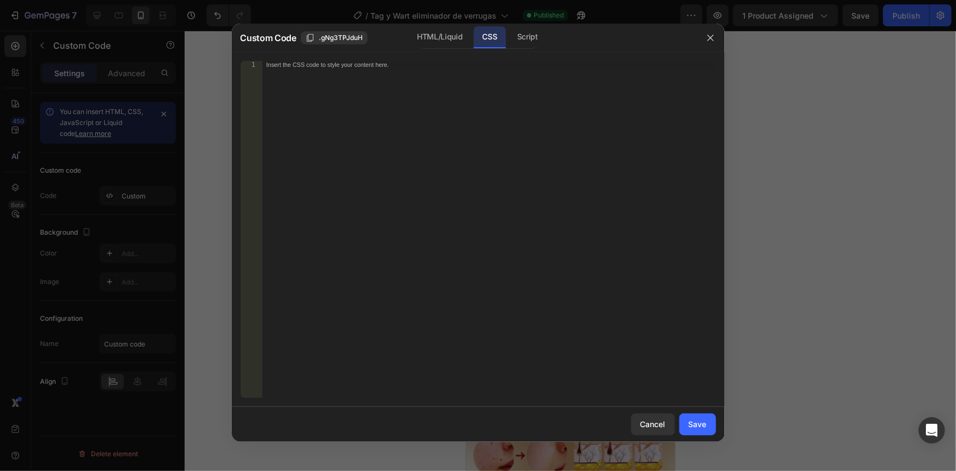
click at [499, 186] on div "Insert the CSS code to style your content here." at bounding box center [489, 237] width 454 height 352
paste textarea "}"
type textarea "}"
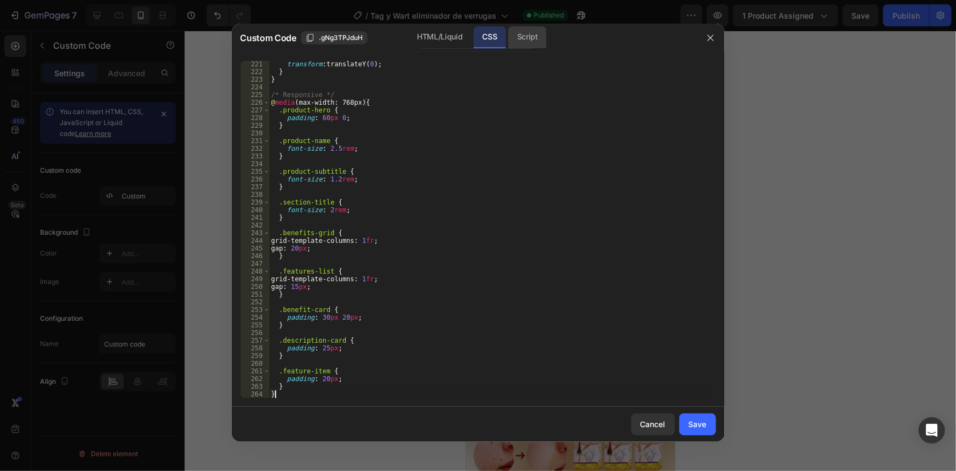
click at [527, 46] on div "Script" at bounding box center [527, 37] width 38 height 22
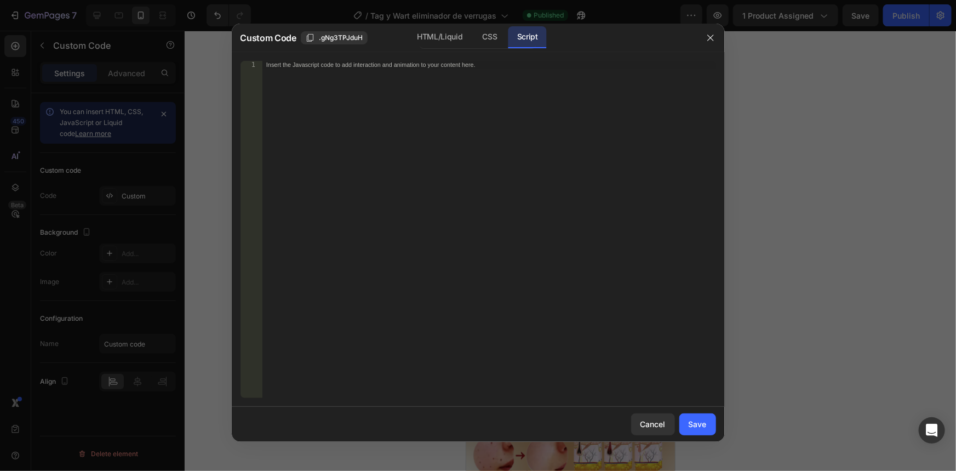
click at [502, 203] on div "Insert the Javascript code to add interaction and animation to your content her…" at bounding box center [489, 237] width 454 height 352
paste textarea "document.head.appendChild(style);"
type textarea "document.head.appendChild(style);"
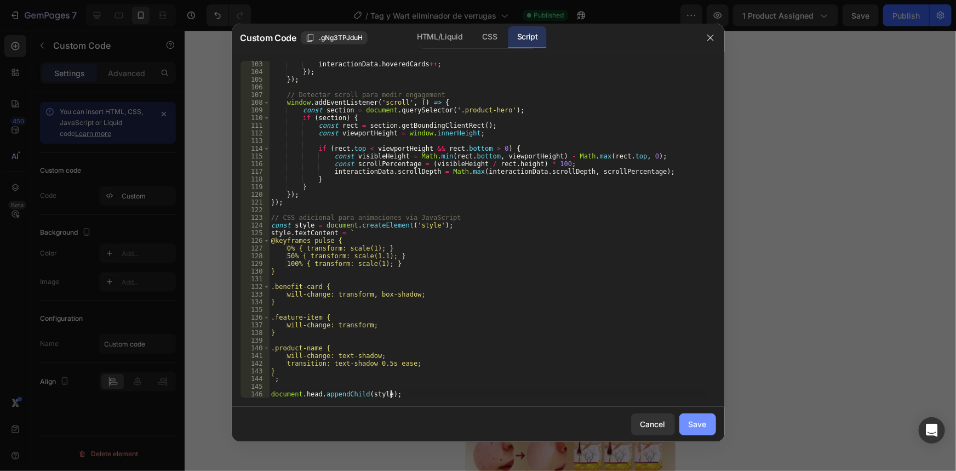
click at [694, 427] on div "Save" at bounding box center [698, 424] width 18 height 12
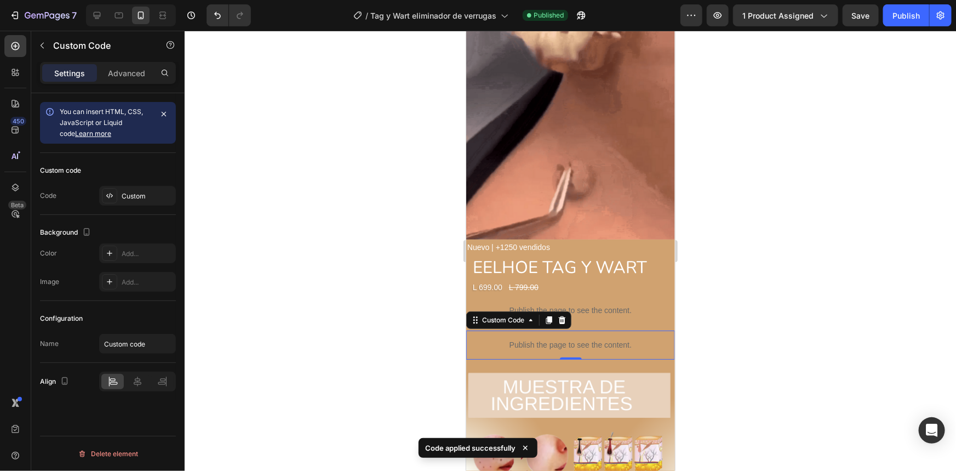
click at [606, 339] on p "Publish the page to see the content." at bounding box center [570, 345] width 209 height 12
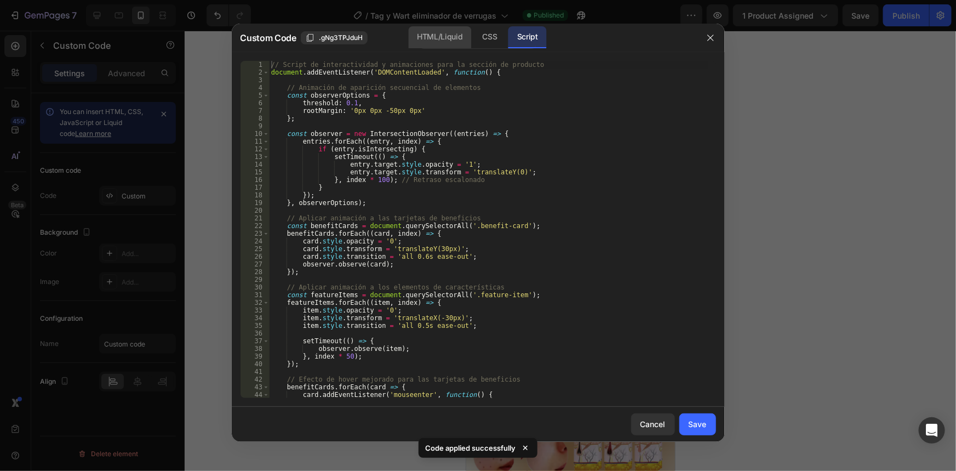
click at [424, 31] on div "HTML/Liquid" at bounding box center [439, 37] width 63 height 22
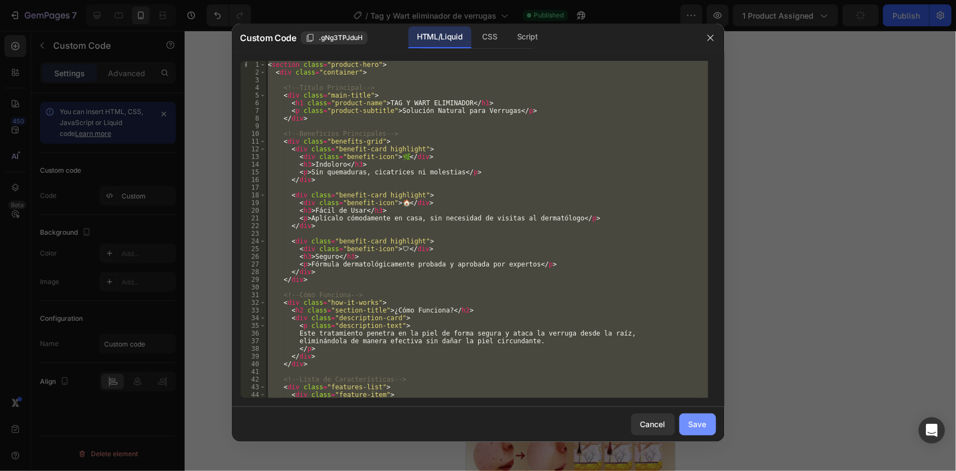
click at [701, 421] on div "Save" at bounding box center [698, 424] width 18 height 12
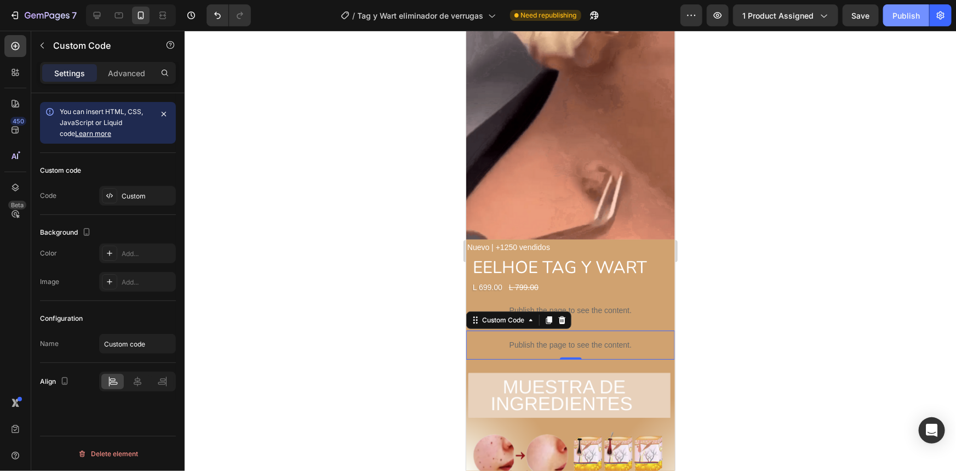
click at [909, 11] on div "Publish" at bounding box center [906, 16] width 27 height 12
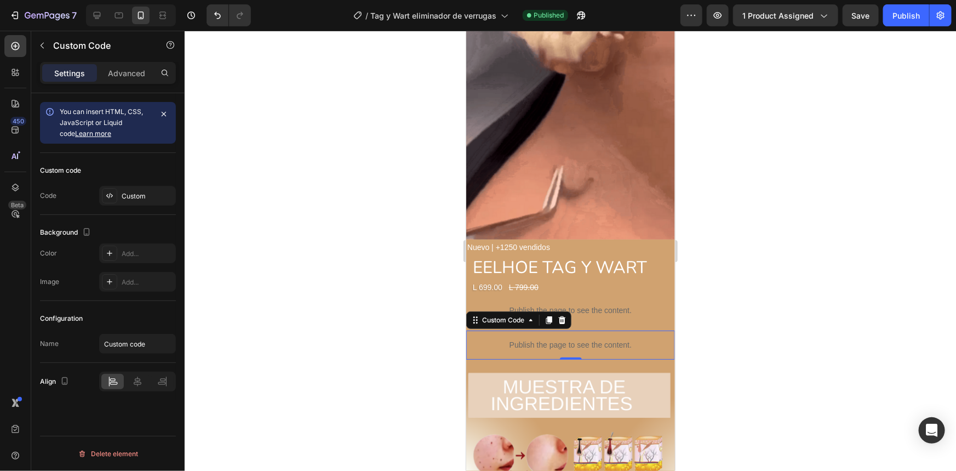
click at [620, 339] on p "Publish the page to see the content." at bounding box center [570, 345] width 209 height 12
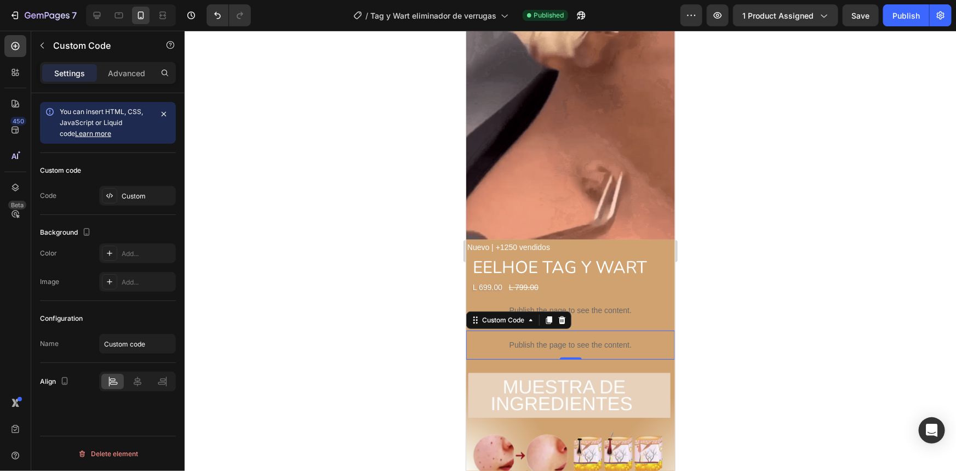
click at [620, 339] on p "Publish the page to see the content." at bounding box center [570, 345] width 209 height 12
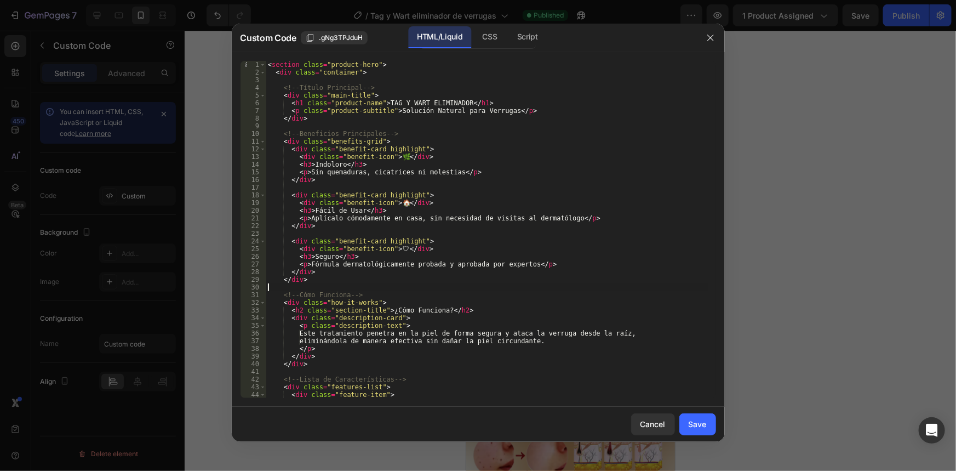
click at [586, 290] on div "< section class = "product-hero" > < div class = "container" > <!-- Título Prin…" at bounding box center [487, 237] width 443 height 352
type textarea "</div> </section>"
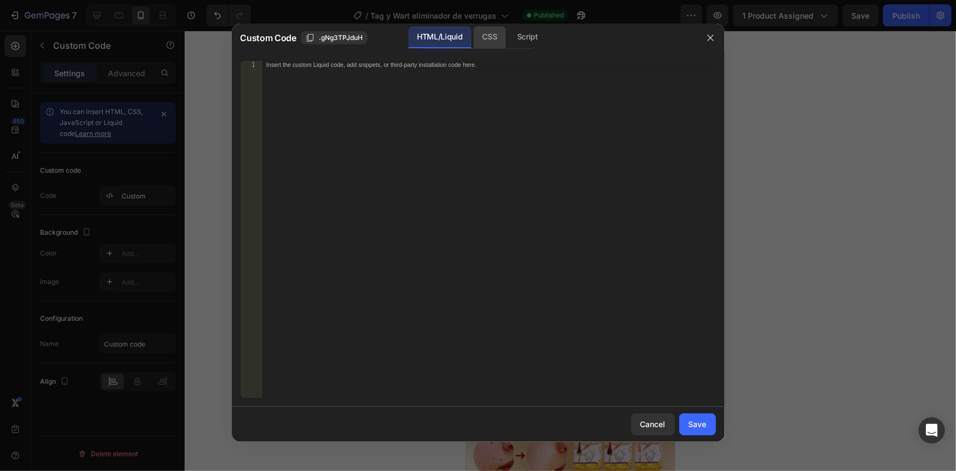
click at [489, 47] on div "CSS" at bounding box center [490, 37] width 32 height 22
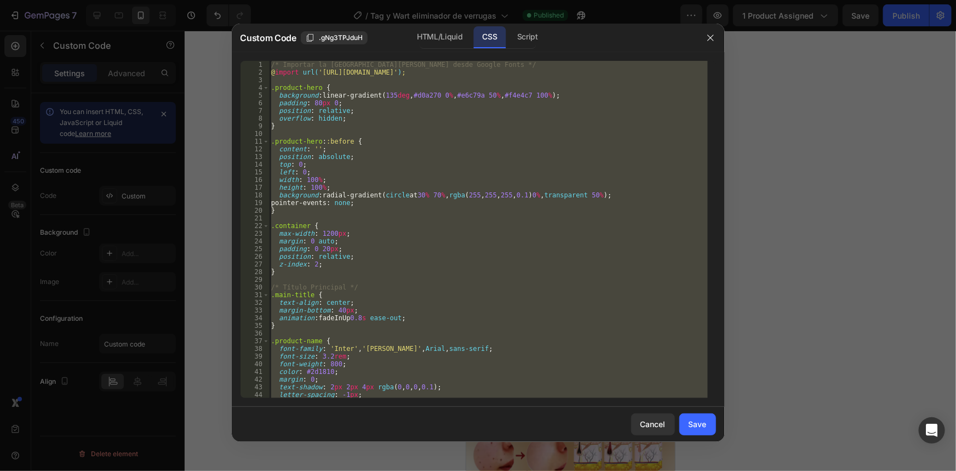
click at [471, 124] on div "/* Importar la [PERSON_NAME] desde Google Fonts */ @ import url( '[URL][DOMAIN_…" at bounding box center [488, 229] width 439 height 337
click at [471, 124] on div "/* Importar la [PERSON_NAME] desde Google Fonts */ @ import url( '[URL][DOMAIN_…" at bounding box center [488, 237] width 439 height 352
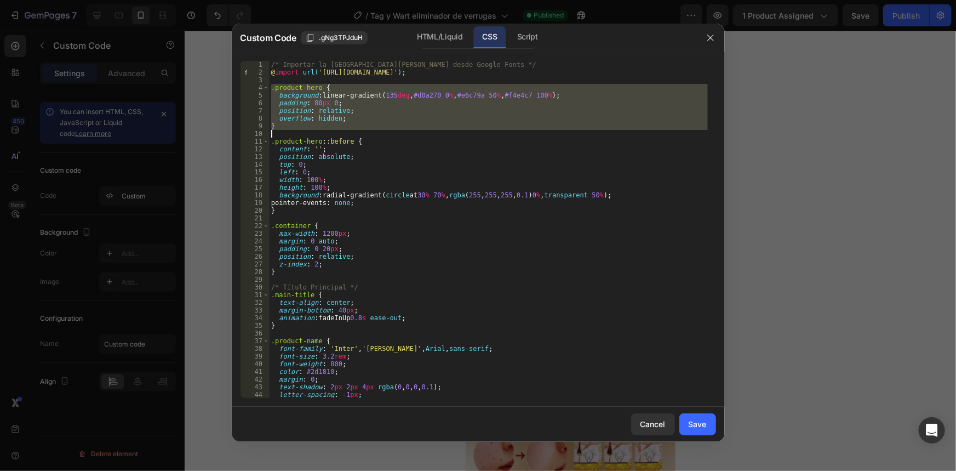
click at [471, 124] on div "/* Importar la [PERSON_NAME] desde Google Fonts */ @ import url( '[URL][DOMAIN_…" at bounding box center [488, 237] width 439 height 352
type textarea "} }"
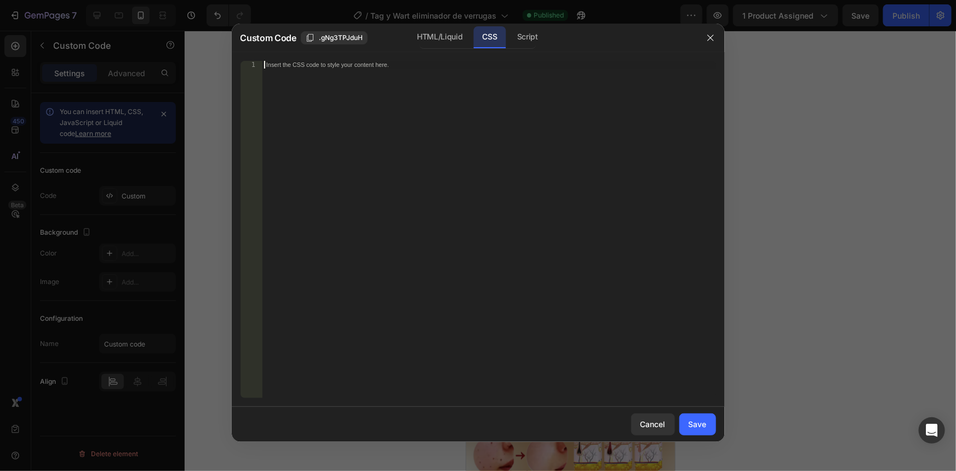
drag, startPoint x: 518, startPoint y: 32, endPoint x: 498, endPoint y: 73, distance: 46.1
click at [518, 32] on div "Script" at bounding box center [527, 37] width 38 height 22
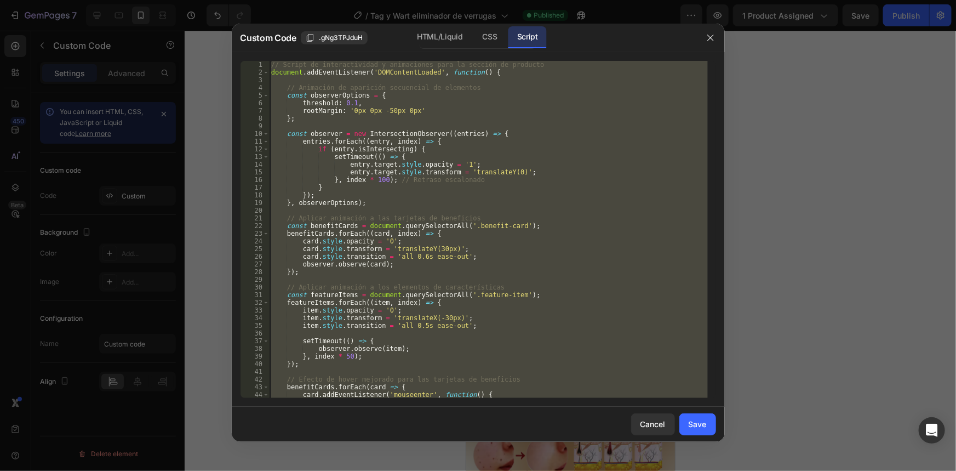
click at [471, 147] on div "// Script de interactividad y animaciones para la sección de producto document …" at bounding box center [488, 229] width 439 height 337
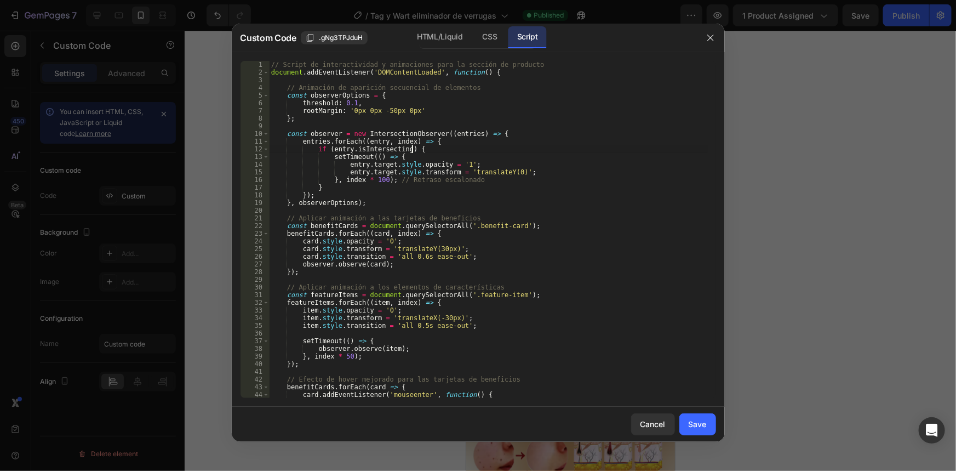
click at [471, 147] on div "// Script de interactividad y animaciones para la sección de producto document …" at bounding box center [488, 237] width 439 height 352
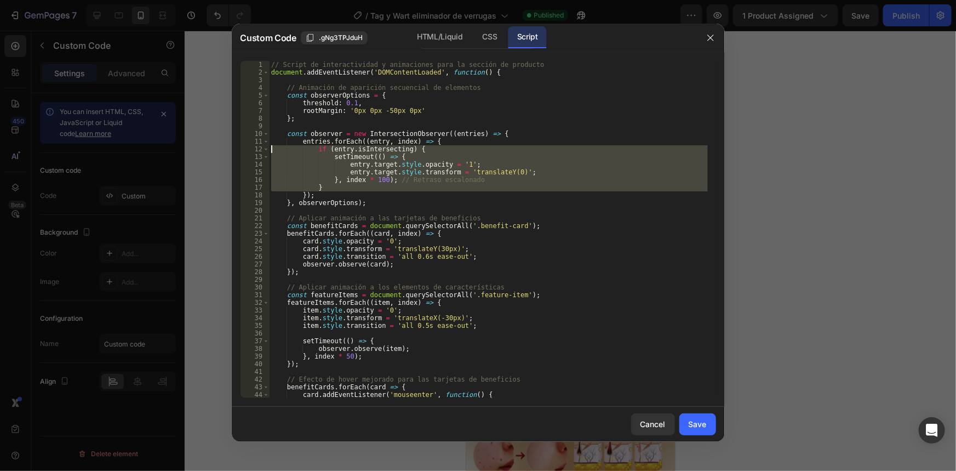
click at [471, 147] on div "// Script de interactividad y animaciones para la sección de producto document …" at bounding box center [488, 237] width 439 height 352
type textarea "document.head.appendChild(style);"
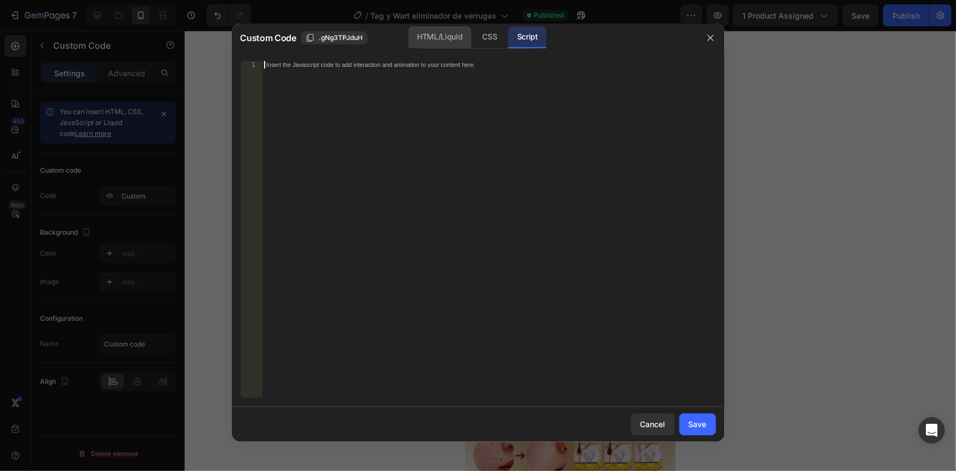
click at [448, 45] on div "HTML/Liquid" at bounding box center [439, 37] width 63 height 22
click at [410, 146] on div "Insert the custom Liquid code, add snippets, or third-party installation code h…" at bounding box center [489, 237] width 454 height 352
paste textarea "</section>"
type textarea "</section>"
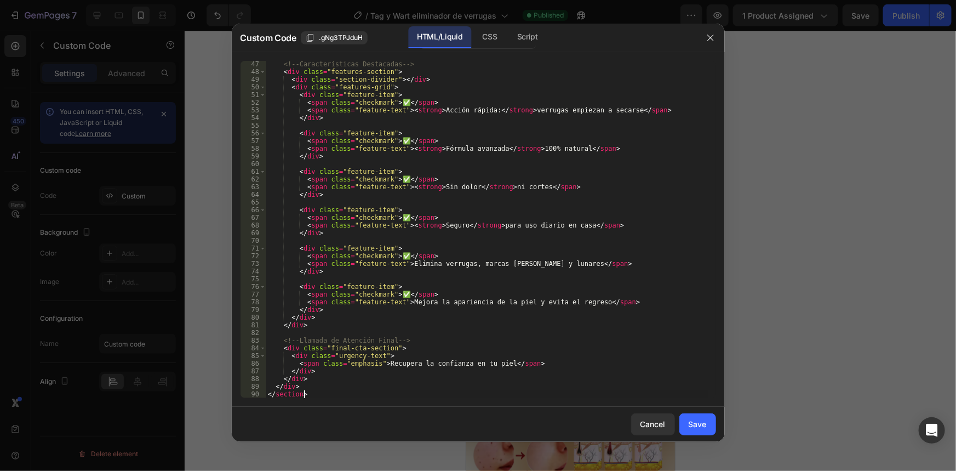
scroll to position [353, 0]
click at [493, 38] on div "CSS" at bounding box center [490, 37] width 32 height 22
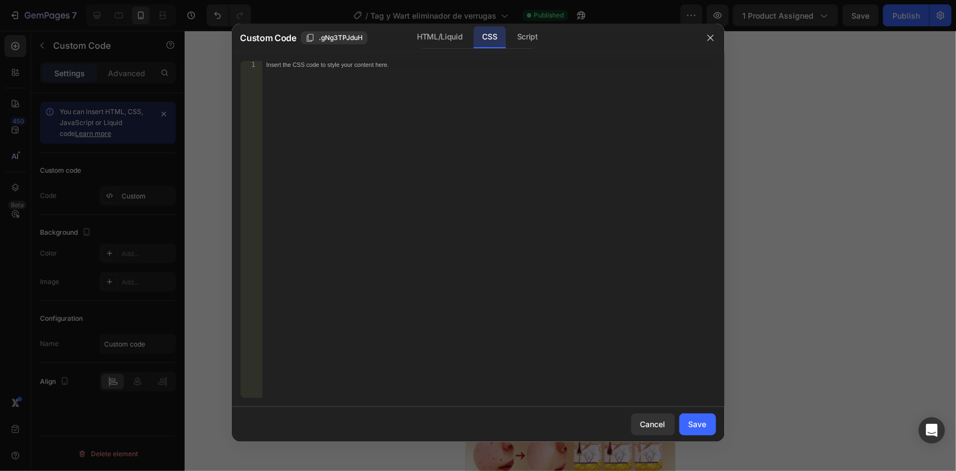
click at [587, 238] on div "Insert the CSS code to style your content here." at bounding box center [489, 237] width 454 height 352
paste textarea "}"
type textarea "}"
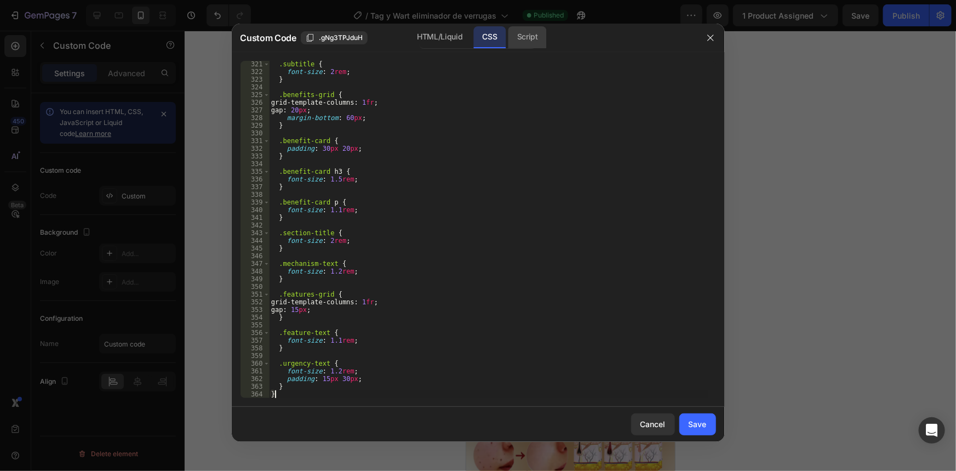
click at [532, 44] on div "Script" at bounding box center [527, 37] width 38 height 22
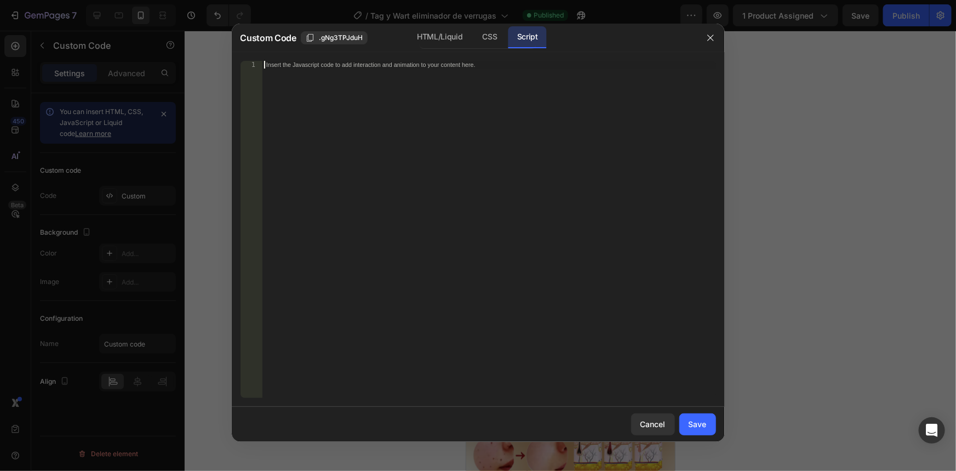
click at [552, 136] on div "Insert the Javascript code to add interaction and animation to your content her…" at bounding box center [489, 237] width 454 height 352
paste textarea "});"
type textarea "});"
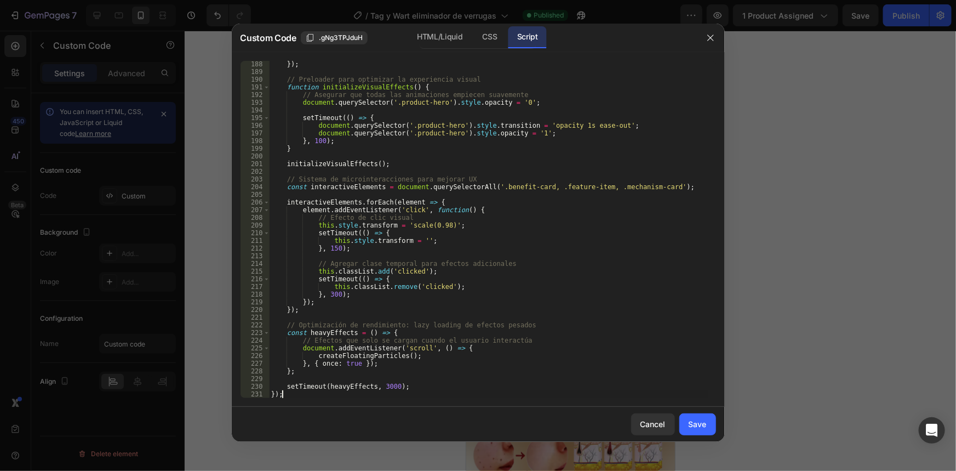
scroll to position [1442, 0]
drag, startPoint x: 705, startPoint y: 419, endPoint x: 751, endPoint y: 323, distance: 106.8
click at [705, 419] on div "Save" at bounding box center [698, 424] width 18 height 12
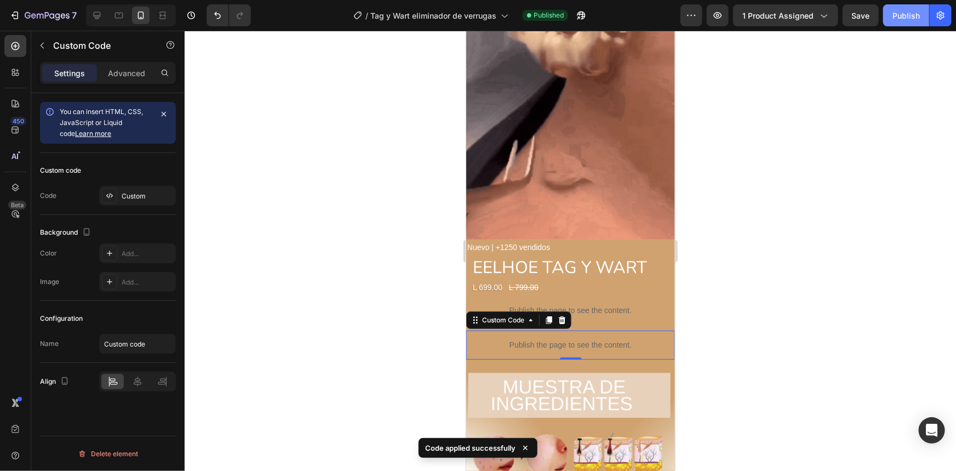
click at [909, 9] on button "Publish" at bounding box center [906, 15] width 46 height 22
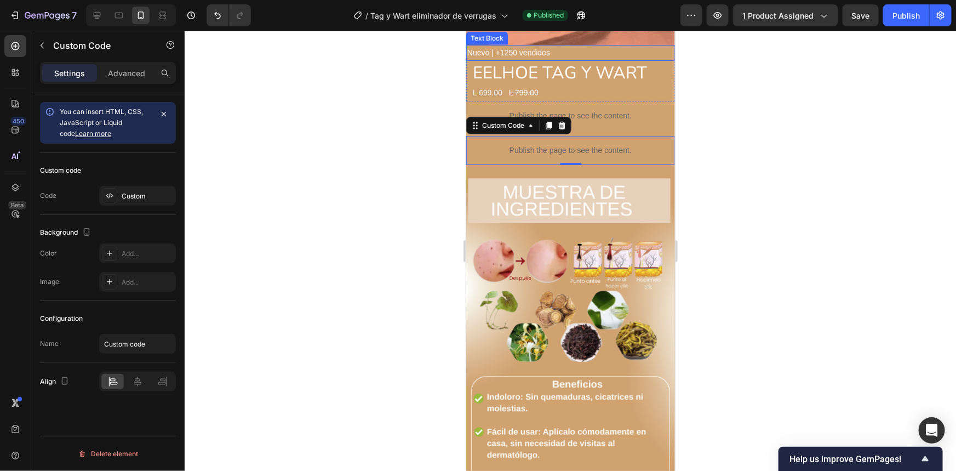
scroll to position [647, 0]
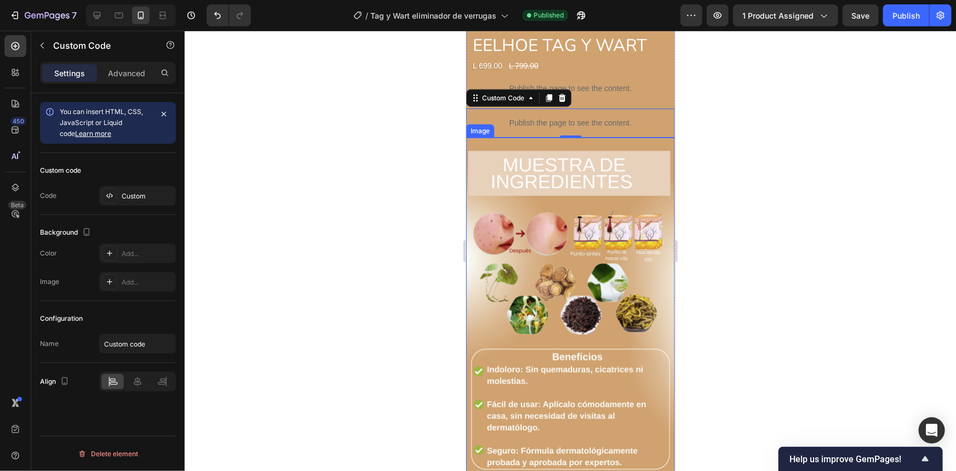
click at [562, 229] on img at bounding box center [570, 307] width 209 height 341
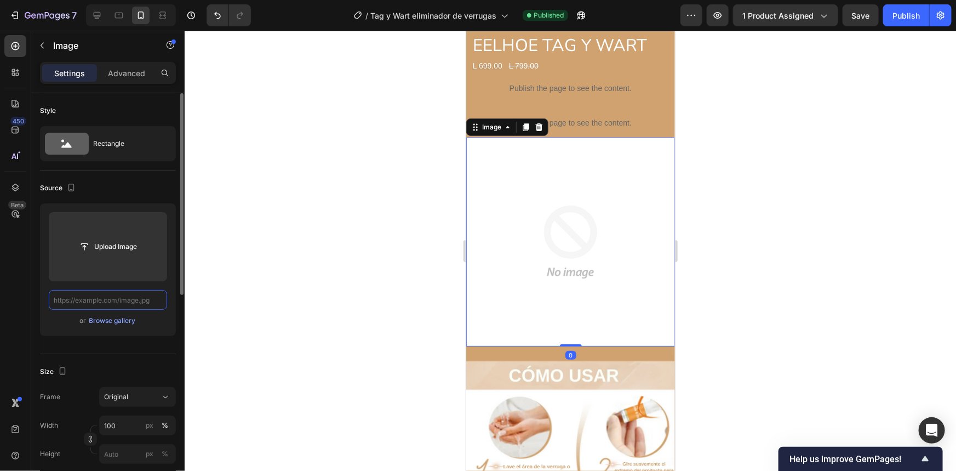
scroll to position [0, 0]
click at [134, 304] on input "text" at bounding box center [108, 300] width 118 height 20
paste input "[URL][DOMAIN_NAME]"
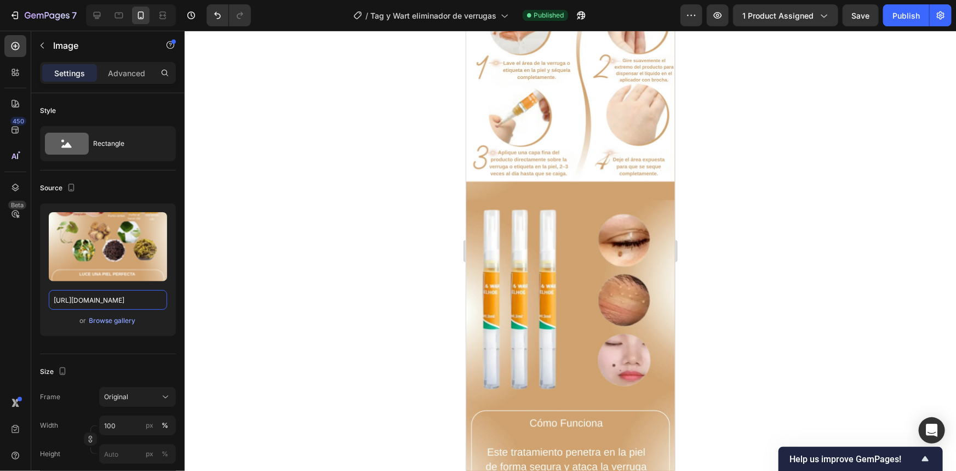
scroll to position [1195, 0]
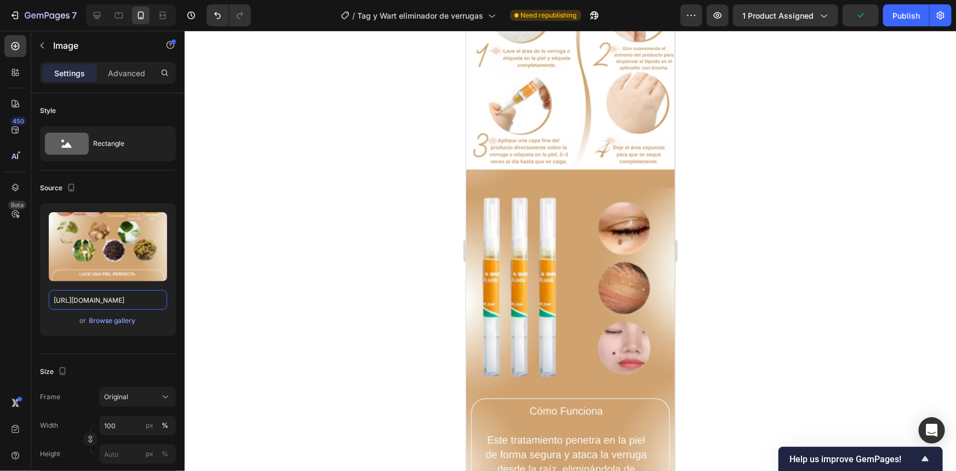
type input "[URL][DOMAIN_NAME]"
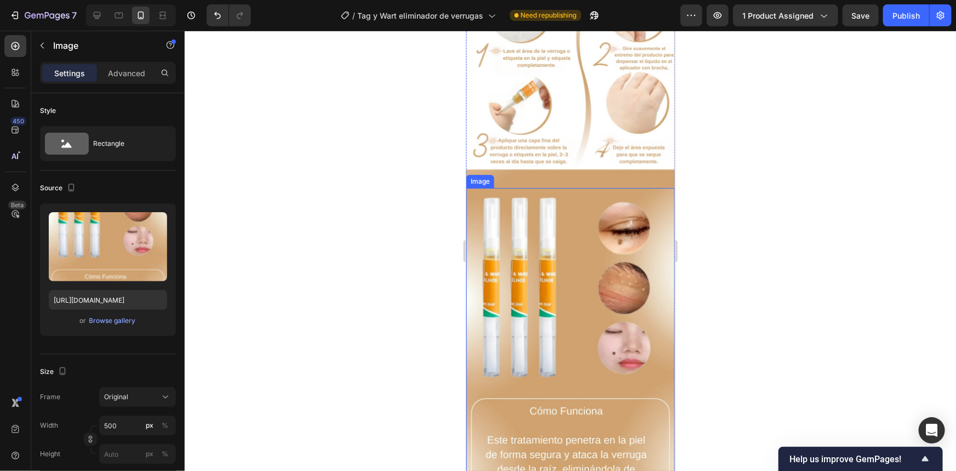
click at [570, 251] on img at bounding box center [570, 357] width 209 height 340
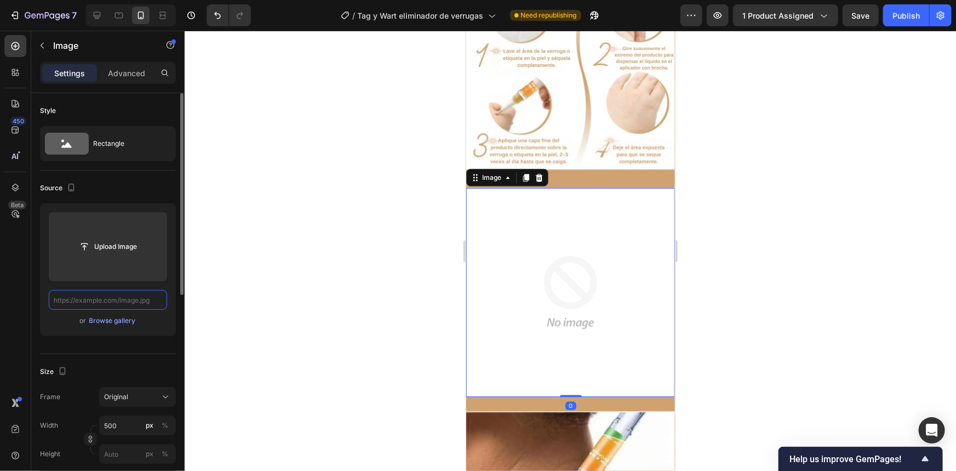
click at [138, 298] on input "text" at bounding box center [108, 300] width 118 height 20
paste input "[URL][DOMAIN_NAME]"
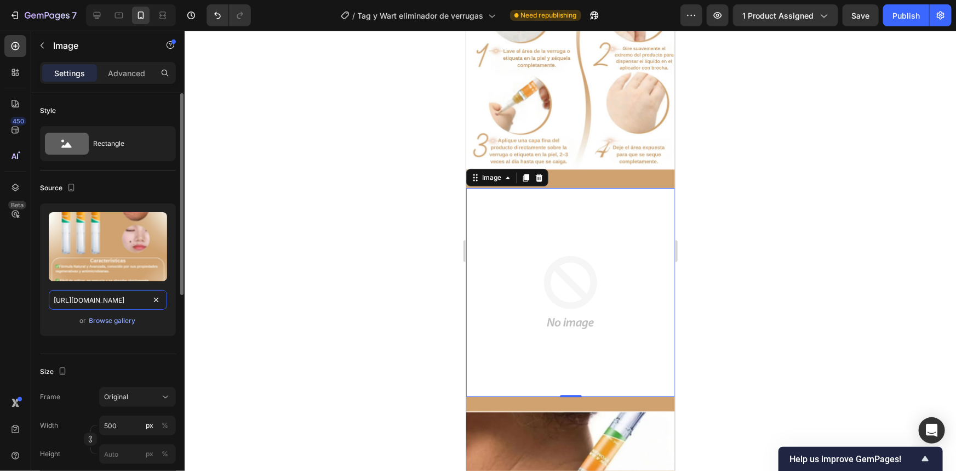
scroll to position [0, 262]
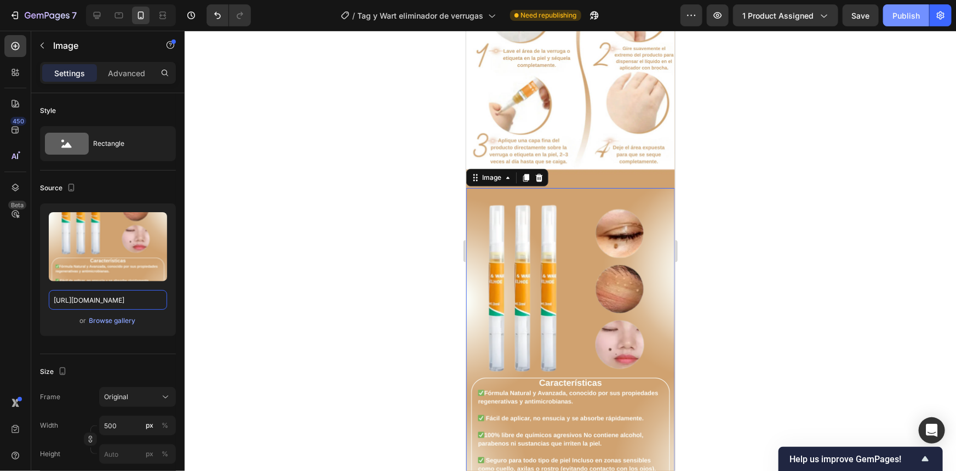
type input "[URL][DOMAIN_NAME]"
click at [902, 9] on button "Publish" at bounding box center [906, 15] width 46 height 22
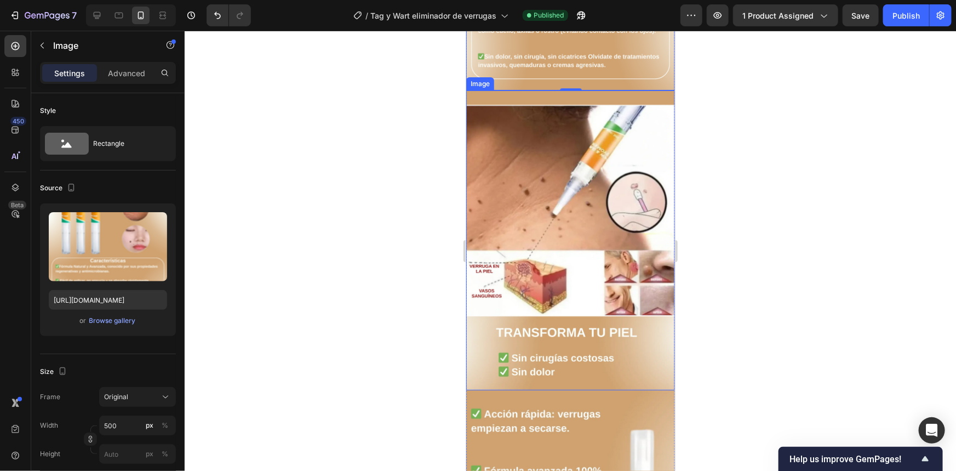
scroll to position [1644, 0]
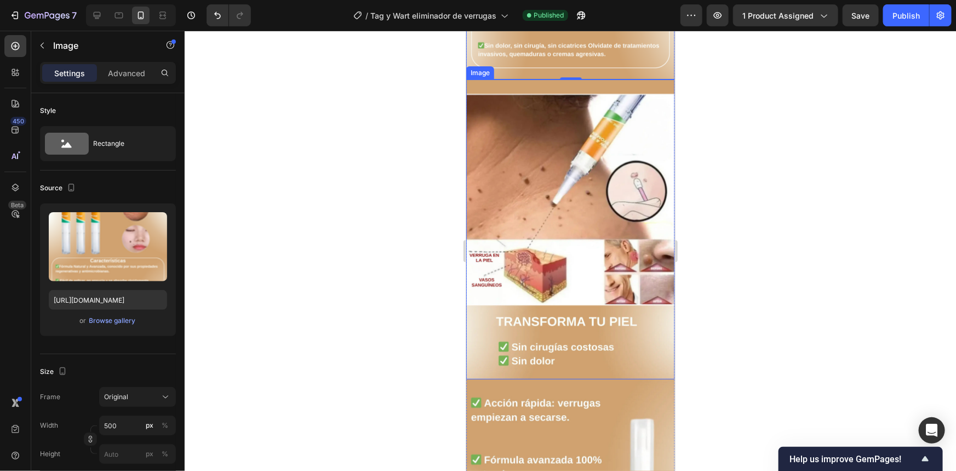
click at [587, 230] on img at bounding box center [570, 229] width 209 height 300
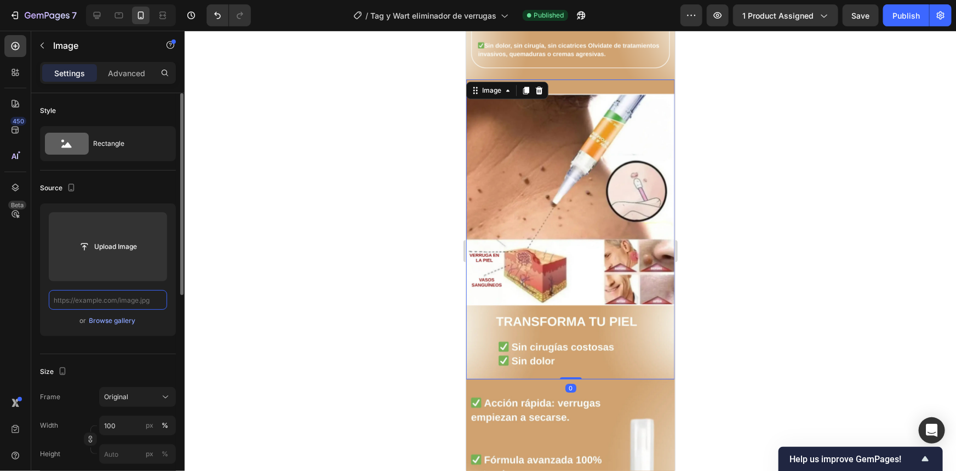
scroll to position [0, 0]
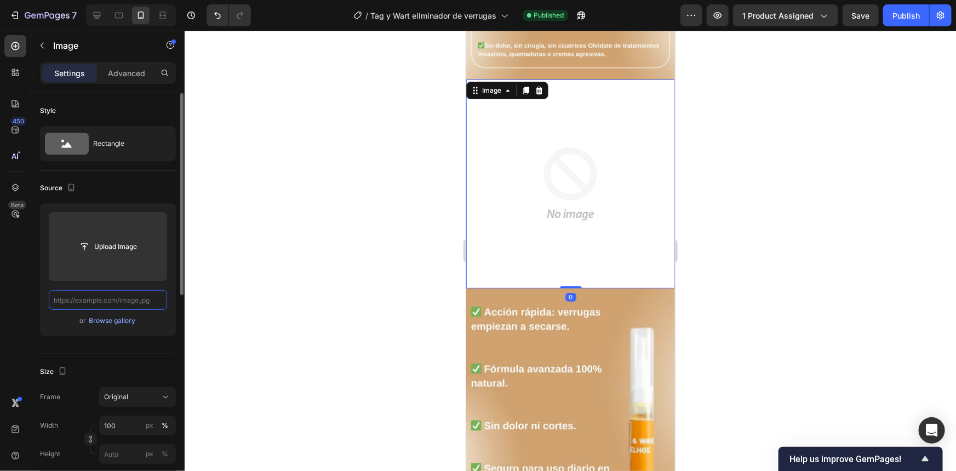
click at [144, 299] on input "text" at bounding box center [108, 300] width 118 height 20
paste input "[URL][DOMAIN_NAME]"
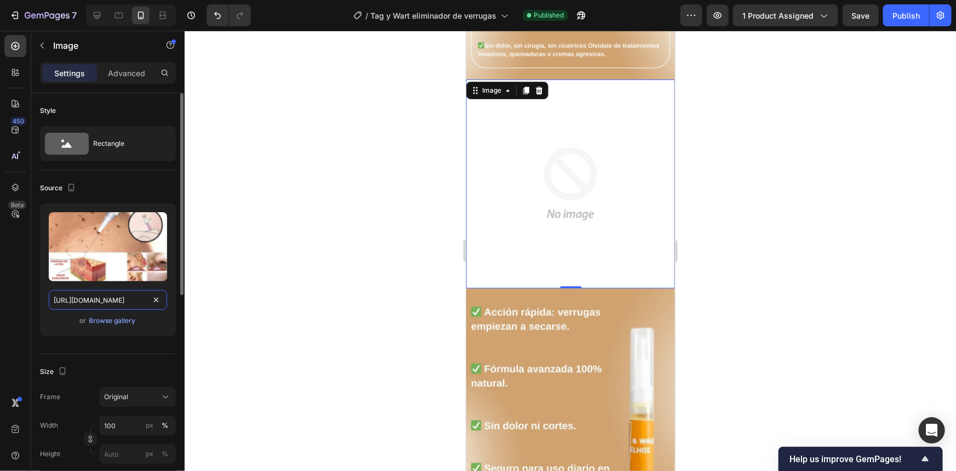
scroll to position [0, 263]
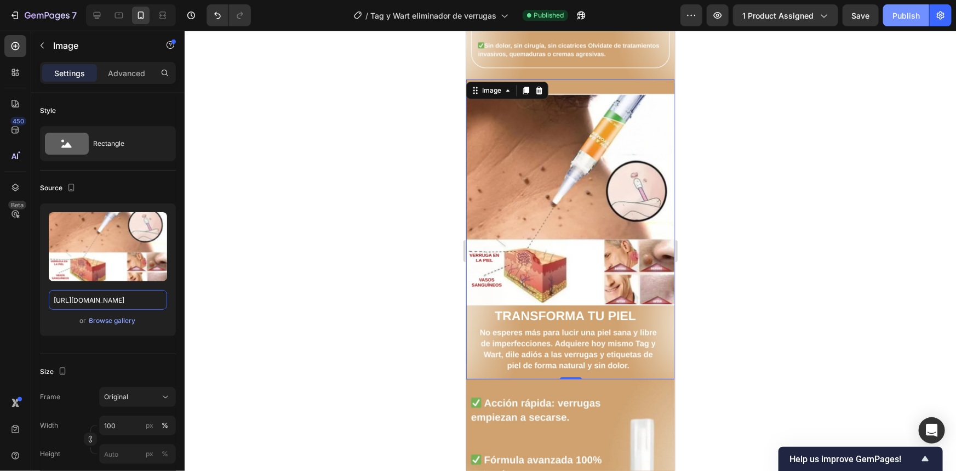
type input "[URL][DOMAIN_NAME]"
click at [899, 12] on div "Publish" at bounding box center [906, 16] width 27 height 12
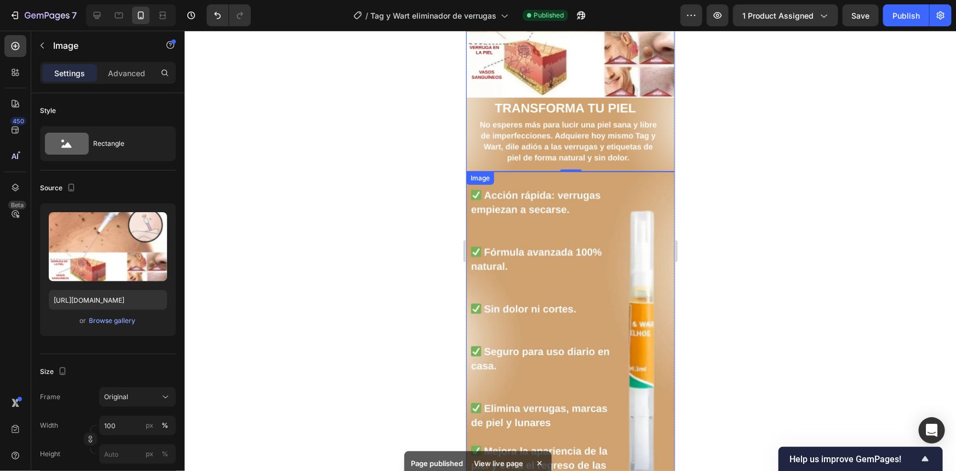
scroll to position [1843, 0]
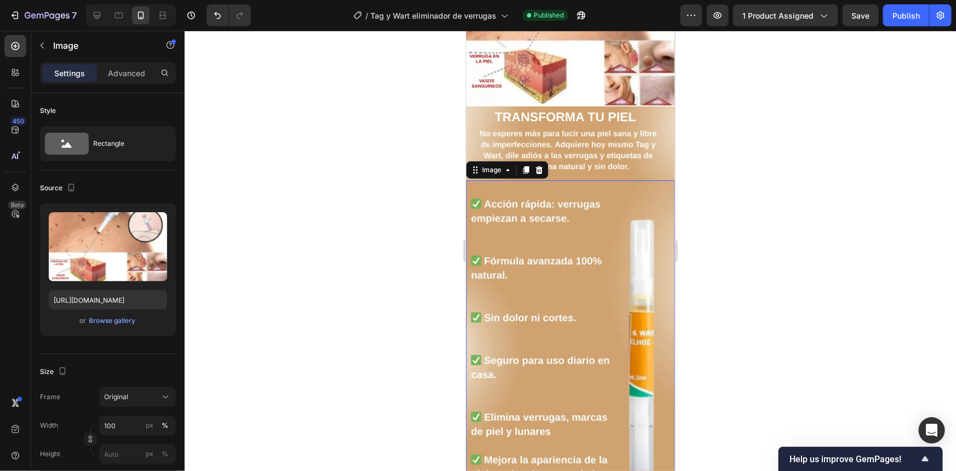
click at [578, 336] on img at bounding box center [570, 343] width 209 height 327
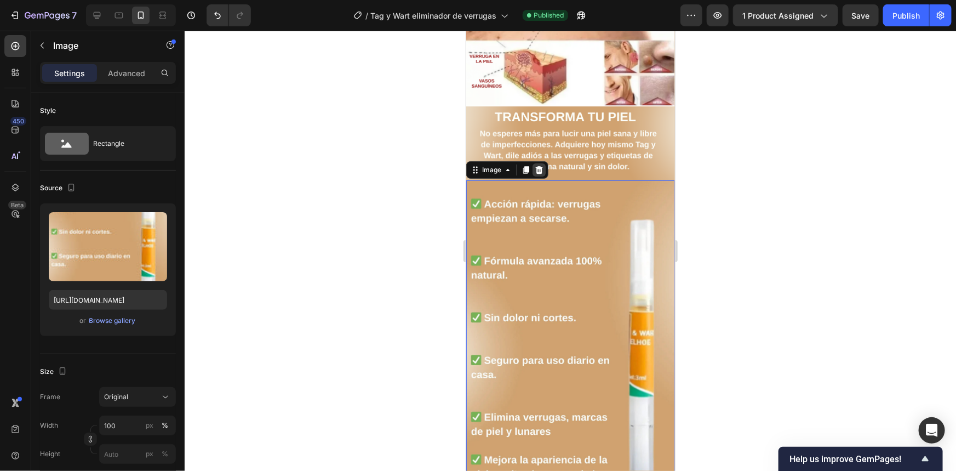
click at [536, 165] on icon at bounding box center [538, 169] width 7 height 8
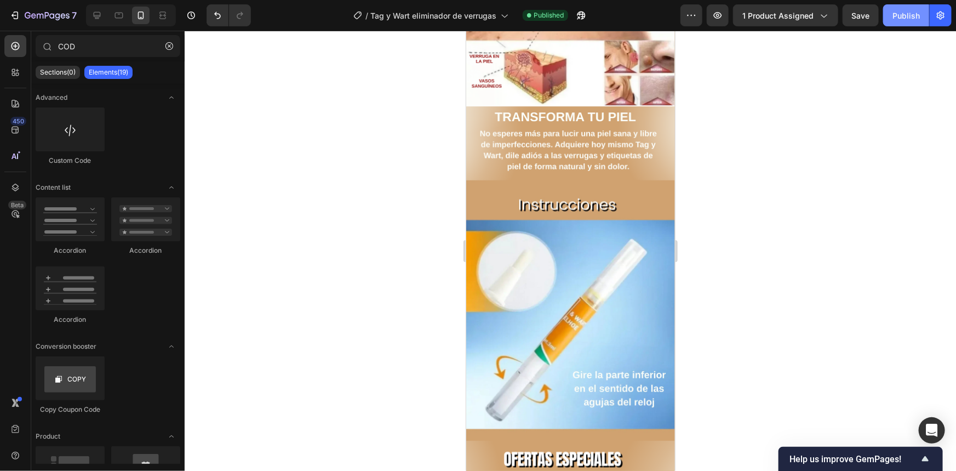
click at [900, 18] on div "Publish" at bounding box center [906, 16] width 27 height 12
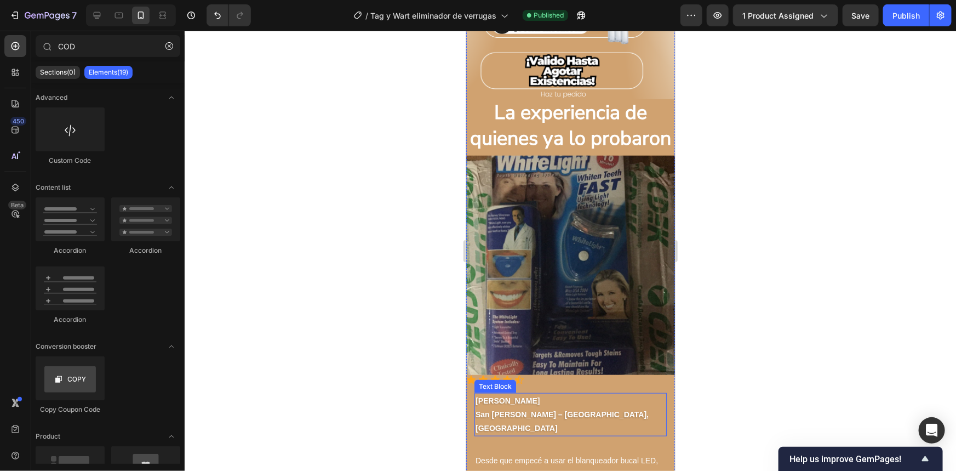
scroll to position [2525, 0]
